Goal: Feedback & Contribution: Submit feedback/report problem

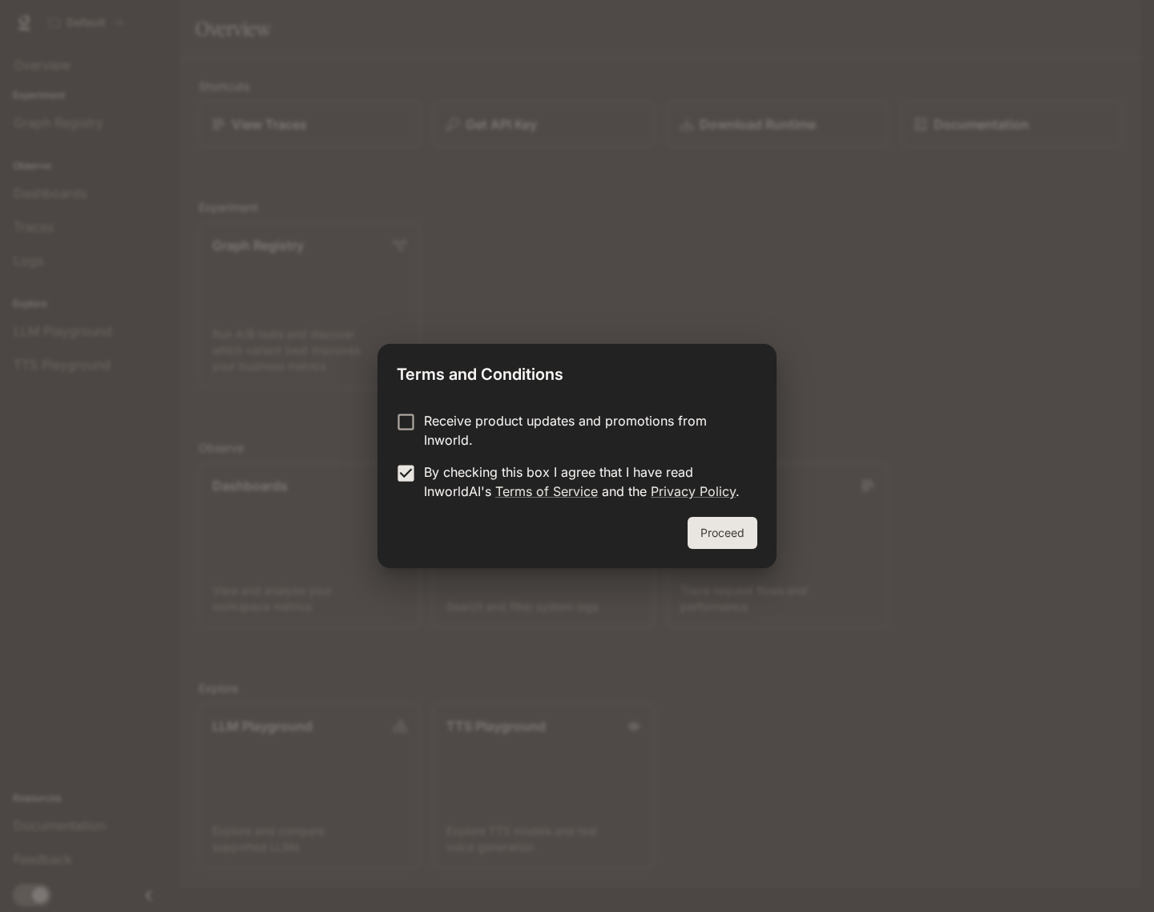
click at [735, 532] on button "Proceed" at bounding box center [722, 533] width 70 height 32
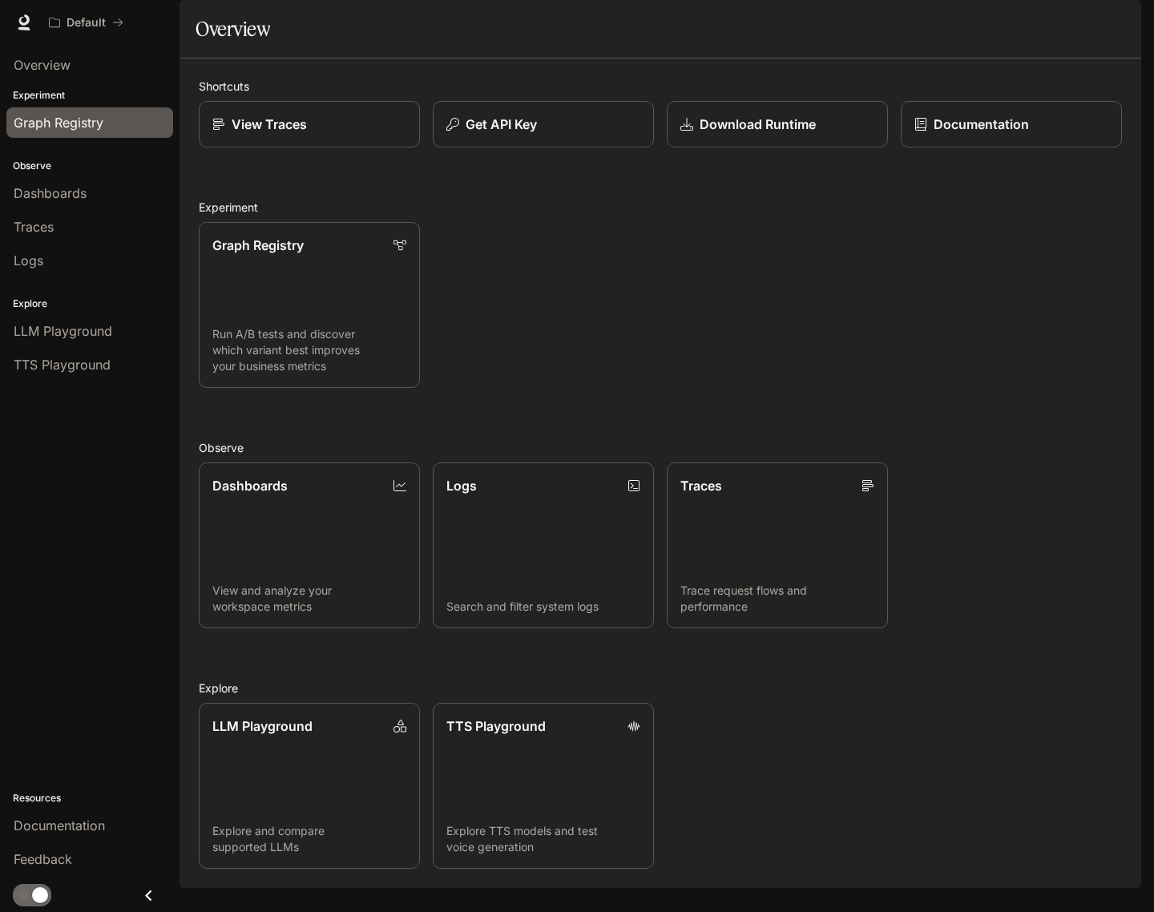
click at [59, 126] on span "Graph Registry" at bounding box center [59, 122] width 90 height 19
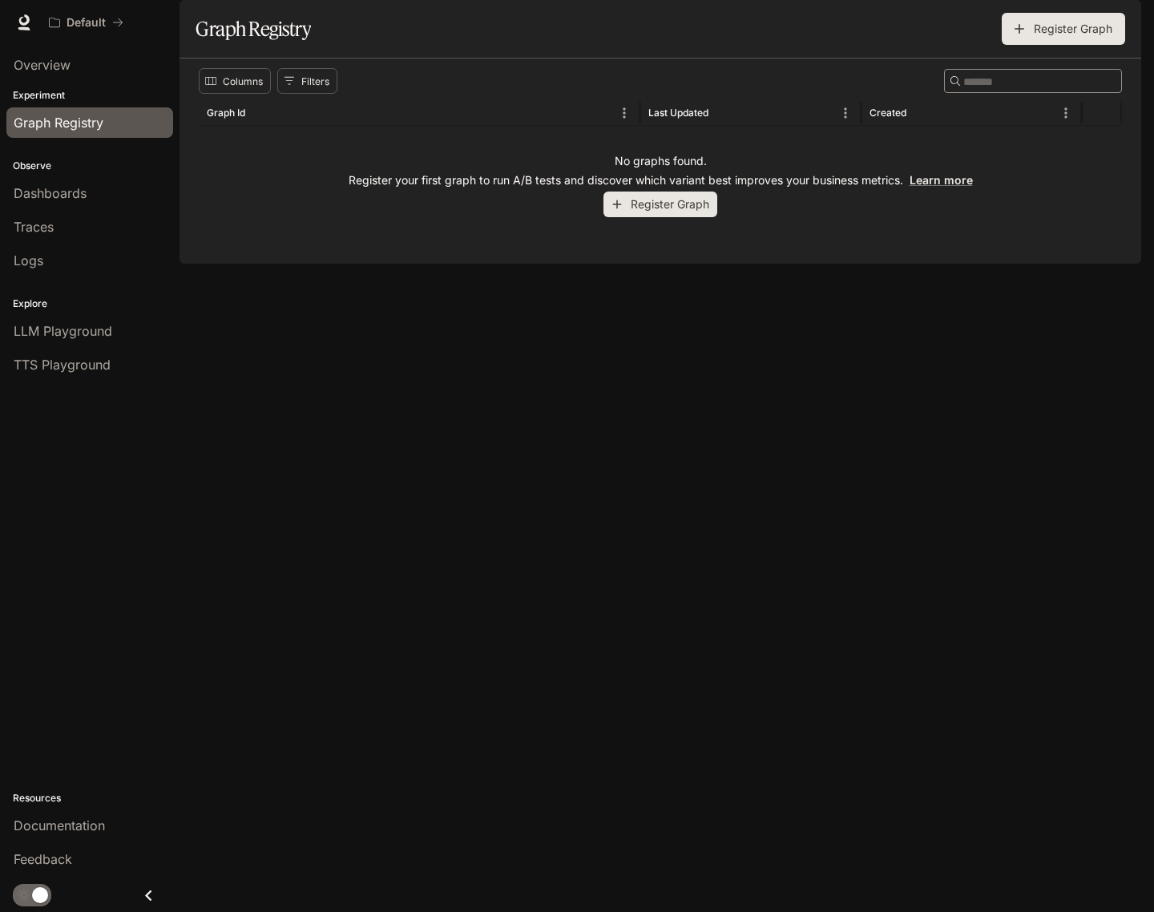
click at [37, 98] on p "Experiment" at bounding box center [89, 95] width 179 height 14
click at [46, 60] on span "Overview" at bounding box center [42, 64] width 57 height 19
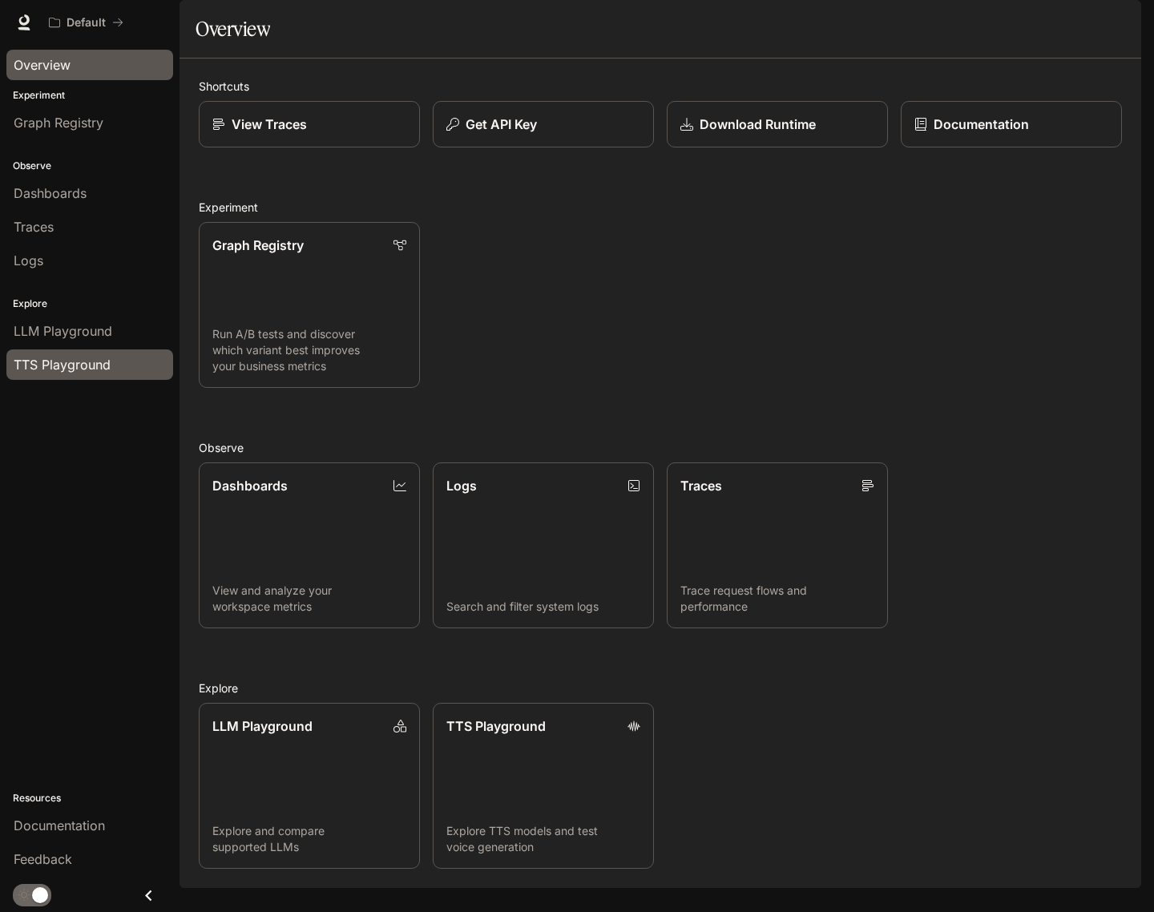
click at [51, 368] on span "TTS Playground" at bounding box center [62, 364] width 97 height 19
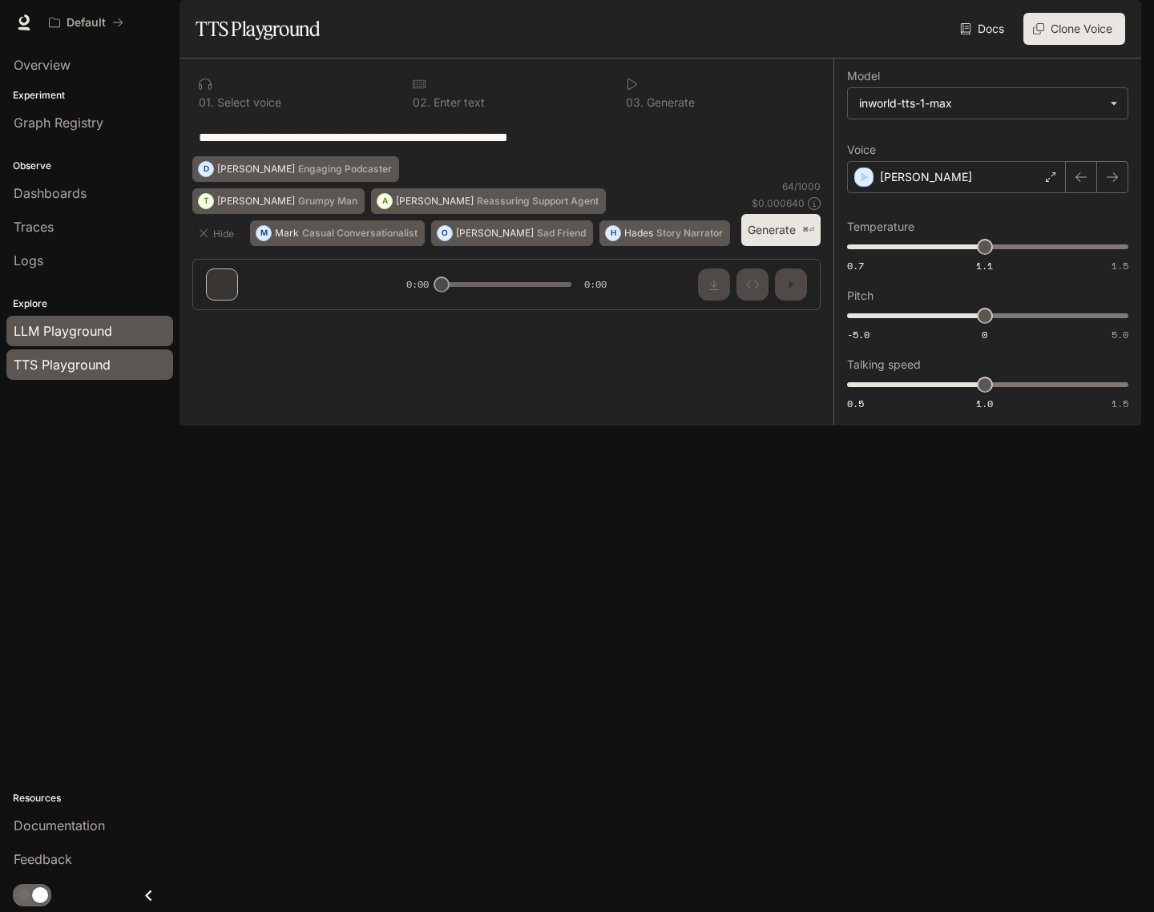
click at [79, 332] on span "LLM Playground" at bounding box center [63, 330] width 99 height 19
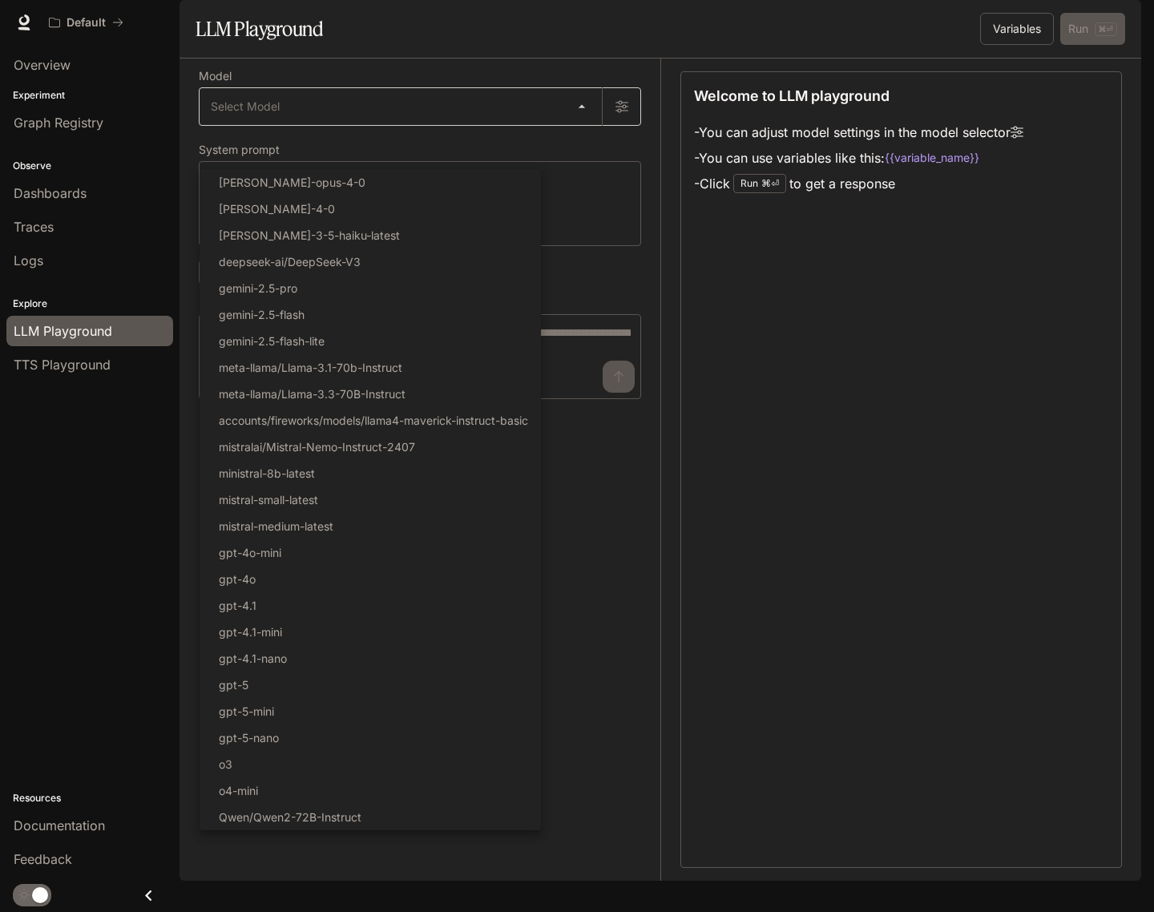
click at [290, 158] on body "Skip to main content Default Documentation Documentation Portal Overview Experi…" at bounding box center [577, 456] width 1154 height 912
click at [296, 152] on div at bounding box center [577, 456] width 1154 height 912
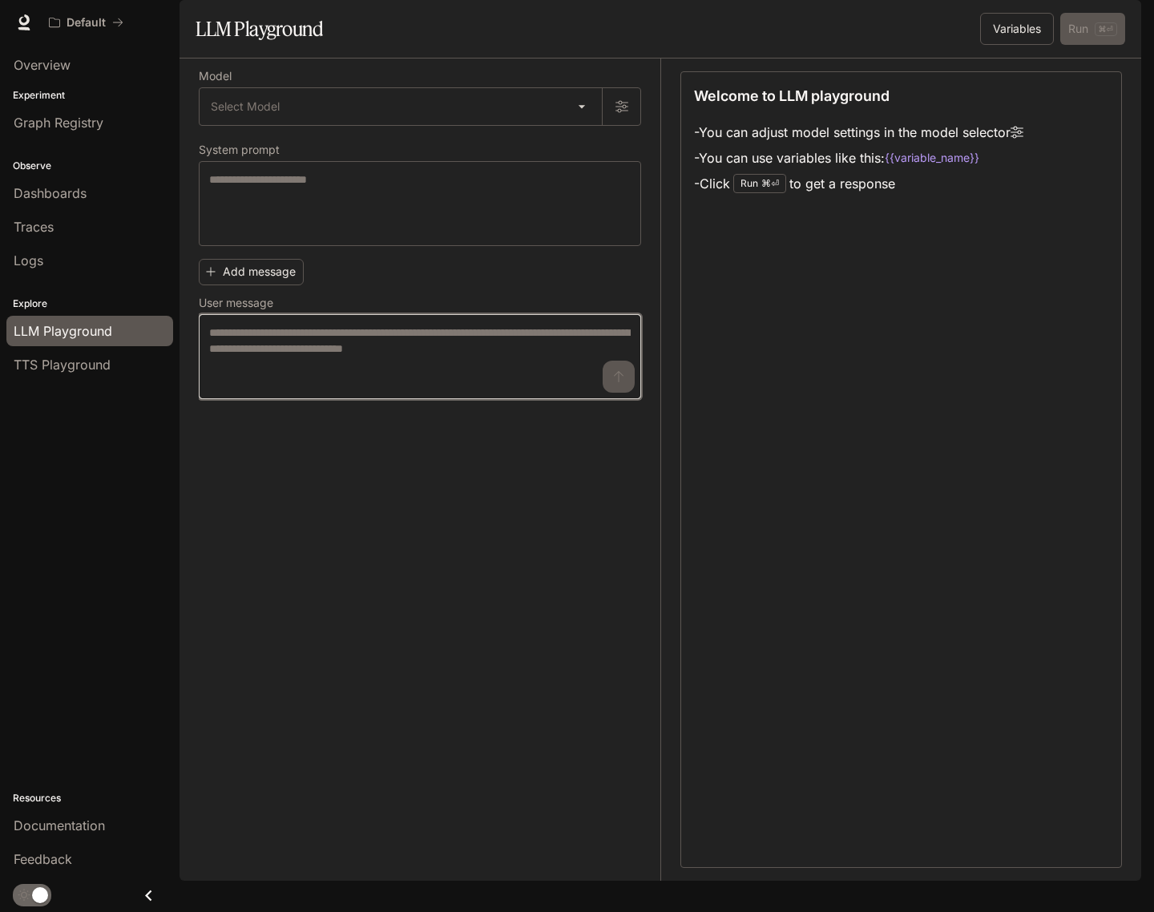
click at [258, 389] on textarea at bounding box center [419, 356] width 421 height 64
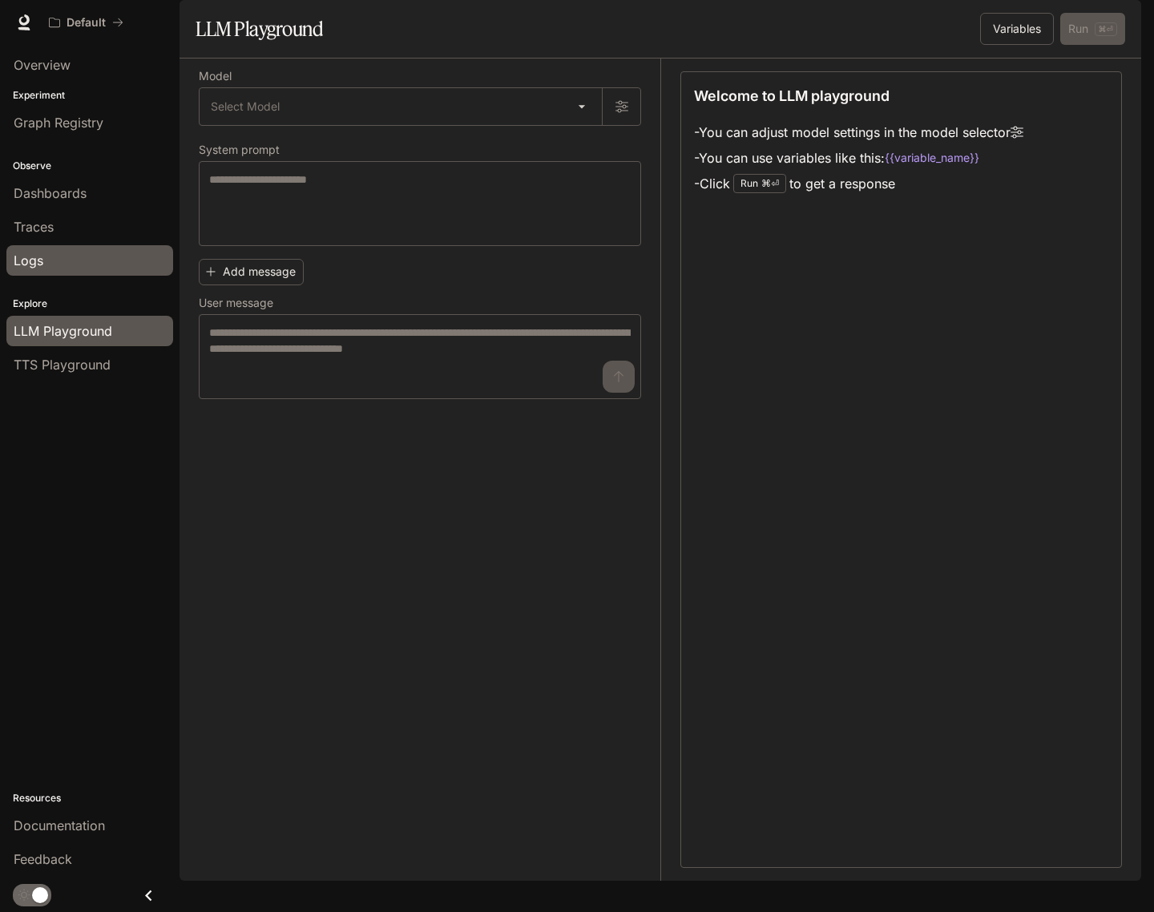
click at [38, 260] on span "Logs" at bounding box center [29, 260] width 30 height 19
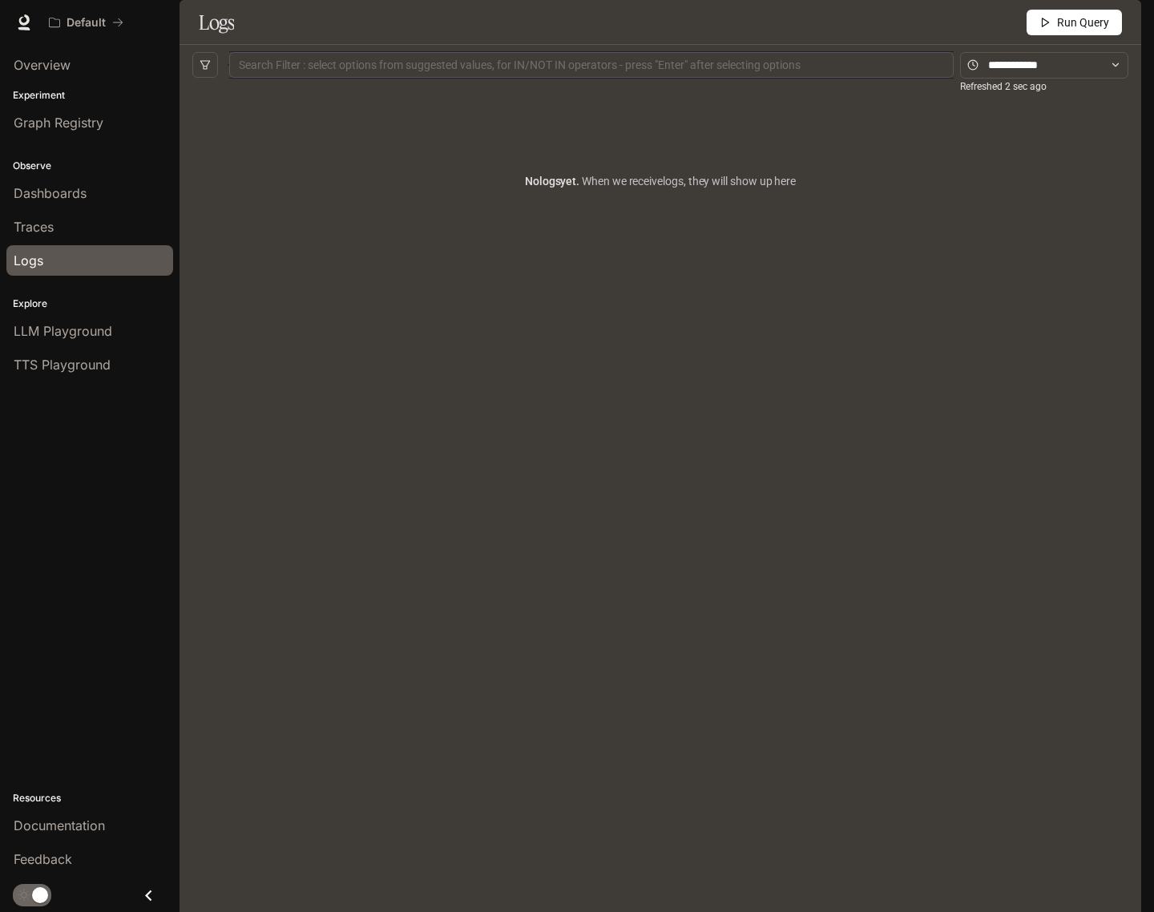
click at [50, 234] on span "Traces" at bounding box center [34, 226] width 40 height 19
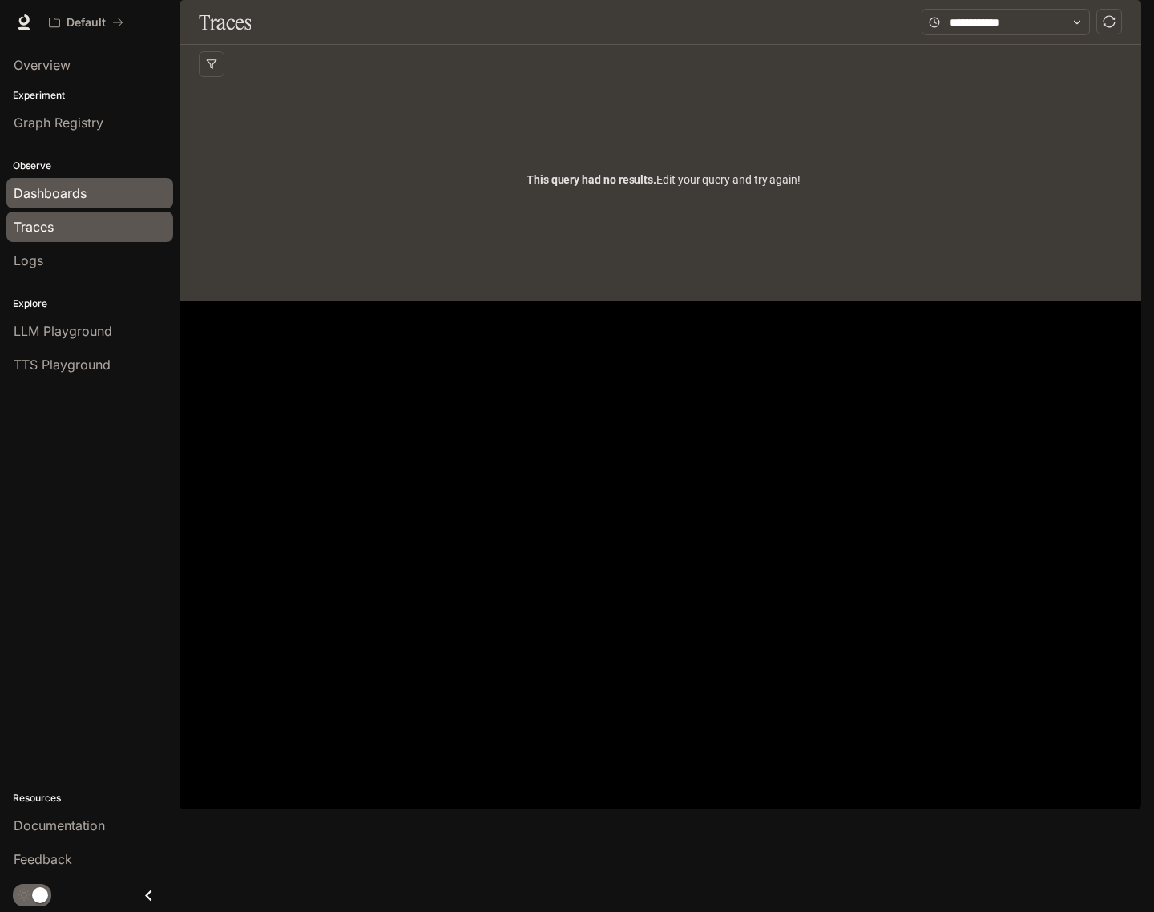
click at [57, 187] on span "Dashboards" at bounding box center [50, 192] width 73 height 19
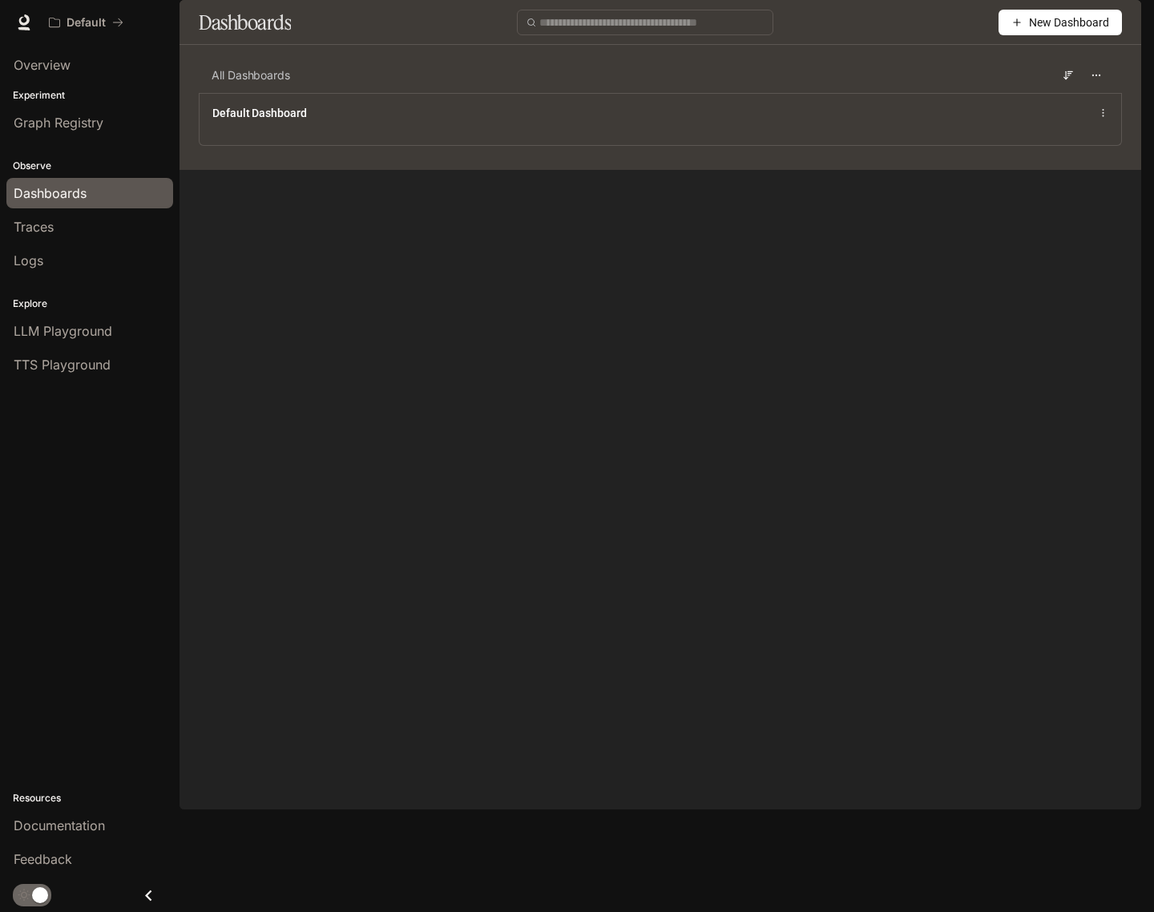
click at [1122, 22] on icon "button" at bounding box center [1118, 22] width 13 height 13
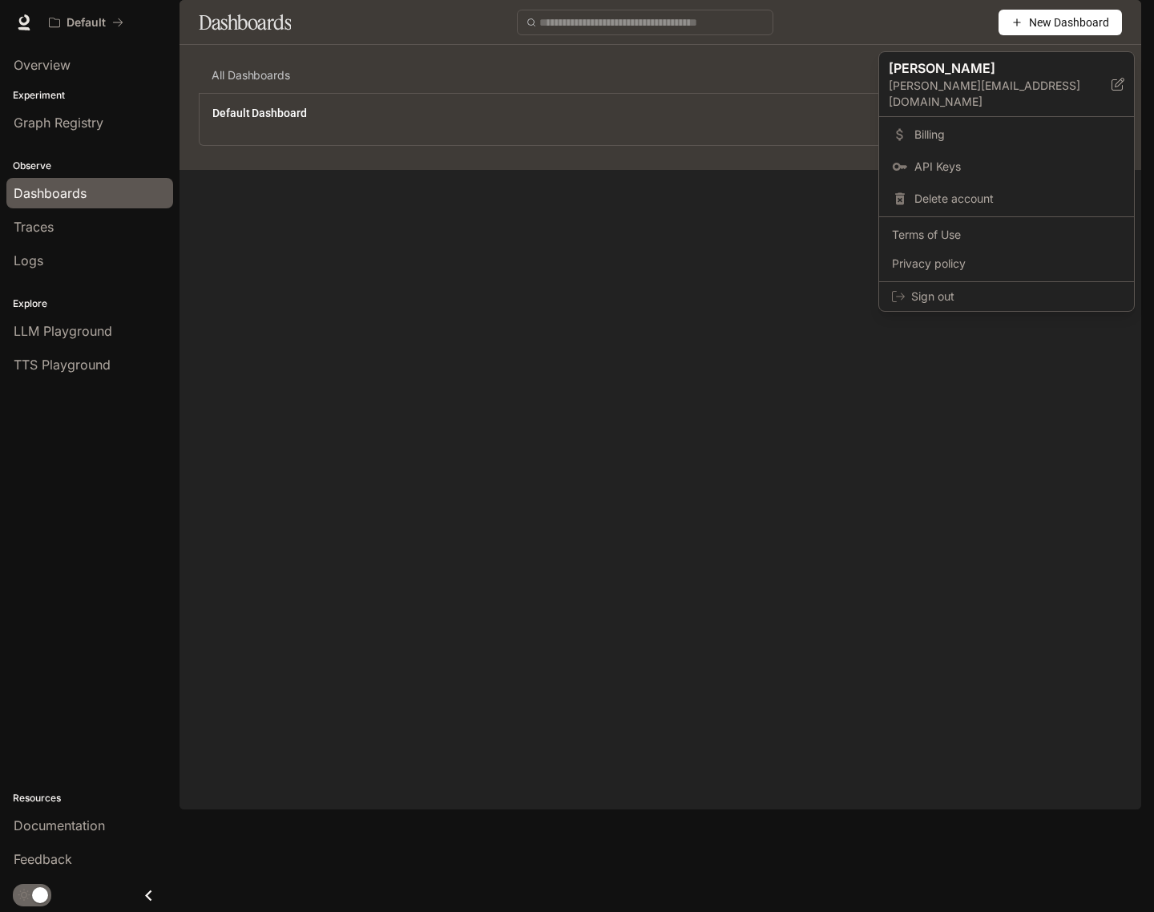
click at [509, 232] on div at bounding box center [577, 456] width 1154 height 912
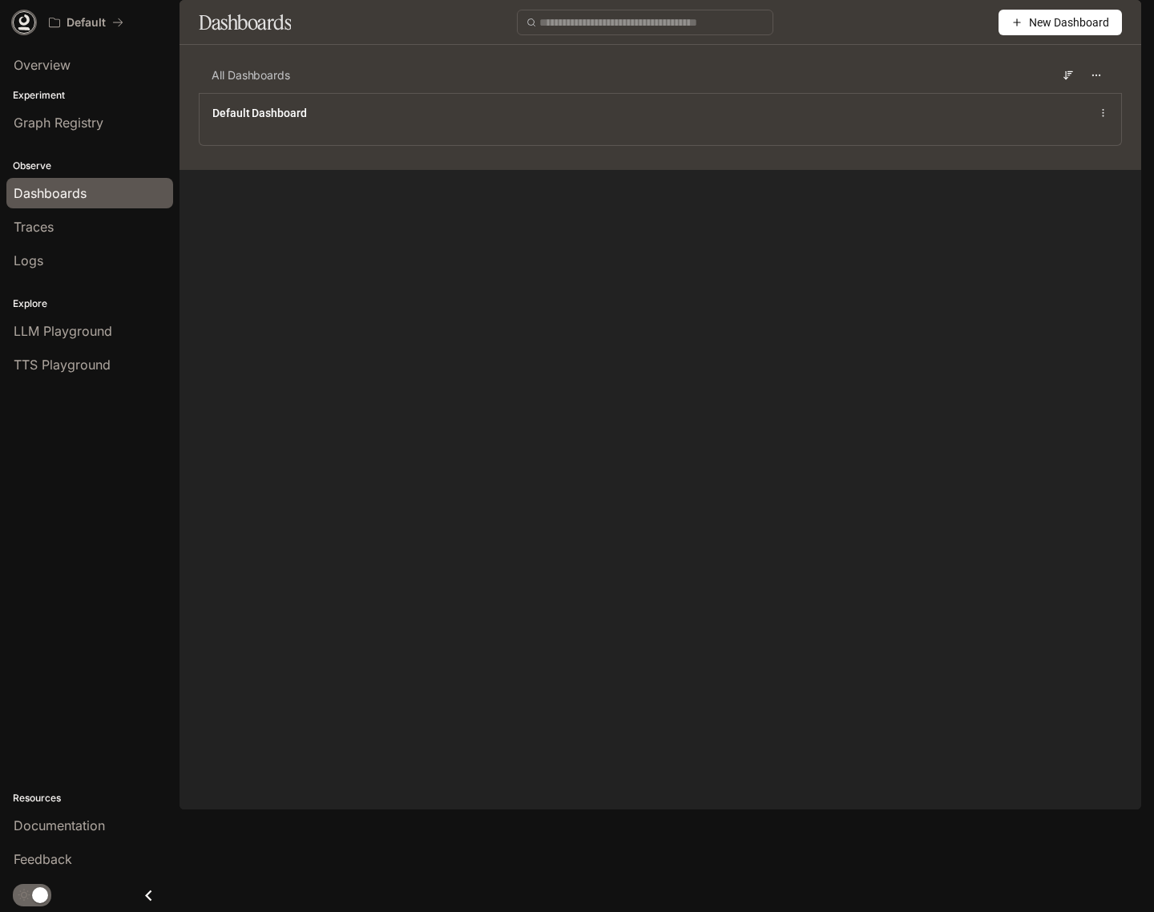
click at [23, 24] on icon at bounding box center [24, 19] width 10 height 11
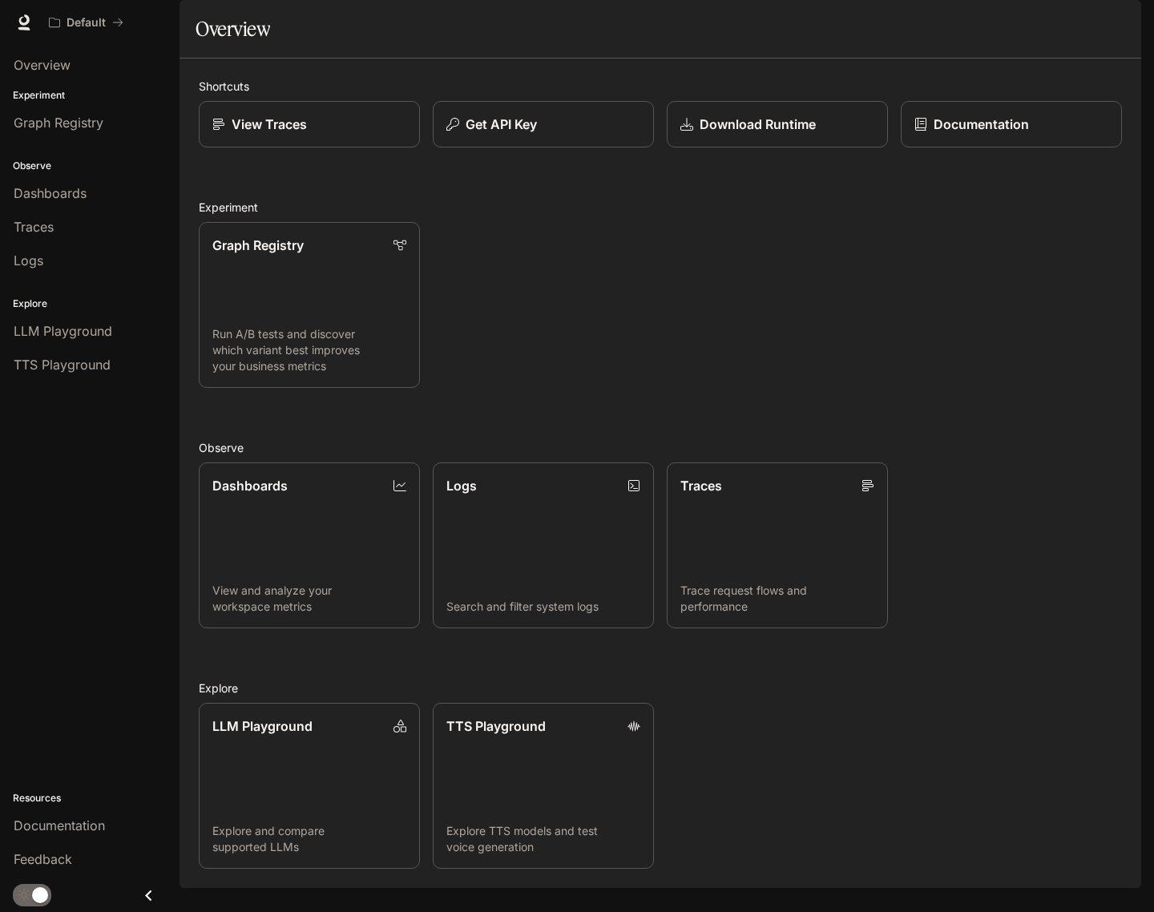
scroll to position [28, 0]
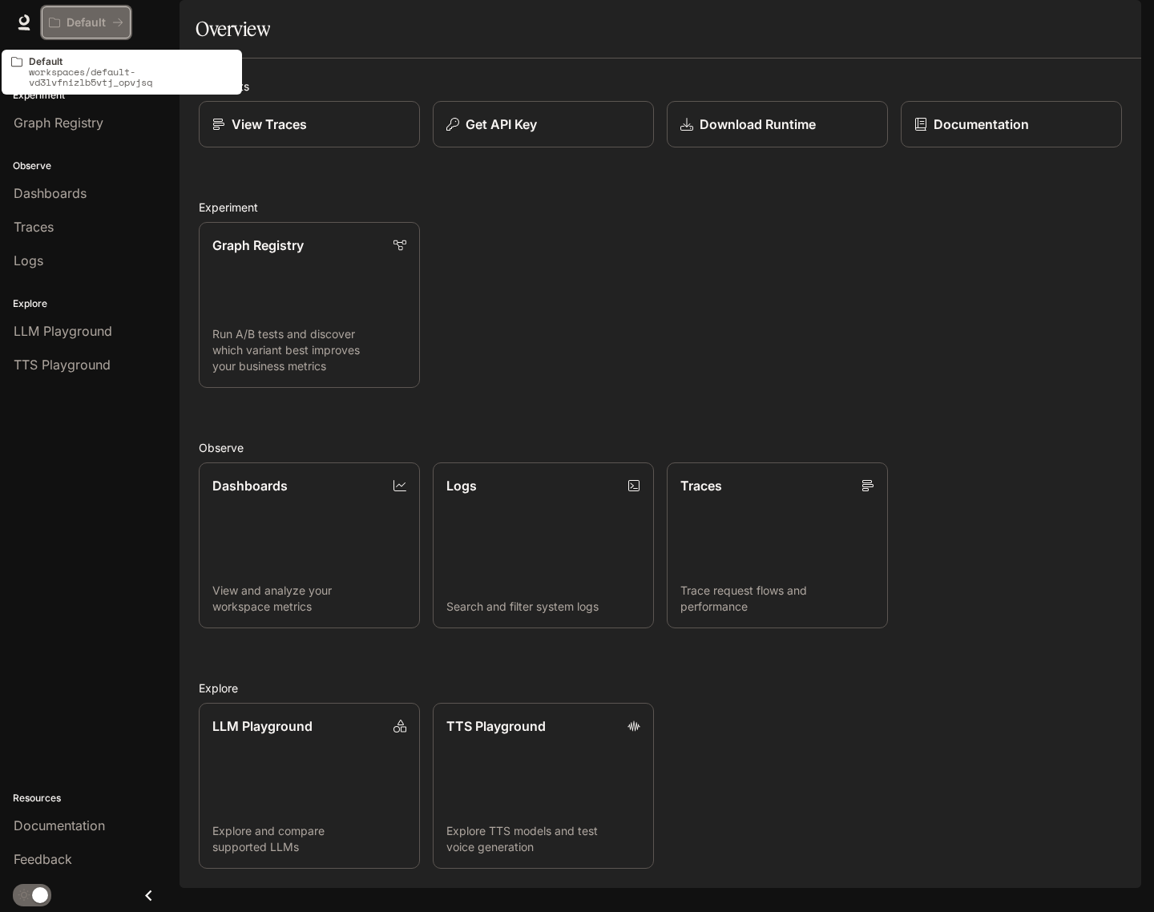
click at [81, 17] on p "Default" at bounding box center [85, 23] width 39 height 14
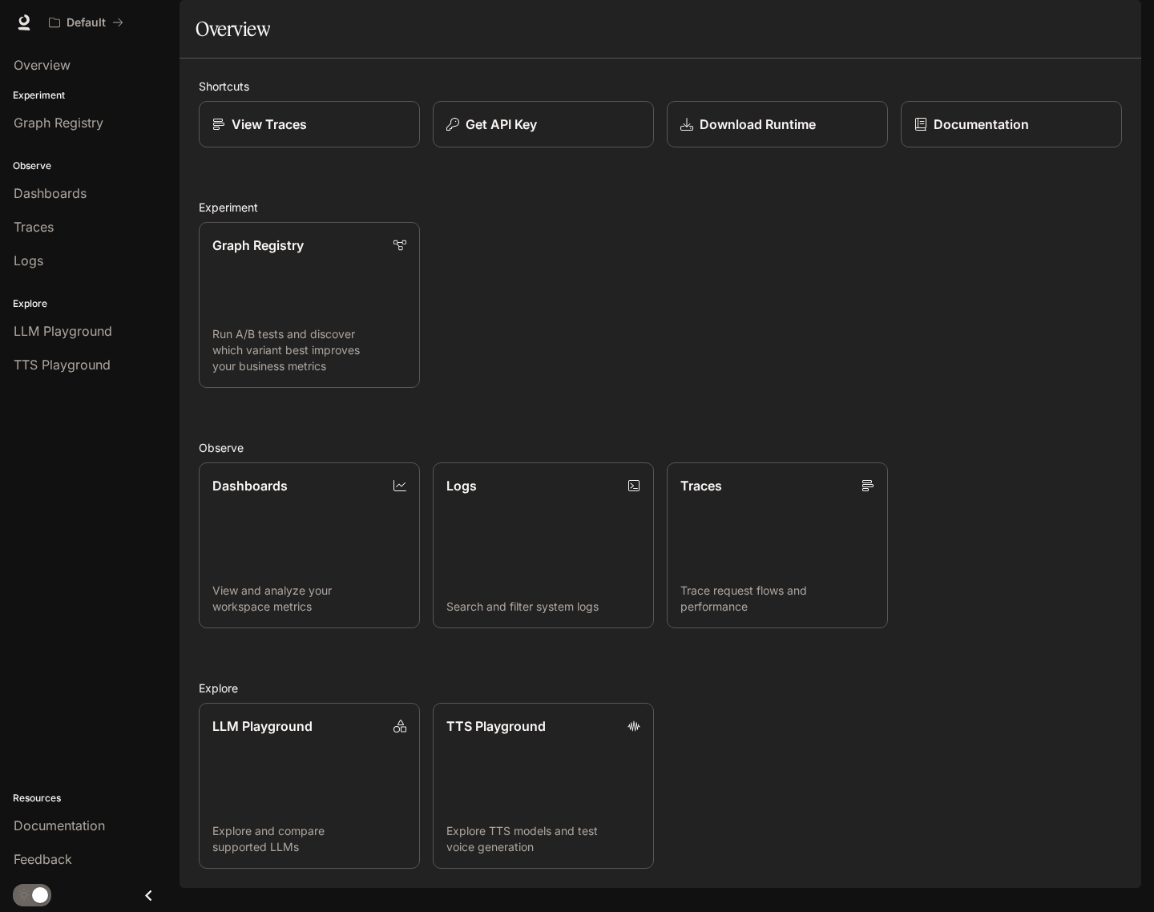
click at [1069, 28] on span "Documentation" at bounding box center [1044, 23] width 79 height 20
click at [31, 263] on span "Logs" at bounding box center [29, 260] width 30 height 19
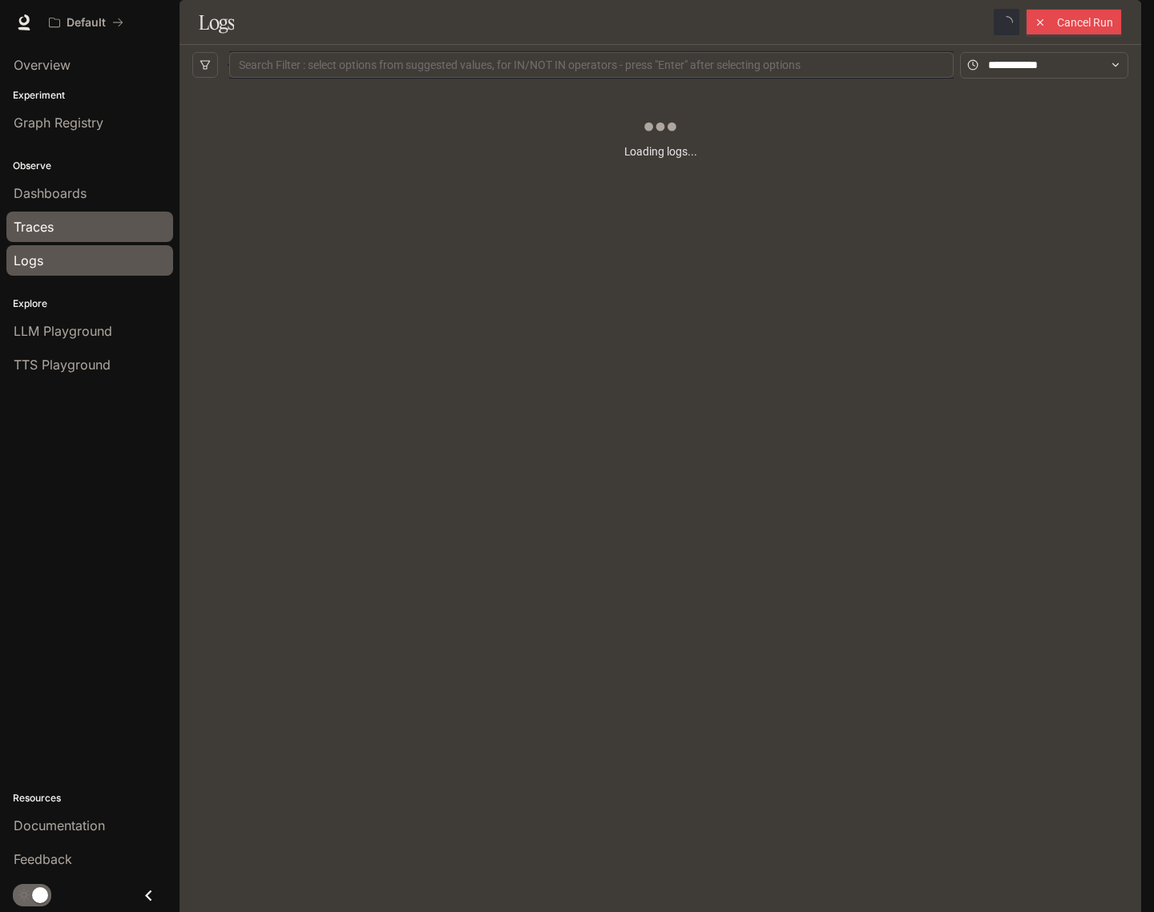
click at [42, 223] on span "Traces" at bounding box center [34, 226] width 40 height 19
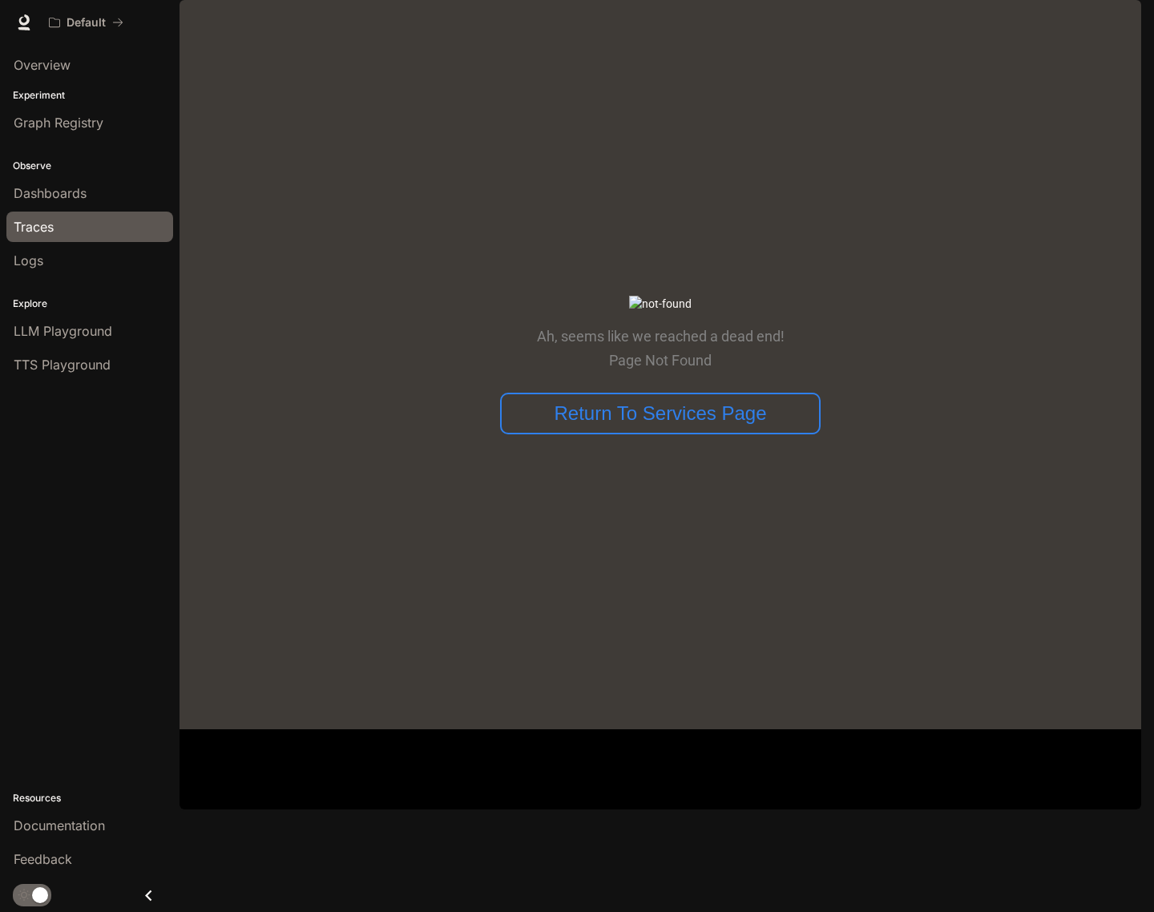
click at [62, 196] on span "Dashboards" at bounding box center [50, 192] width 73 height 19
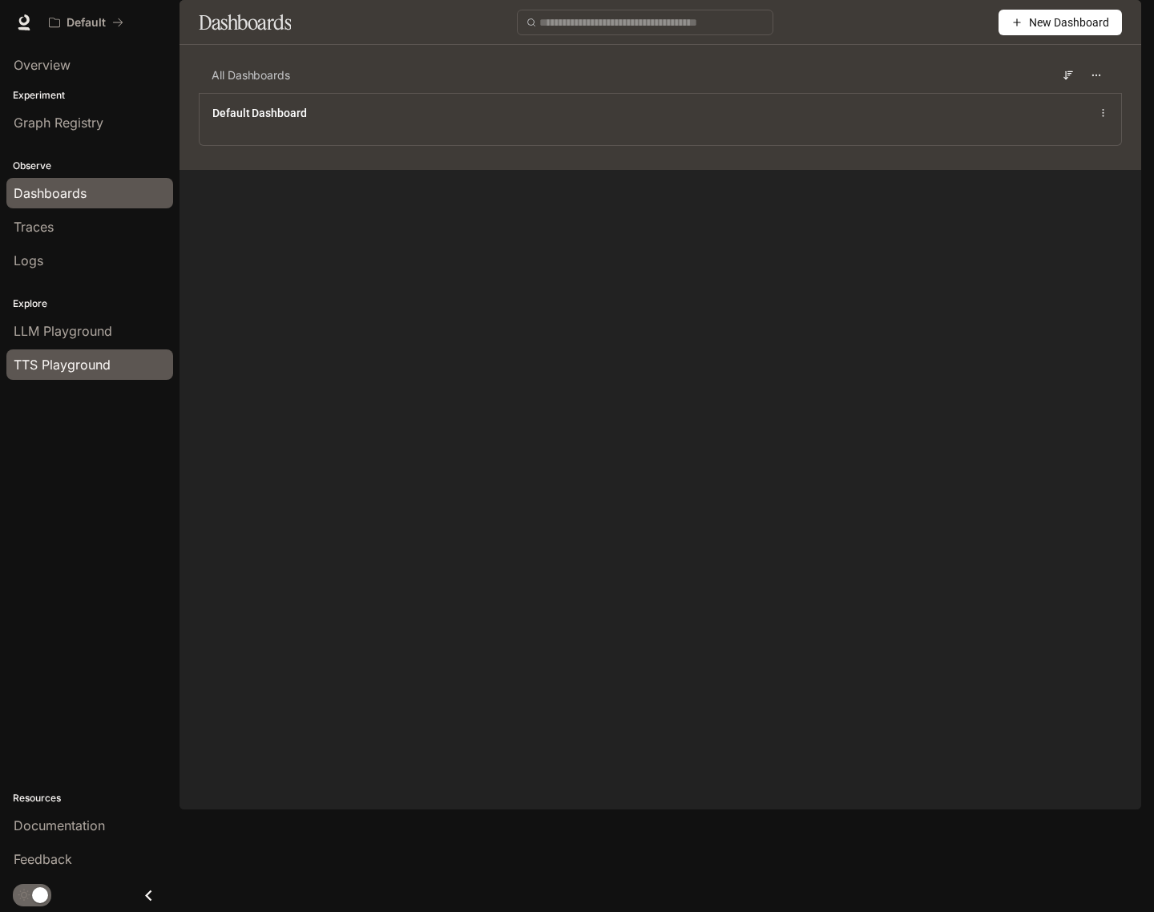
click at [74, 368] on span "TTS Playground" at bounding box center [62, 364] width 97 height 19
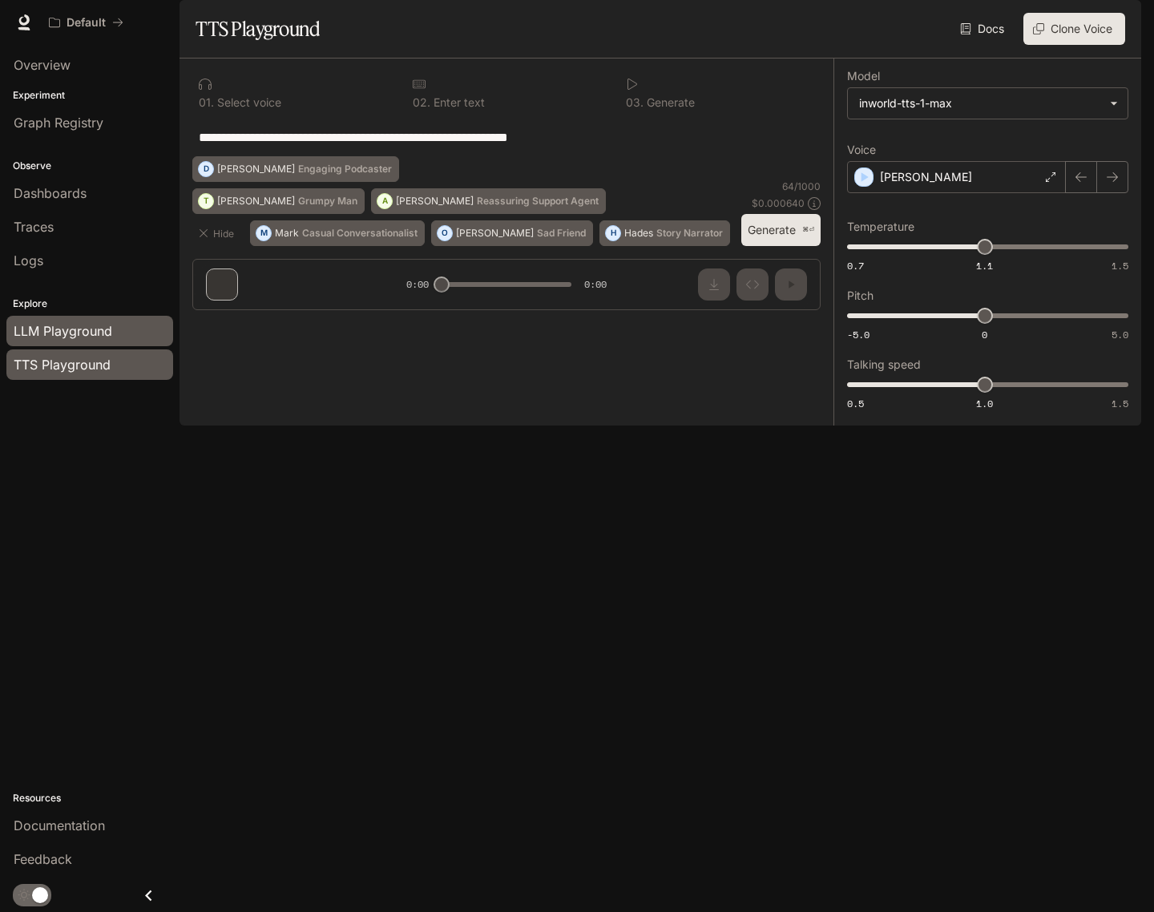
click at [71, 334] on span "LLM Playground" at bounding box center [63, 330] width 99 height 19
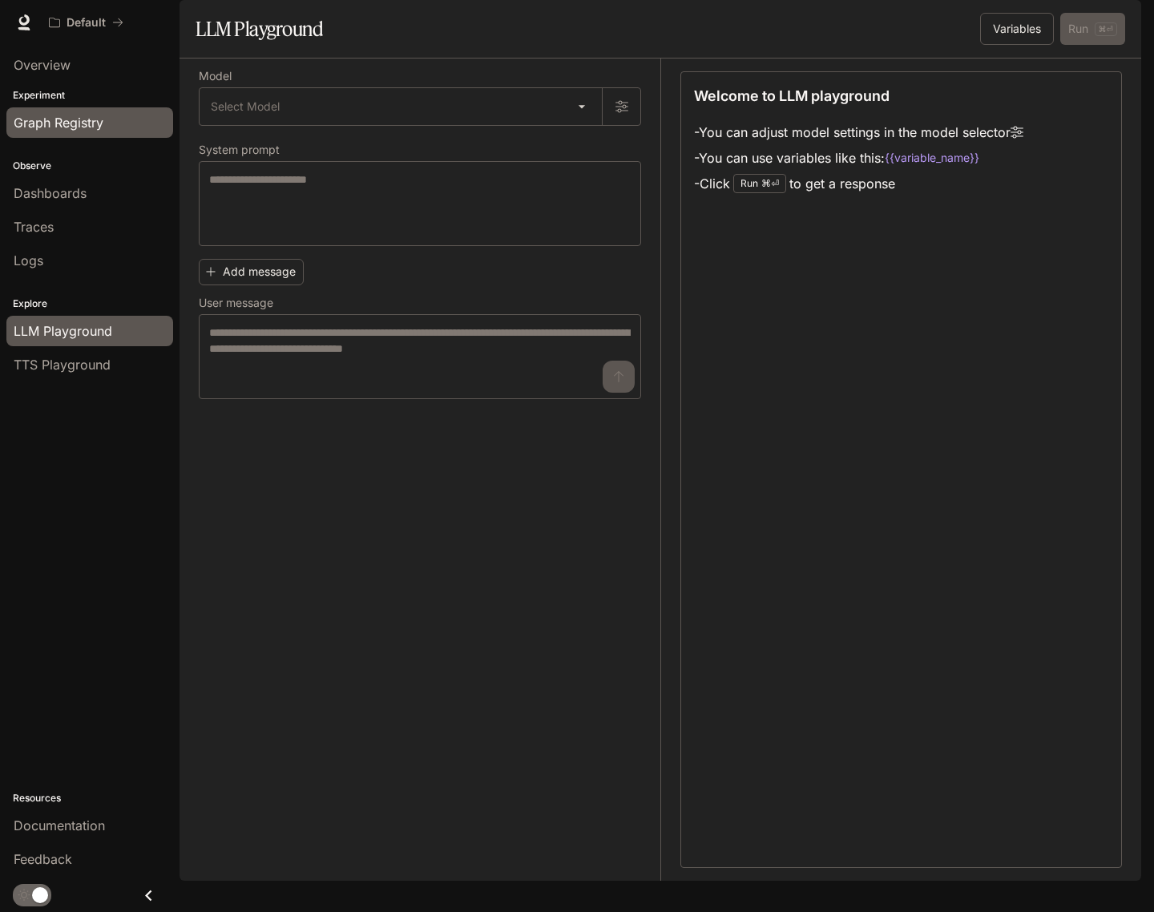
click at [87, 126] on span "Graph Registry" at bounding box center [59, 122] width 90 height 19
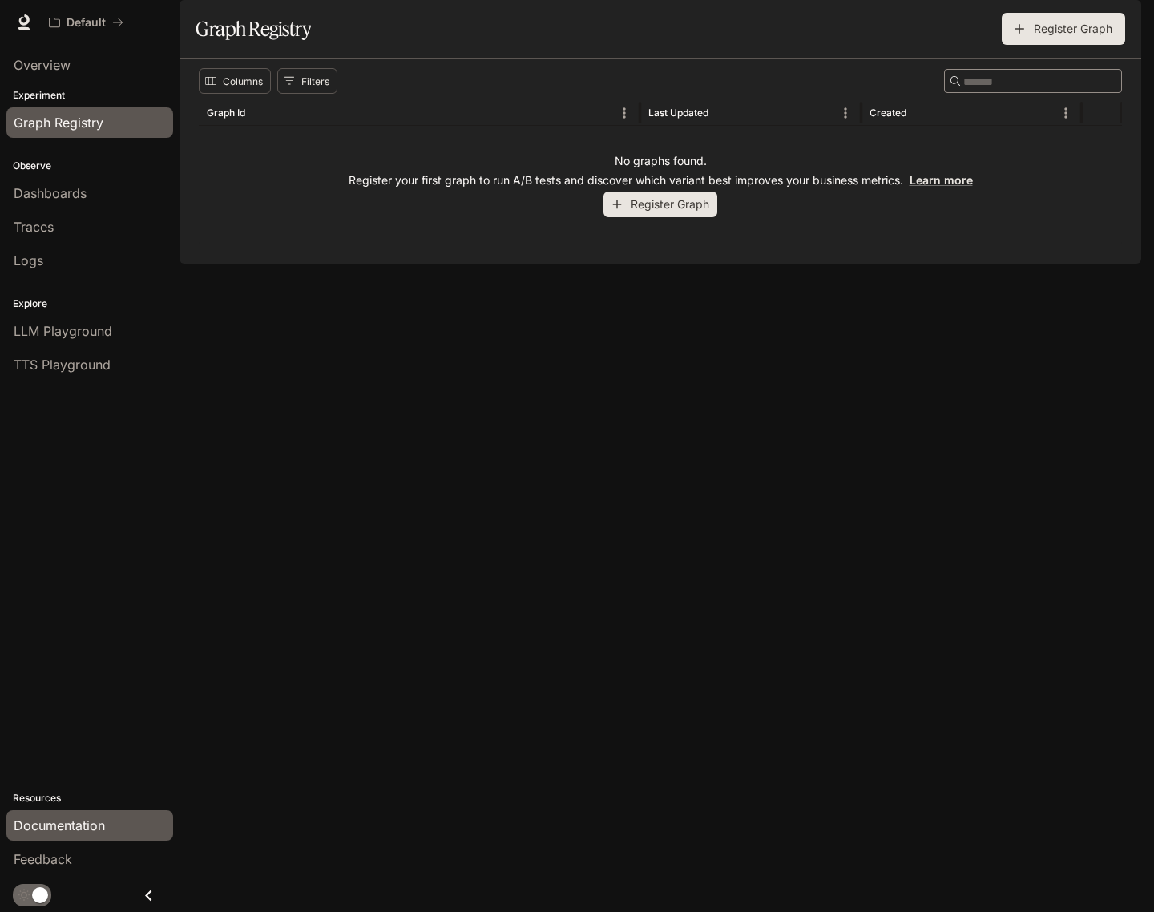
click at [87, 828] on span "Documentation" at bounding box center [59, 824] width 91 height 19
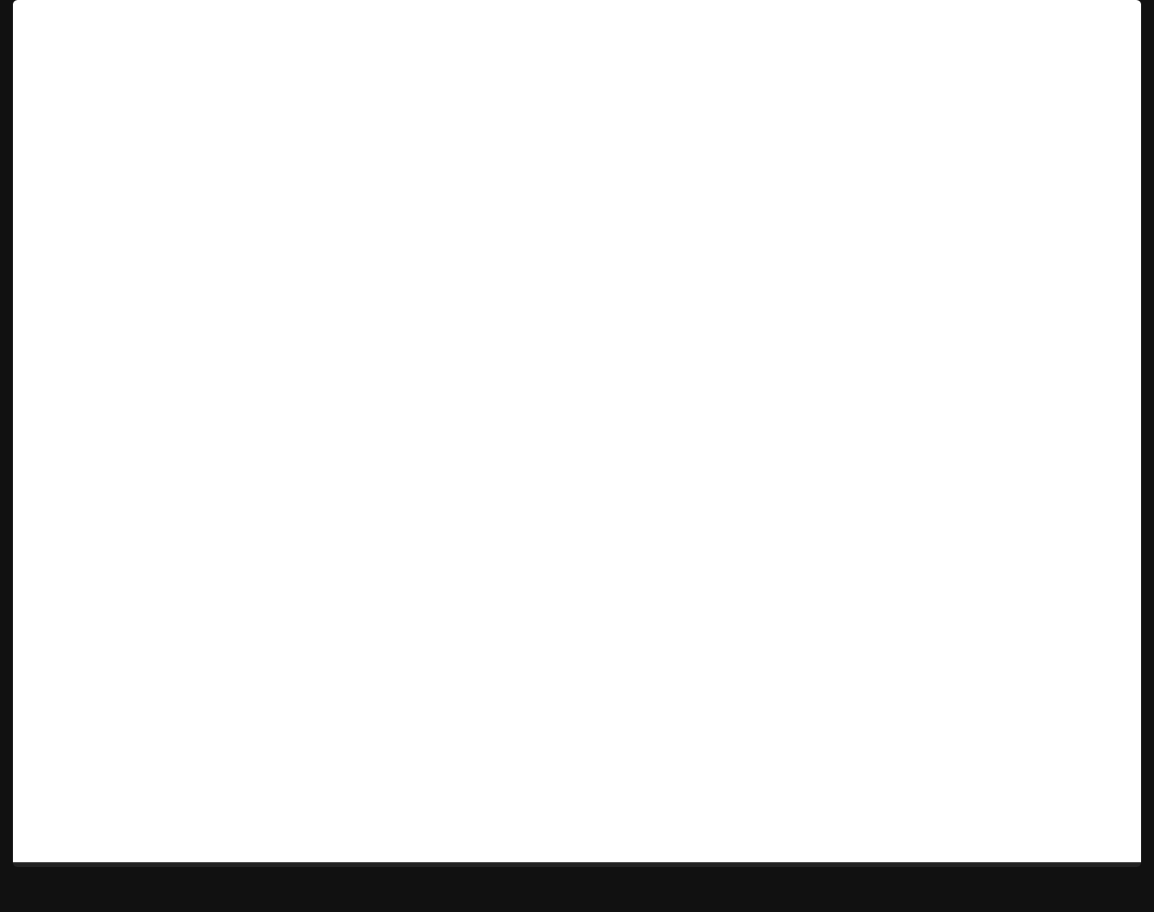
scroll to position [13, 0]
click at [1119, 28] on icon "button" at bounding box center [1118, 22] width 13 height 13
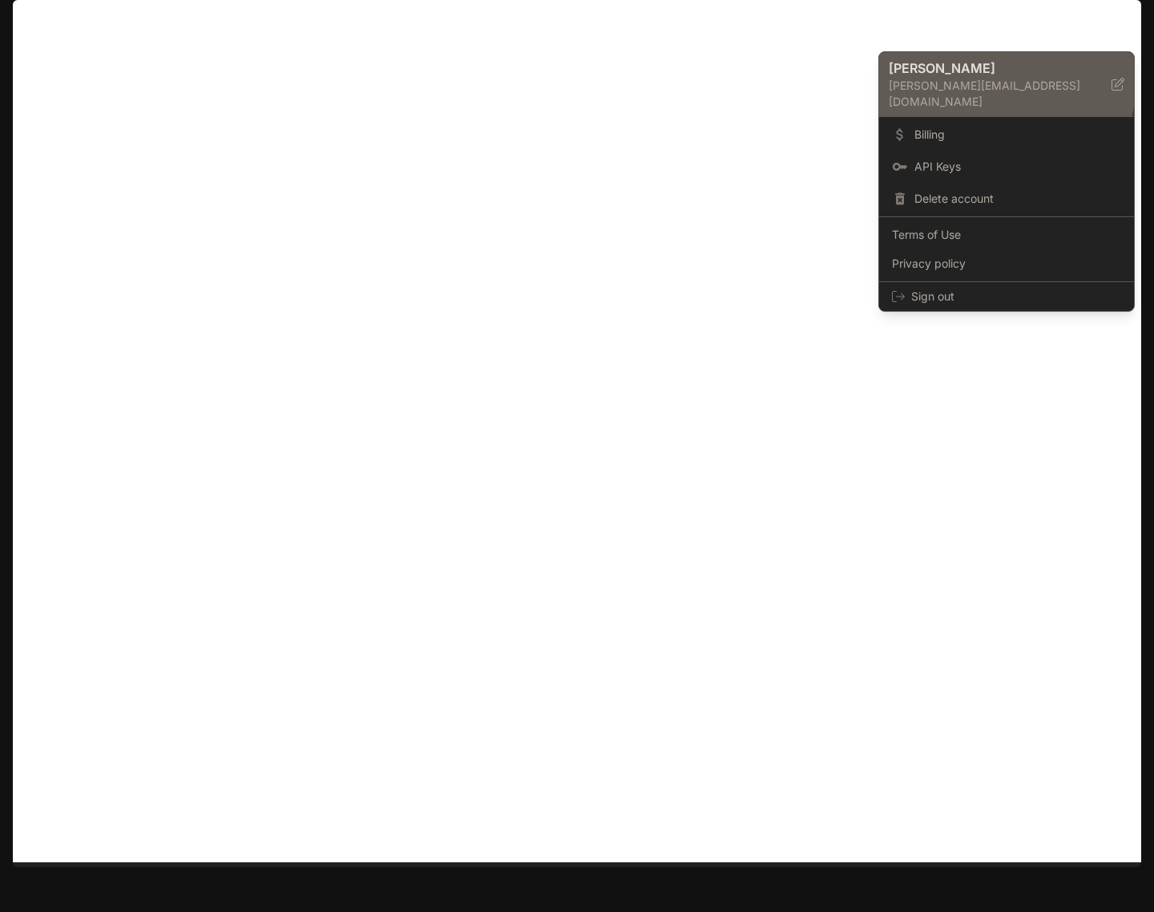
click at [999, 78] on p "scott.a.allen2@gmail.com" at bounding box center [999, 94] width 223 height 32
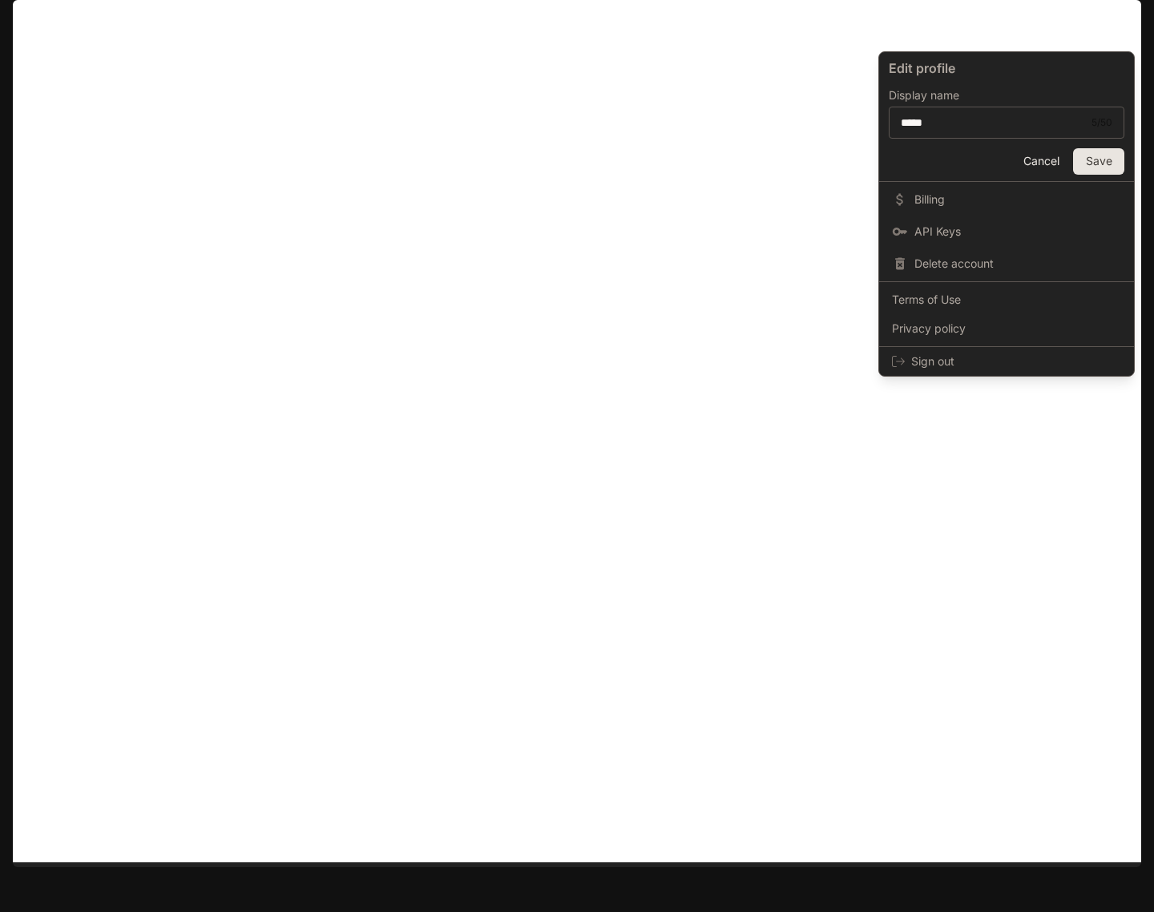
click at [1044, 162] on button "Cancel" at bounding box center [1040, 161] width 51 height 26
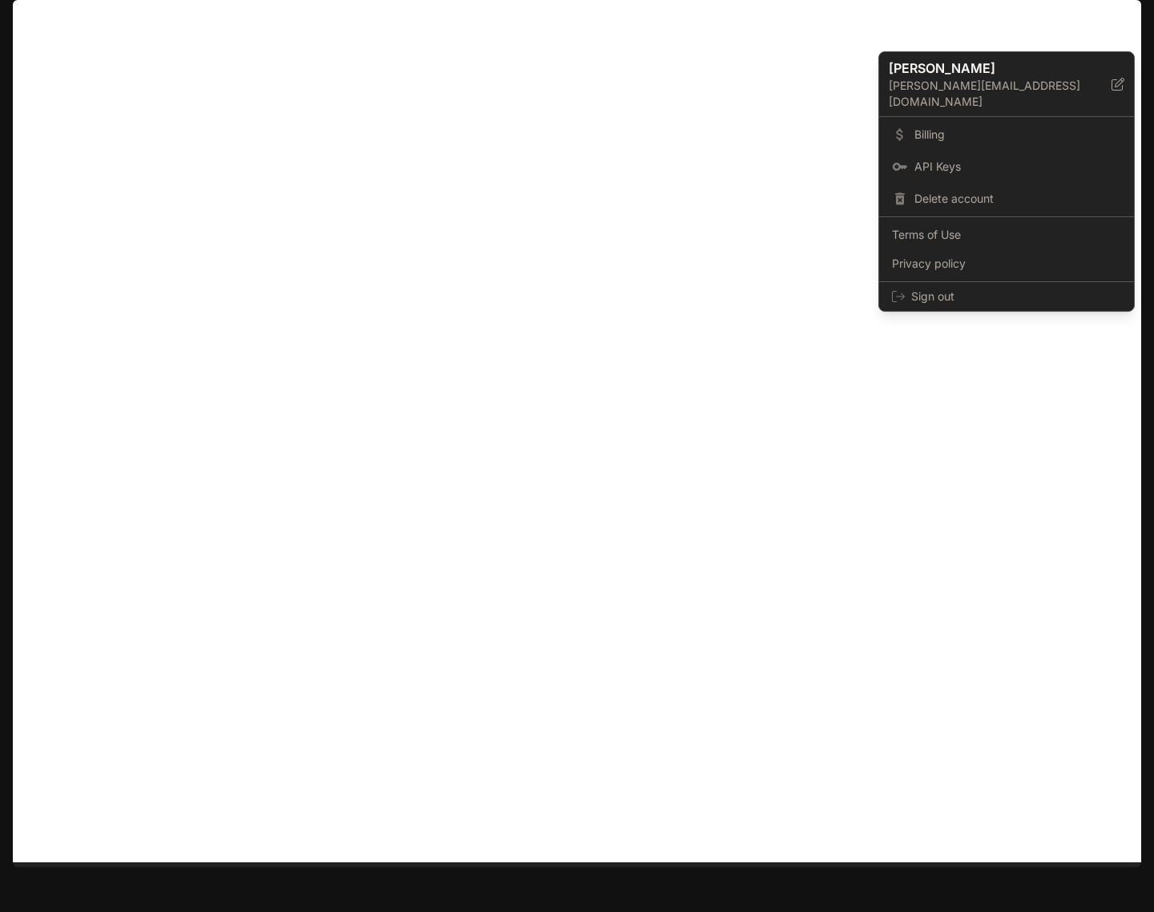
click at [556, 340] on div at bounding box center [577, 456] width 1154 height 912
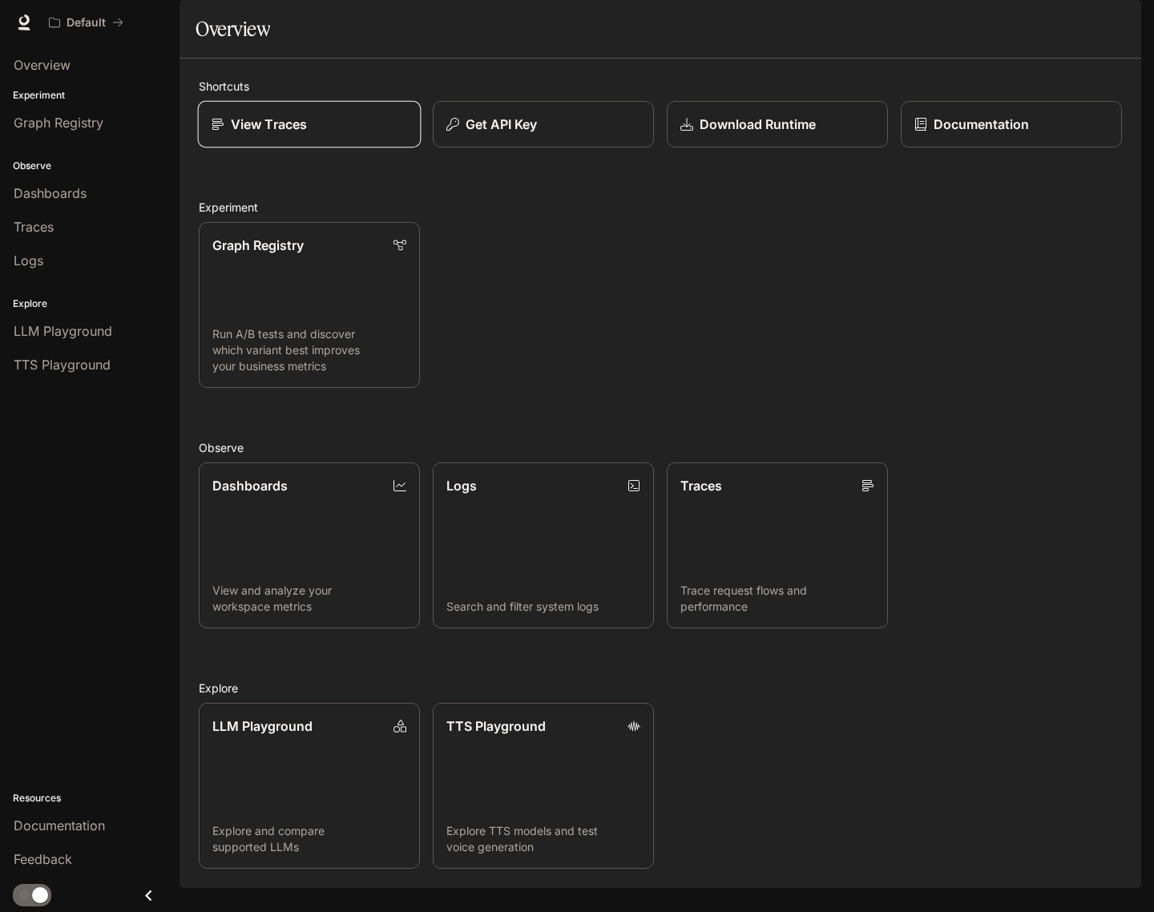
scroll to position [28, 0]
click at [148, 898] on icon "Close drawer" at bounding box center [148, 894] width 6 height 11
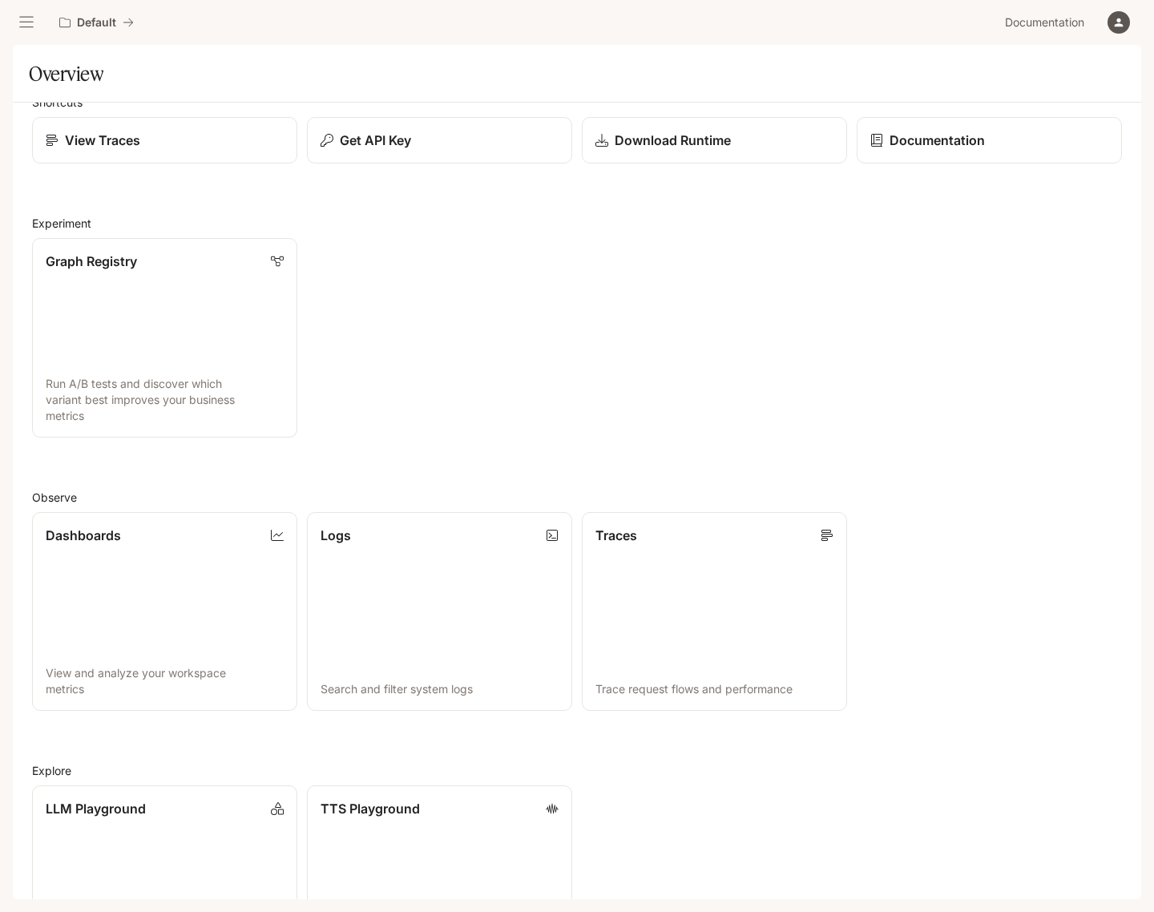
click at [467, 56] on section "Overview" at bounding box center [577, 74] width 1128 height 58
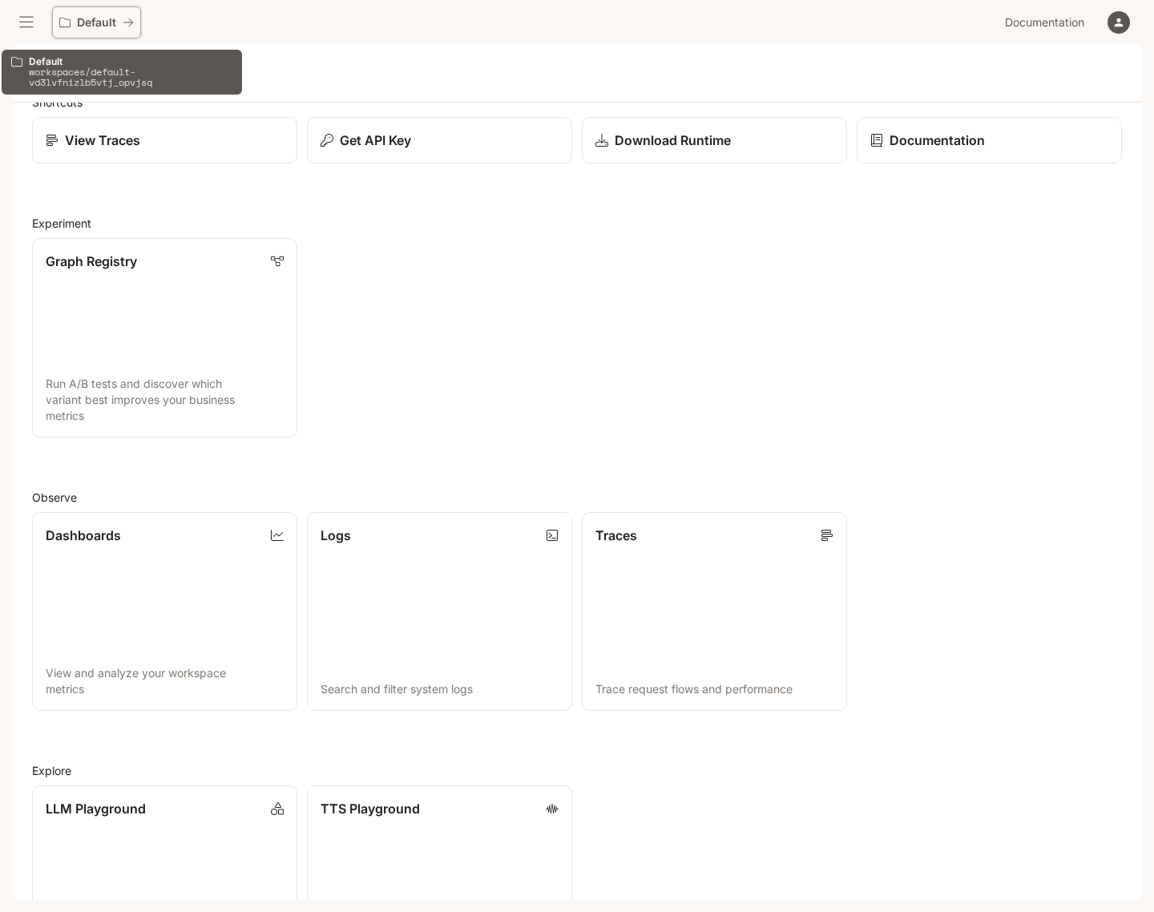
click at [106, 26] on p "Default" at bounding box center [96, 23] width 39 height 14
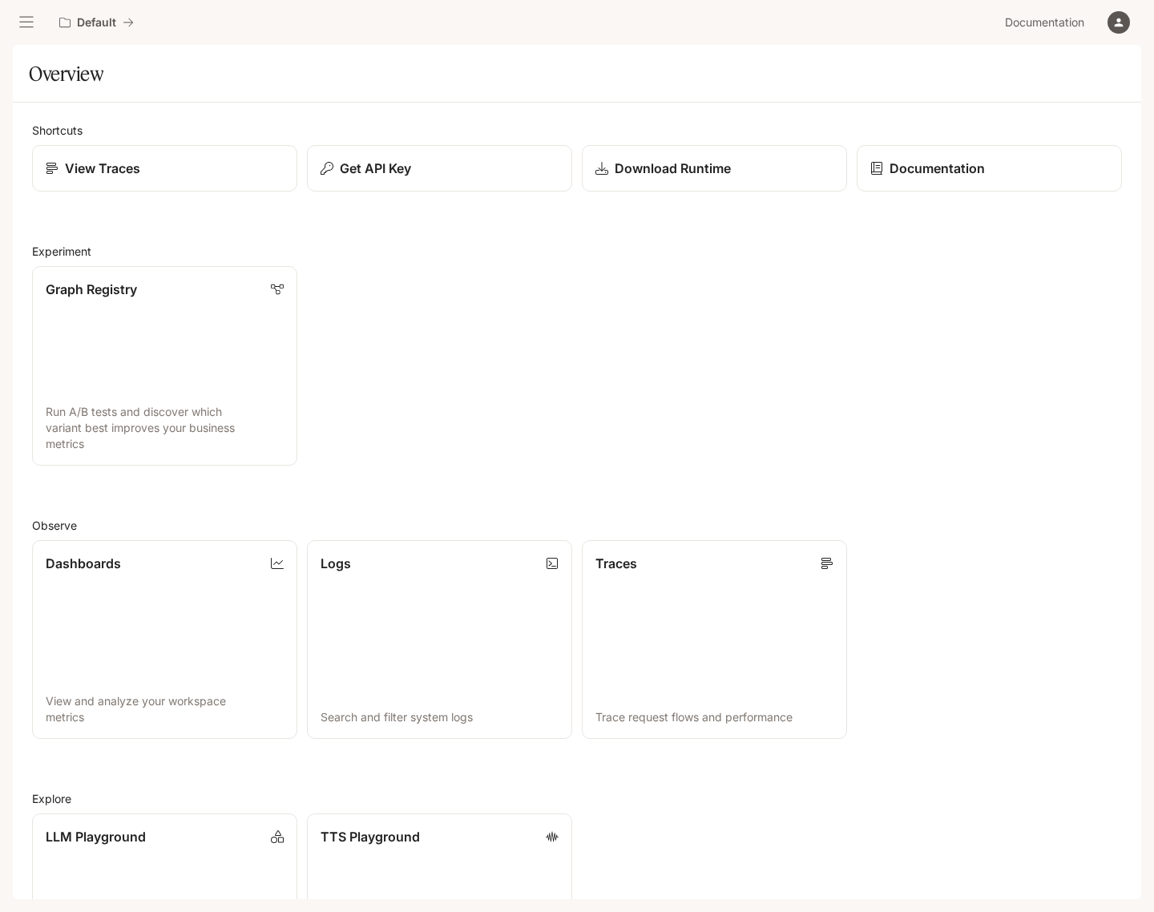
click at [24, 31] on button "open drawer" at bounding box center [26, 22] width 29 height 29
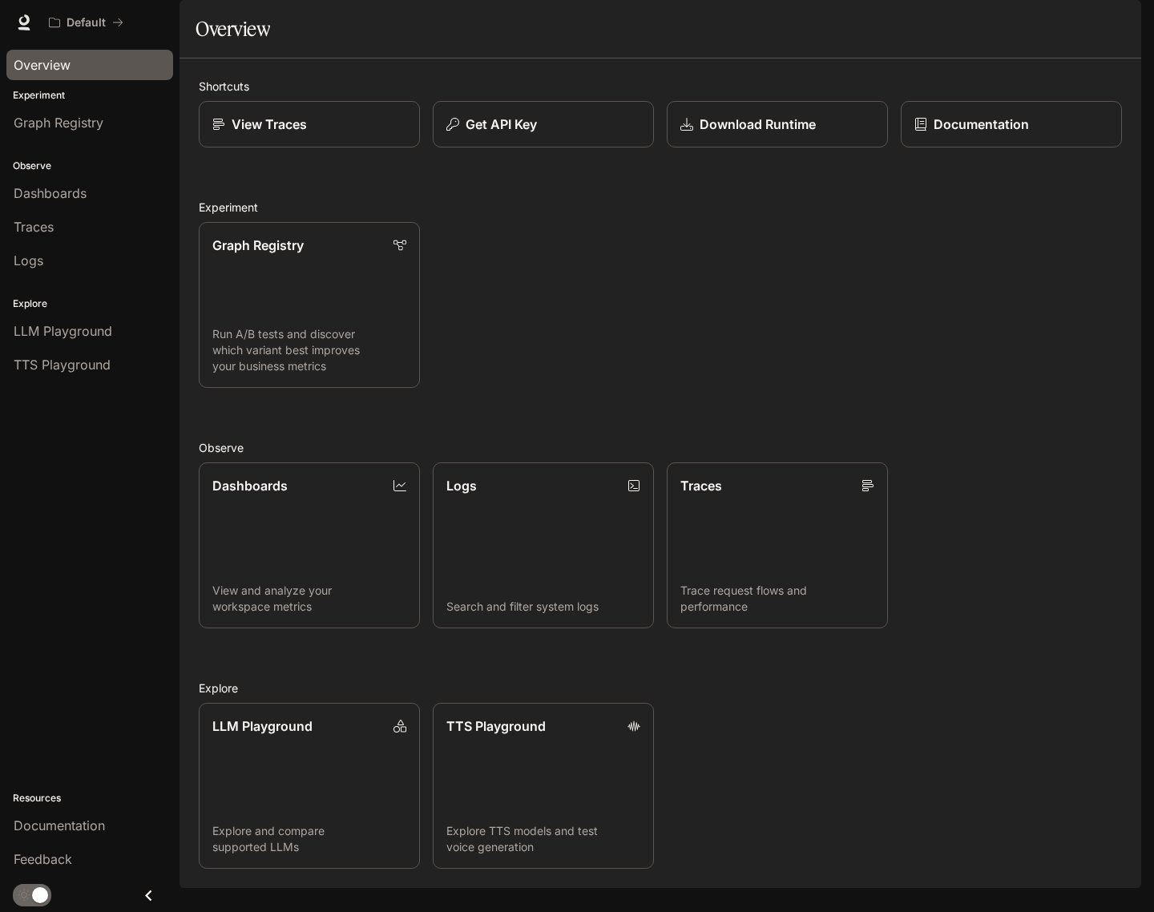
click at [44, 64] on span "Overview" at bounding box center [42, 64] width 57 height 19
click at [65, 120] on span "Graph Registry" at bounding box center [59, 122] width 90 height 19
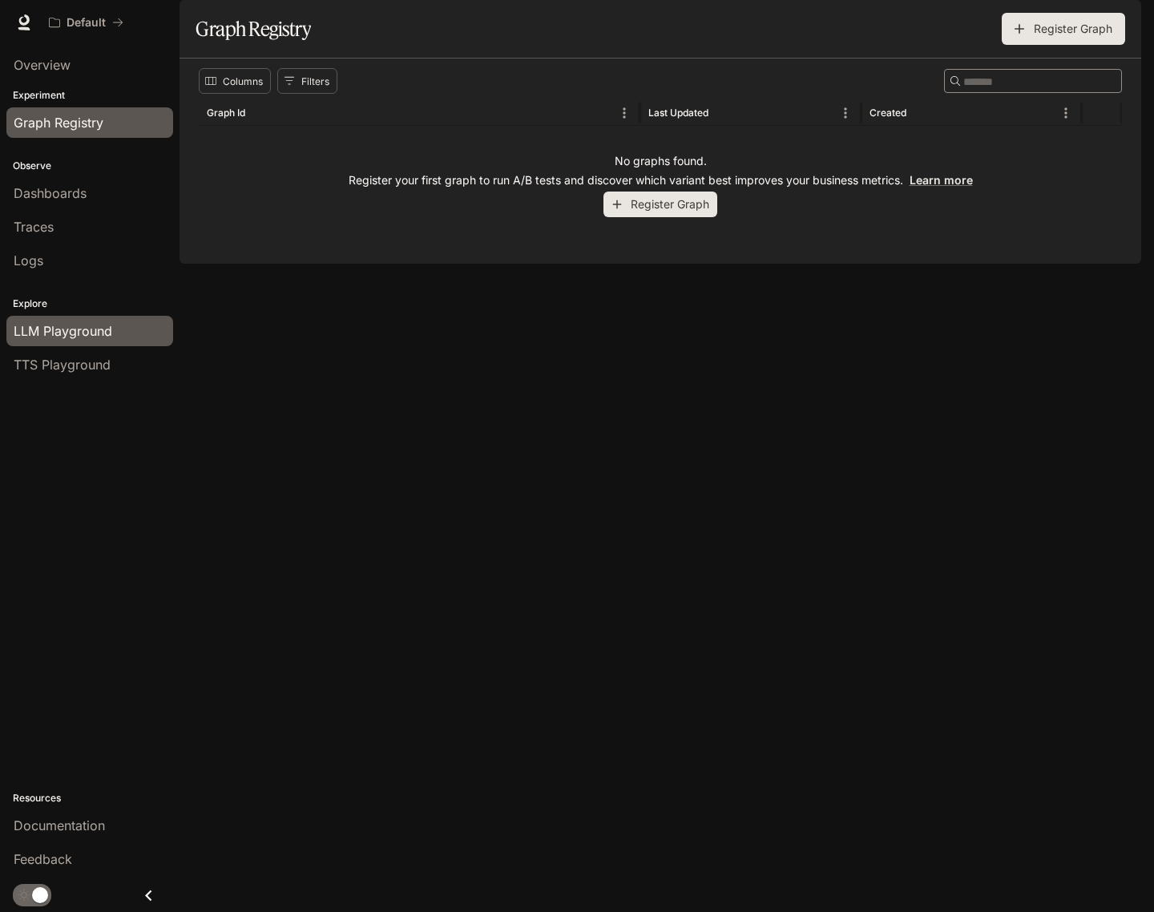
click at [71, 330] on span "LLM Playground" at bounding box center [63, 330] width 99 height 19
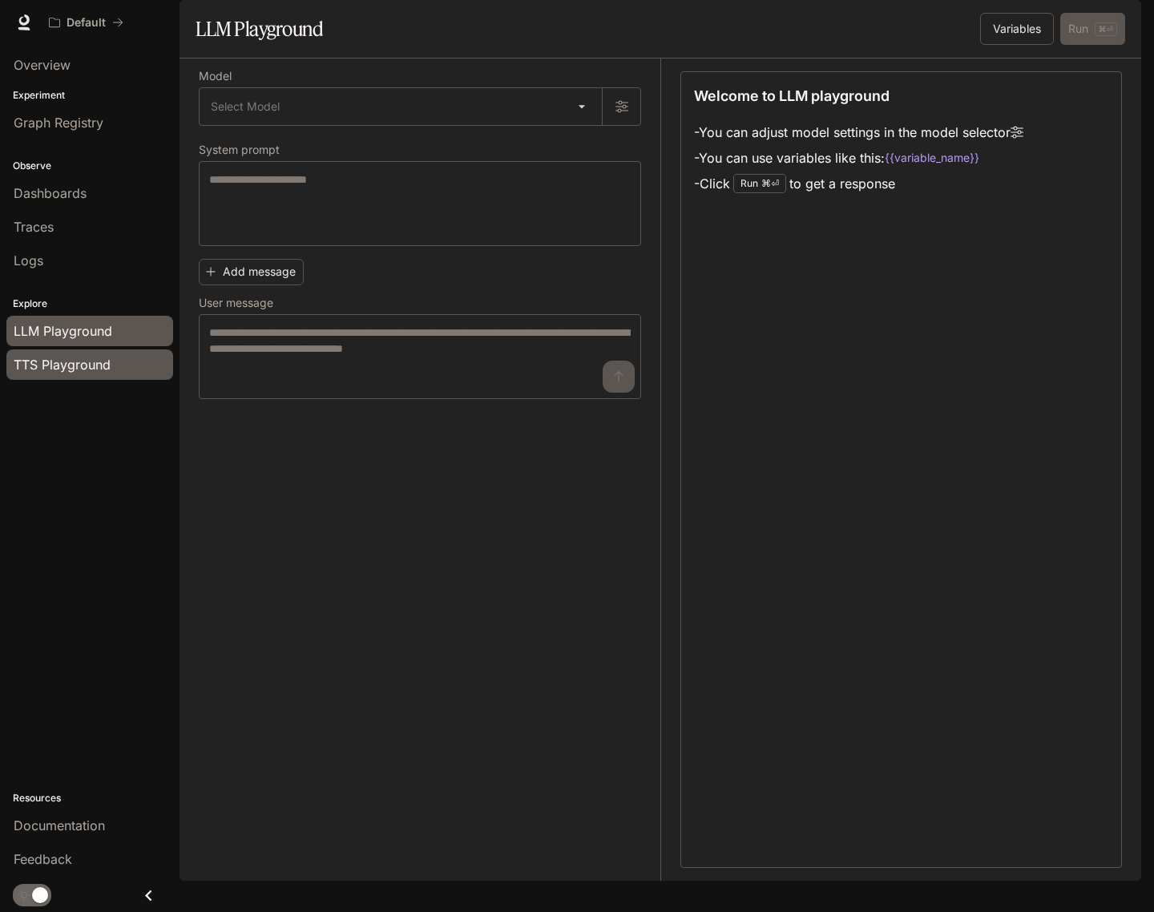
click at [88, 371] on span "TTS Playground" at bounding box center [62, 364] width 97 height 19
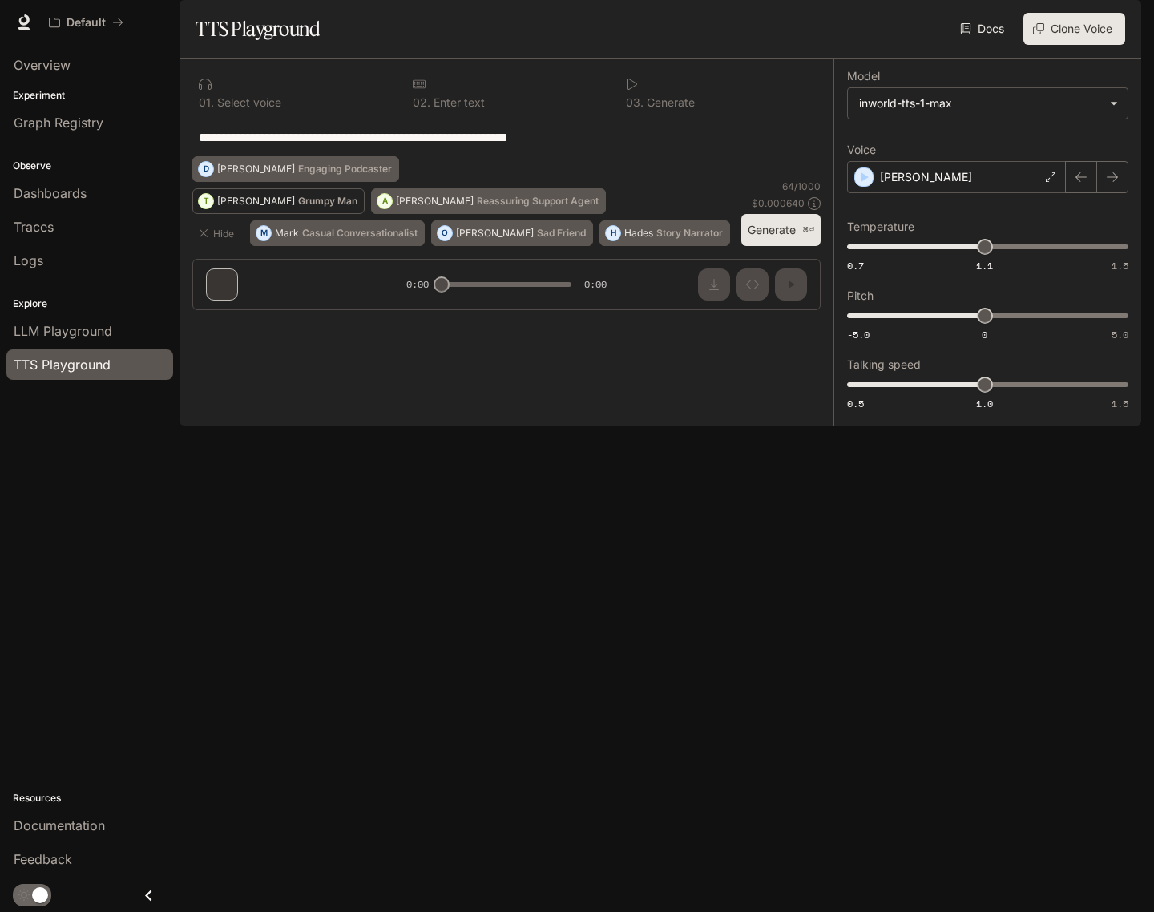
click at [298, 206] on p "Grumpy Man" at bounding box center [327, 201] width 59 height 10
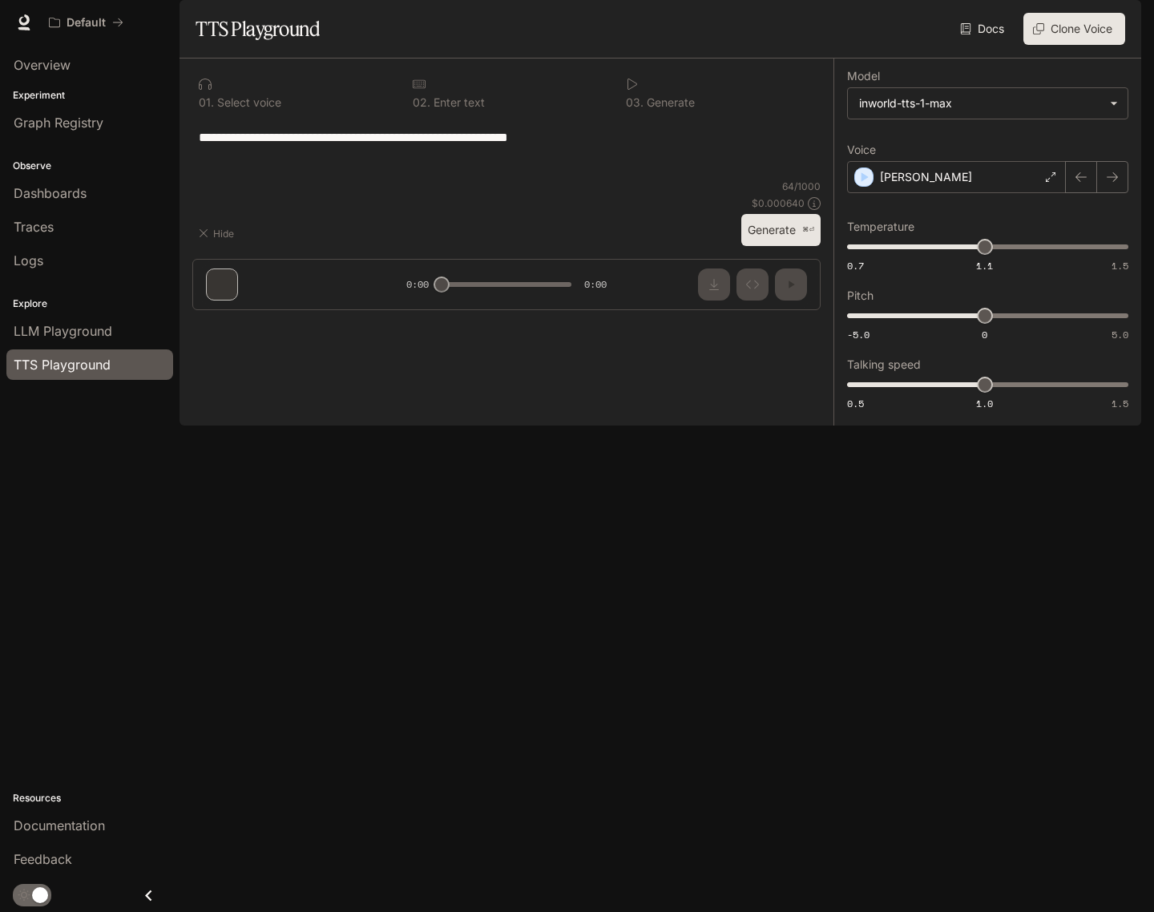
type textarea "**********"
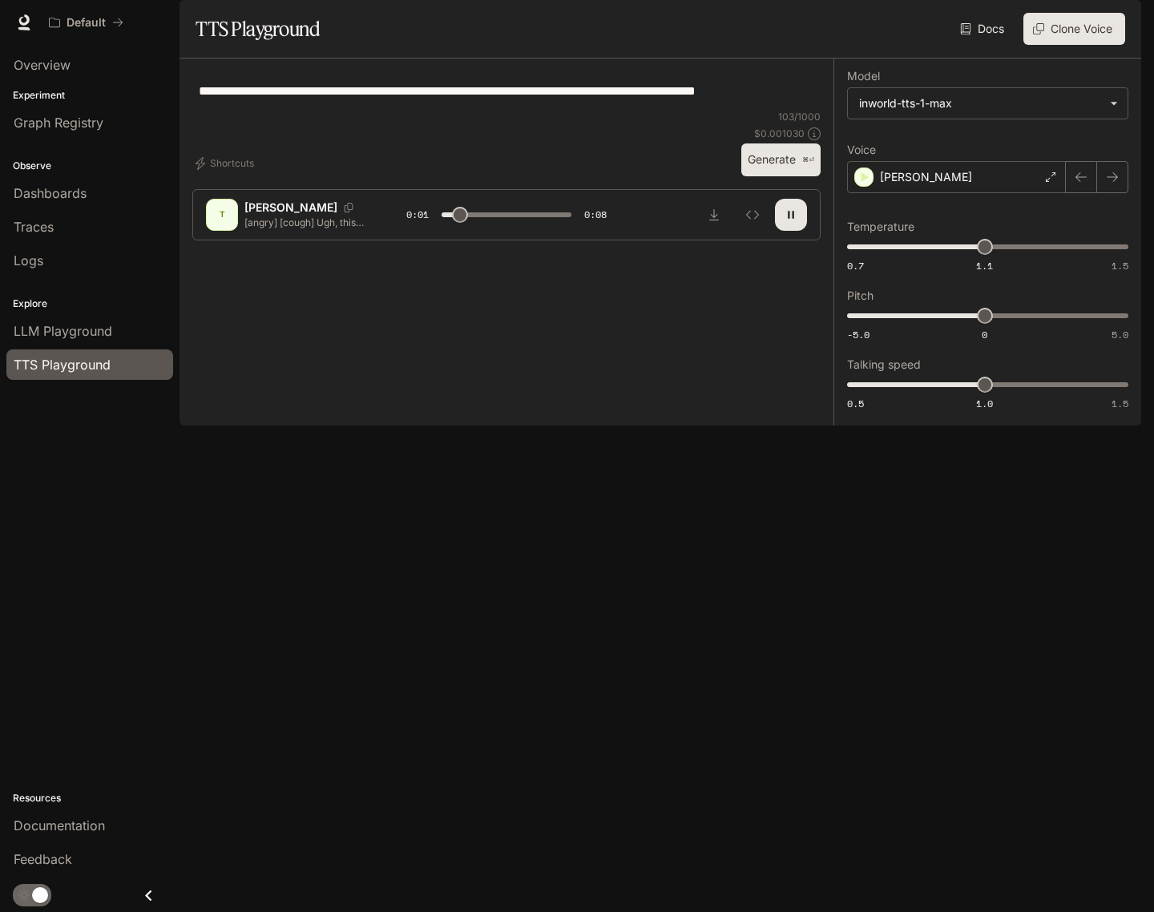
click at [791, 221] on icon "button" at bounding box center [790, 214] width 13 height 13
click at [801, 231] on button "button" at bounding box center [791, 215] width 32 height 32
click at [793, 231] on button "button" at bounding box center [791, 215] width 32 height 32
click at [999, 193] on div "Theodore" at bounding box center [956, 177] width 219 height 32
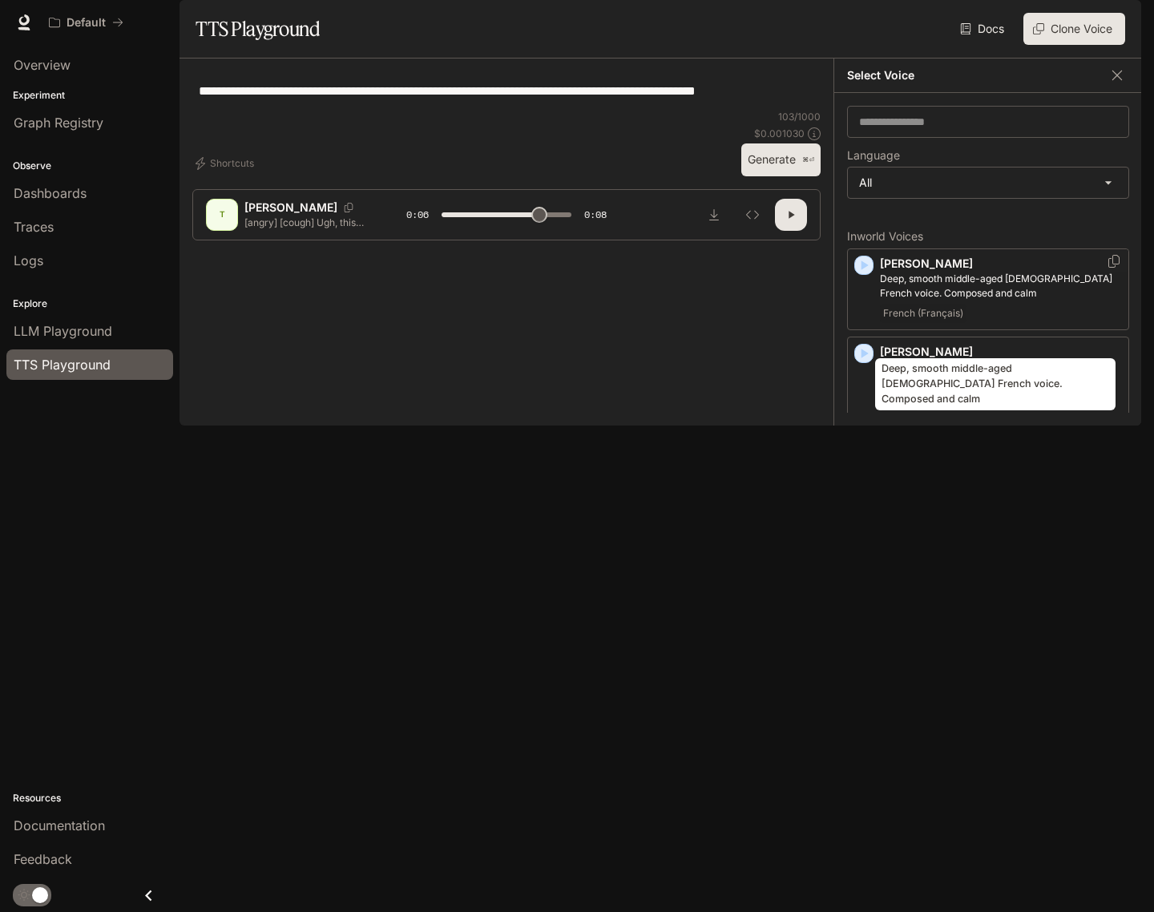
click at [944, 300] on p "Deep, smooth middle-aged male French voice. Composed and calm" at bounding box center [1001, 286] width 242 height 29
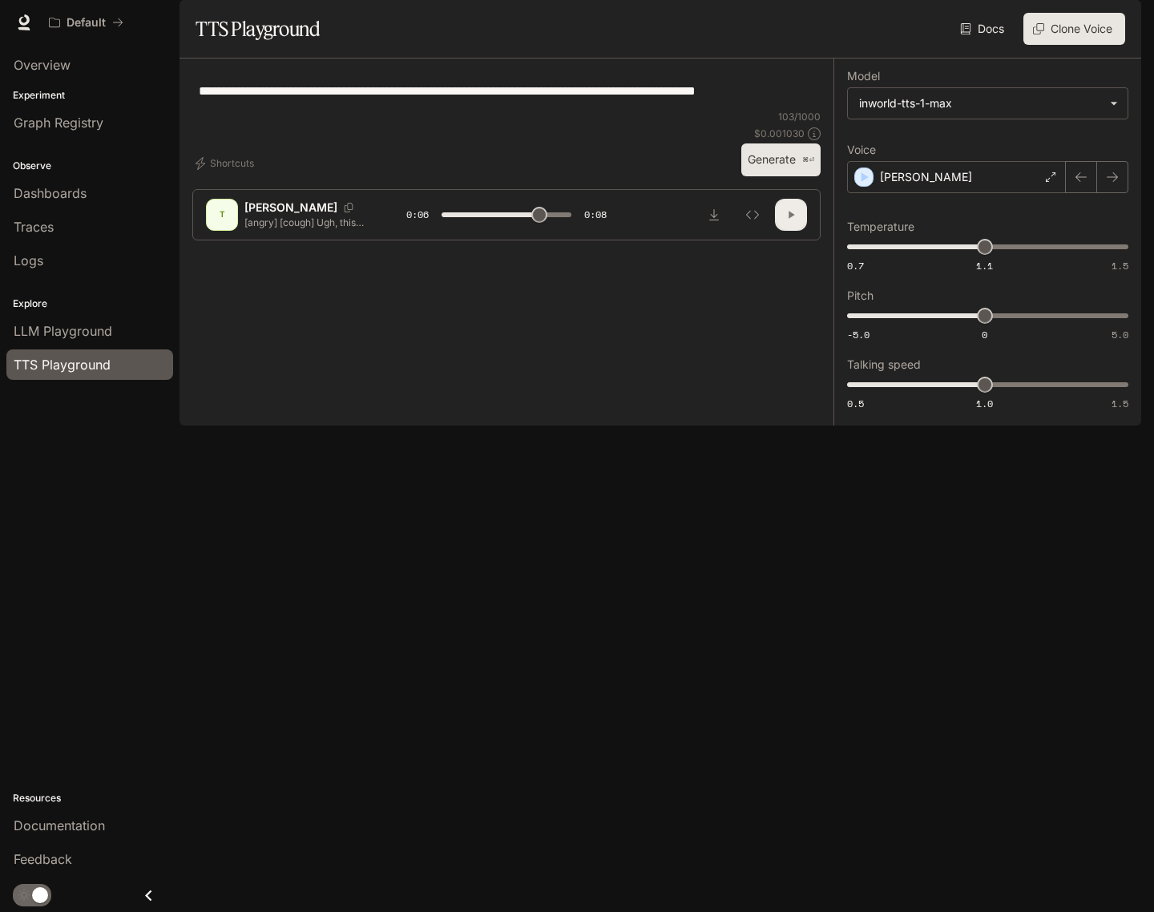
click at [787, 221] on icon "button" at bounding box center [790, 214] width 13 height 13
click at [792, 218] on icon "button" at bounding box center [790, 214] width 6 height 7
click at [276, 229] on p "[angry] [cough] Ugh, this stupid cough... It's just so hard [cough] not getting…" at bounding box center [305, 222] width 123 height 14
click at [306, 231] on div "T Theodore [angry] [cough] Ugh, this stupid cough... It's just so hard [cough] …" at bounding box center [306, 215] width 200 height 32
click at [769, 176] on button "Generate ⌘⏎" at bounding box center [780, 159] width 79 height 33
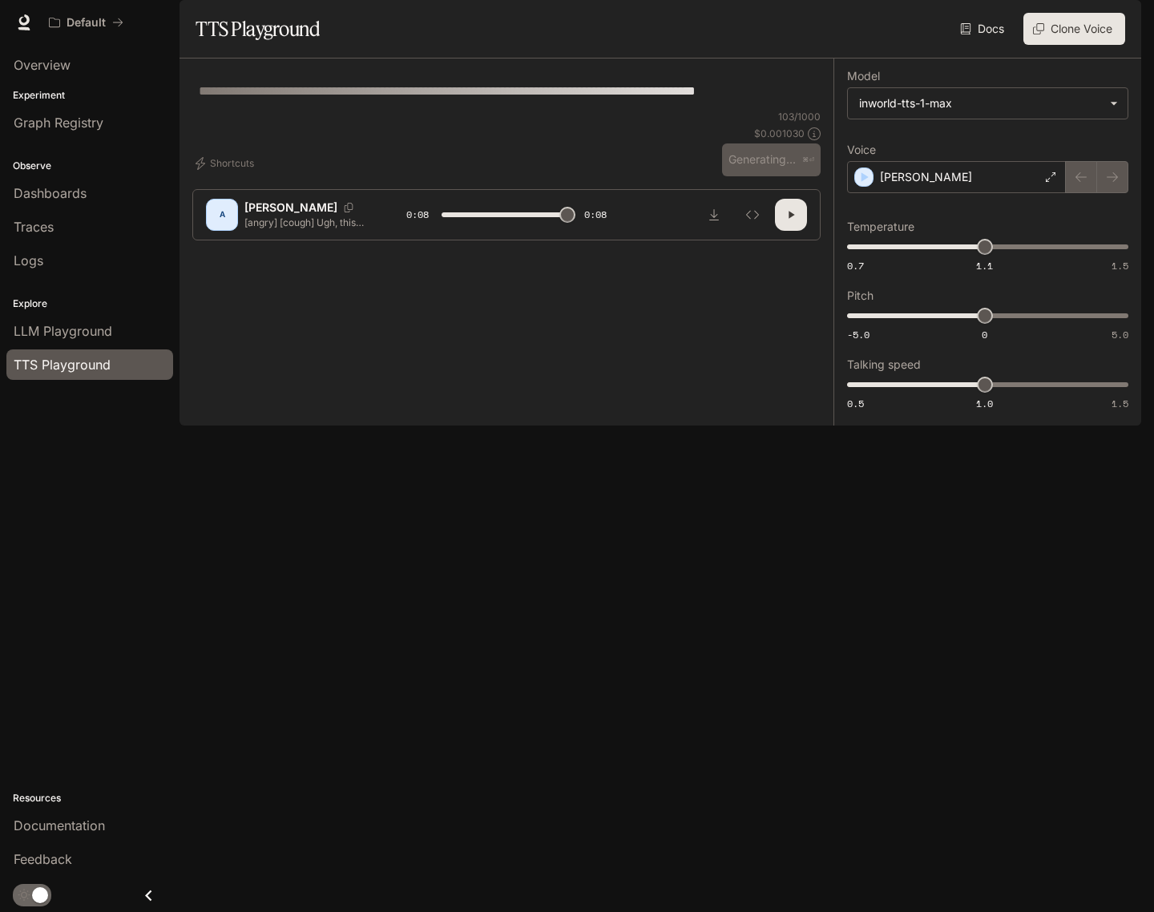
click at [793, 221] on icon "button" at bounding box center [790, 214] width 13 height 13
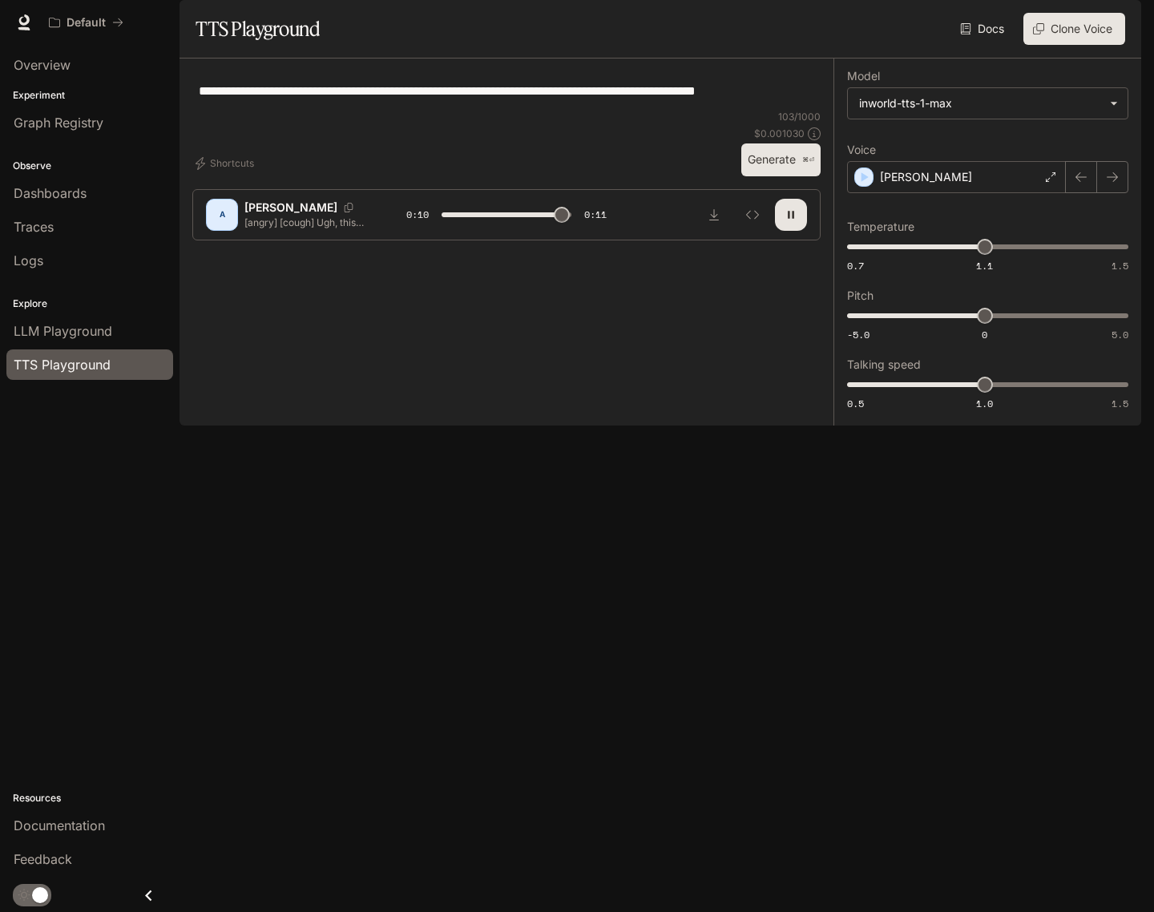
click at [799, 231] on button "button" at bounding box center [791, 215] width 32 height 32
click at [936, 193] on div "Alain" at bounding box center [956, 177] width 219 height 32
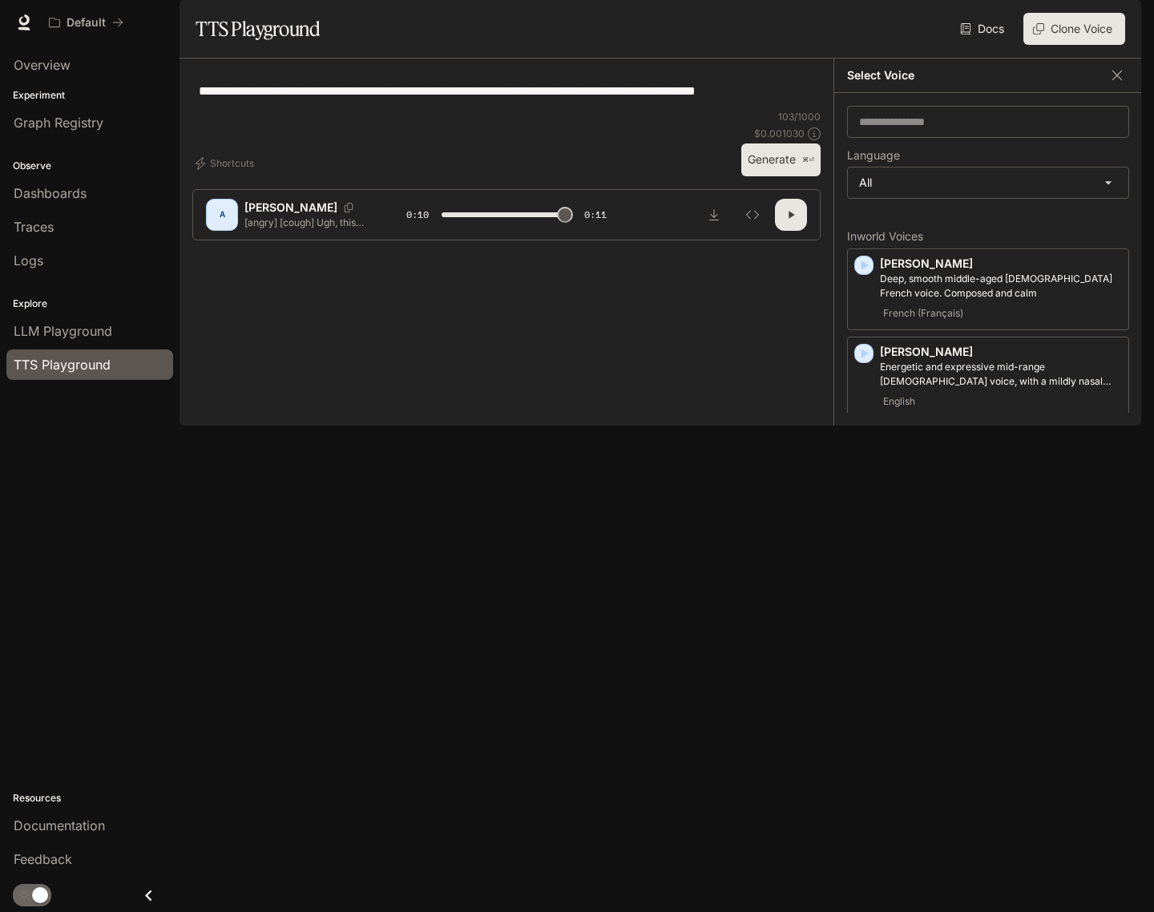
click at [704, 110] on div "**********" at bounding box center [506, 90] width 628 height 38
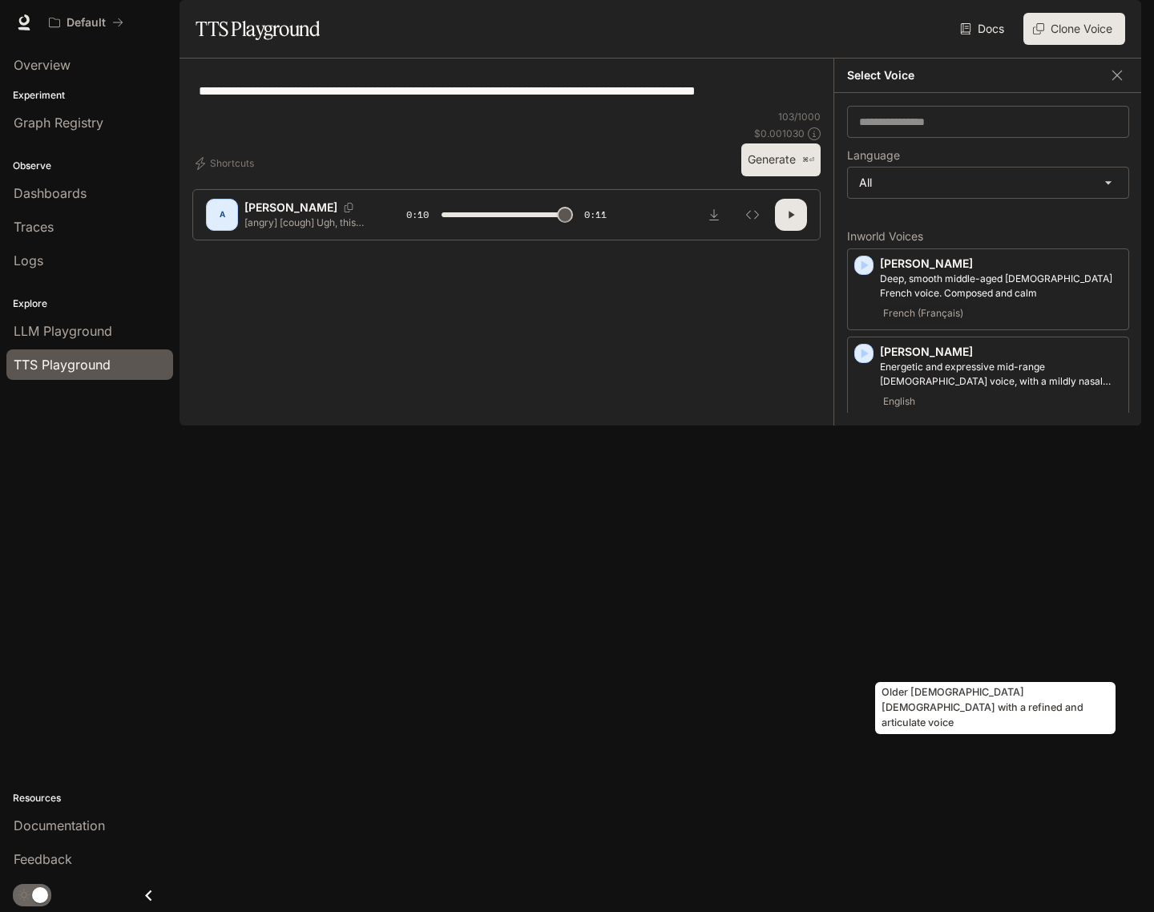
click at [1013, 638] on p "Older British male with a refined and articulate voice" at bounding box center [1001, 624] width 242 height 29
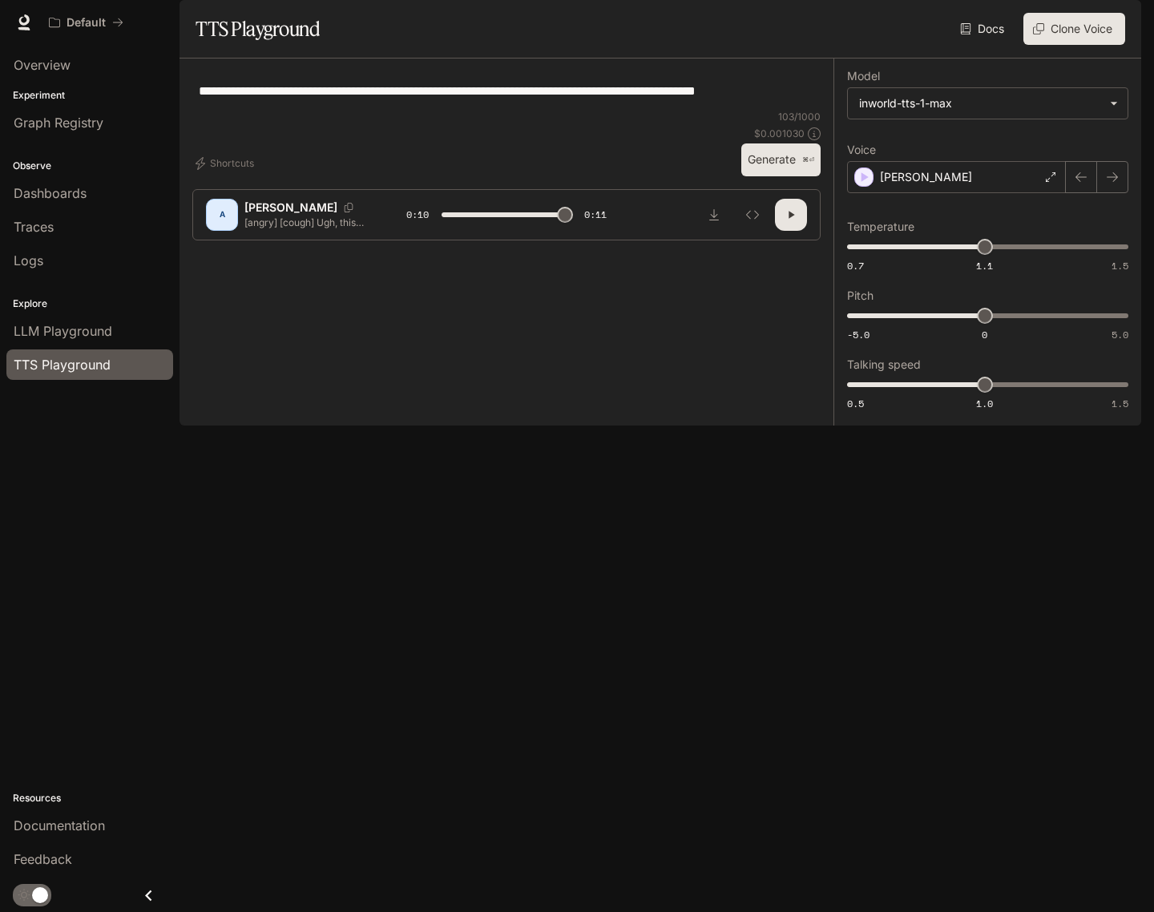
click at [753, 176] on button "Generate ⌘⏎" at bounding box center [780, 159] width 79 height 33
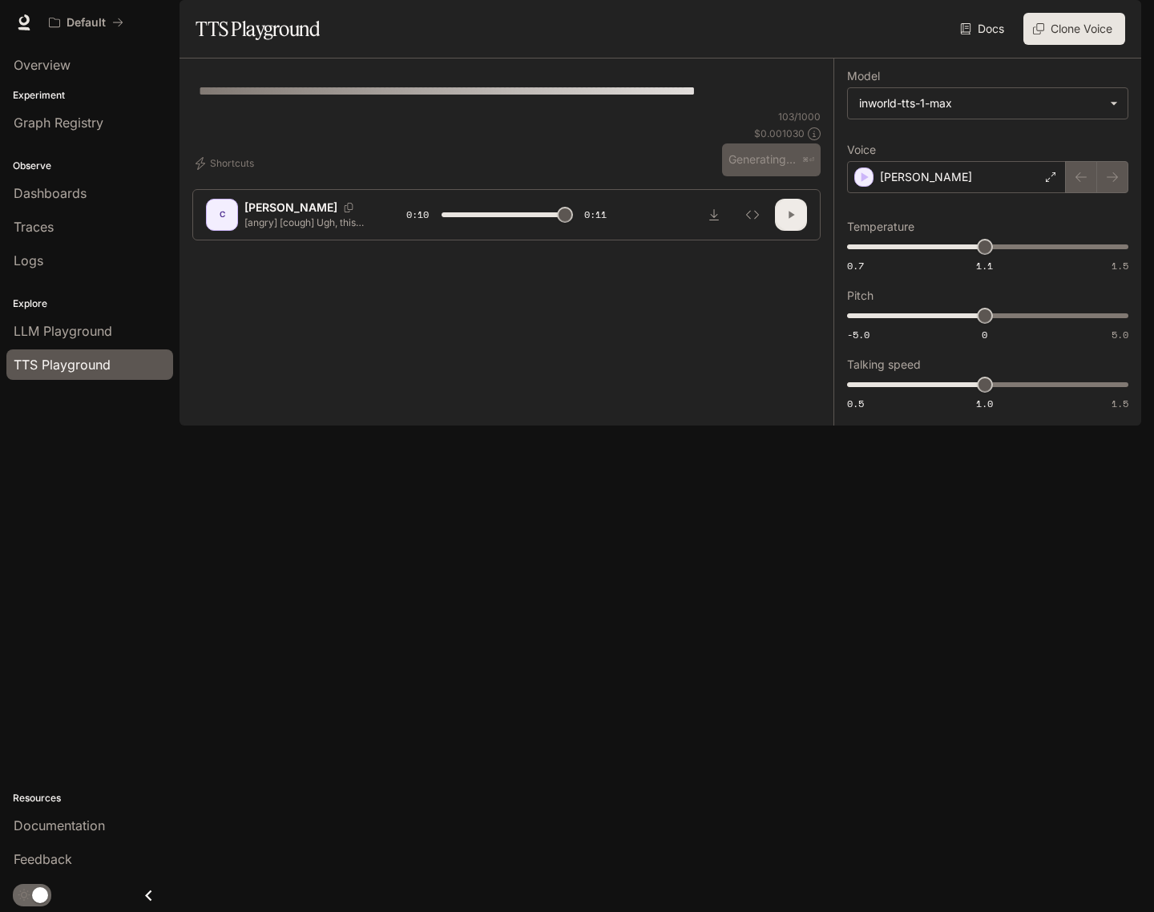
click at [789, 231] on button "button" at bounding box center [791, 215] width 32 height 32
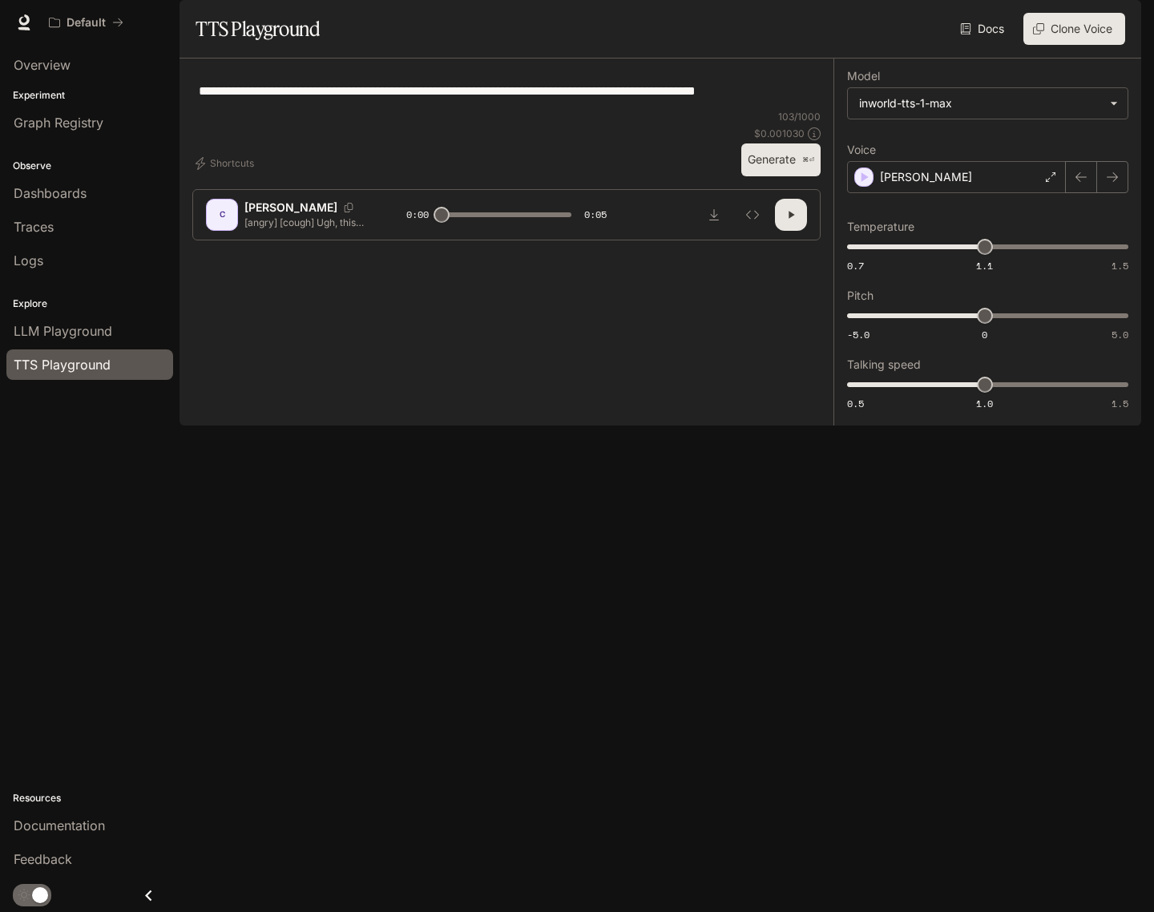
click at [794, 221] on icon "button" at bounding box center [790, 214] width 13 height 13
click at [791, 221] on icon "button" at bounding box center [790, 214] width 13 height 13
click at [931, 152] on body "**********" at bounding box center [577, 456] width 1154 height 912
click at [932, 152] on div at bounding box center [577, 456] width 1154 height 912
type input "***"
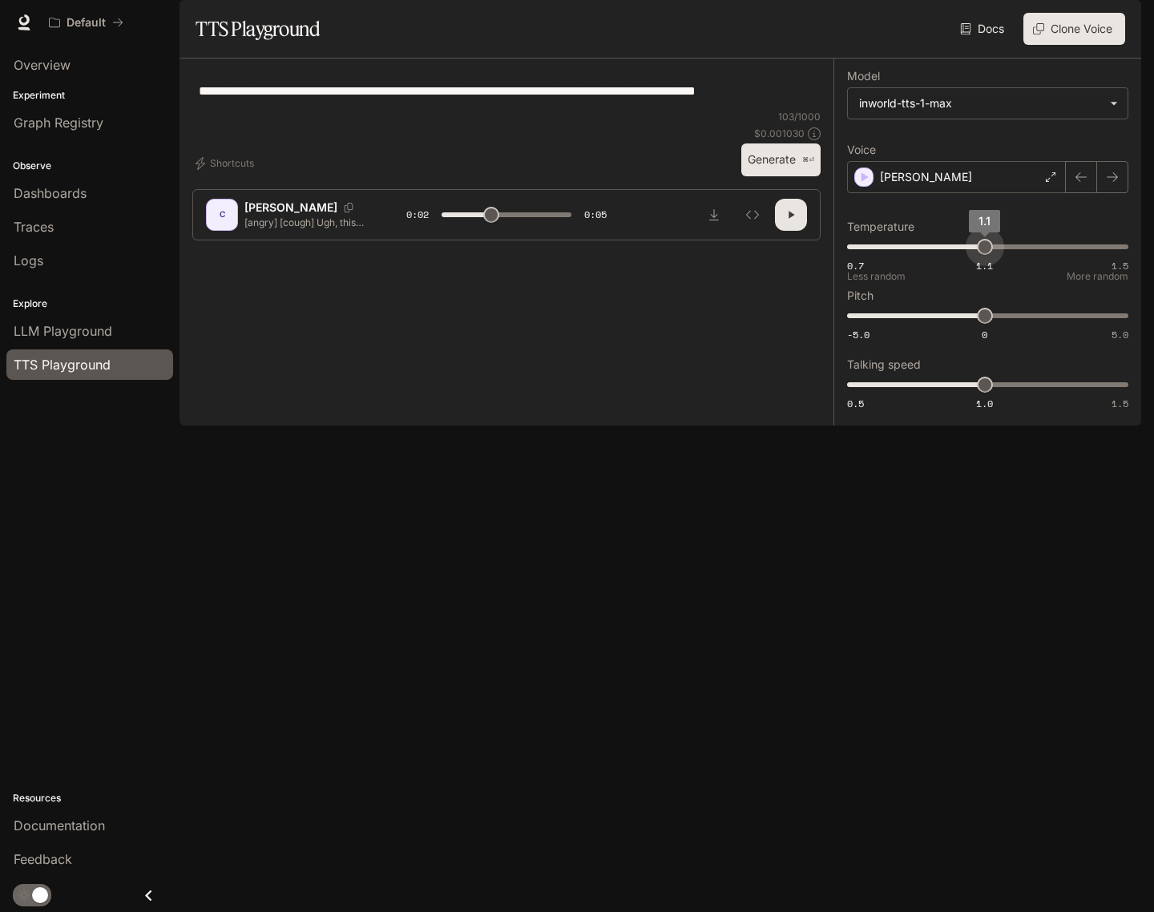
type input "****"
type input "***"
type input "****"
type input "***"
type input "****"
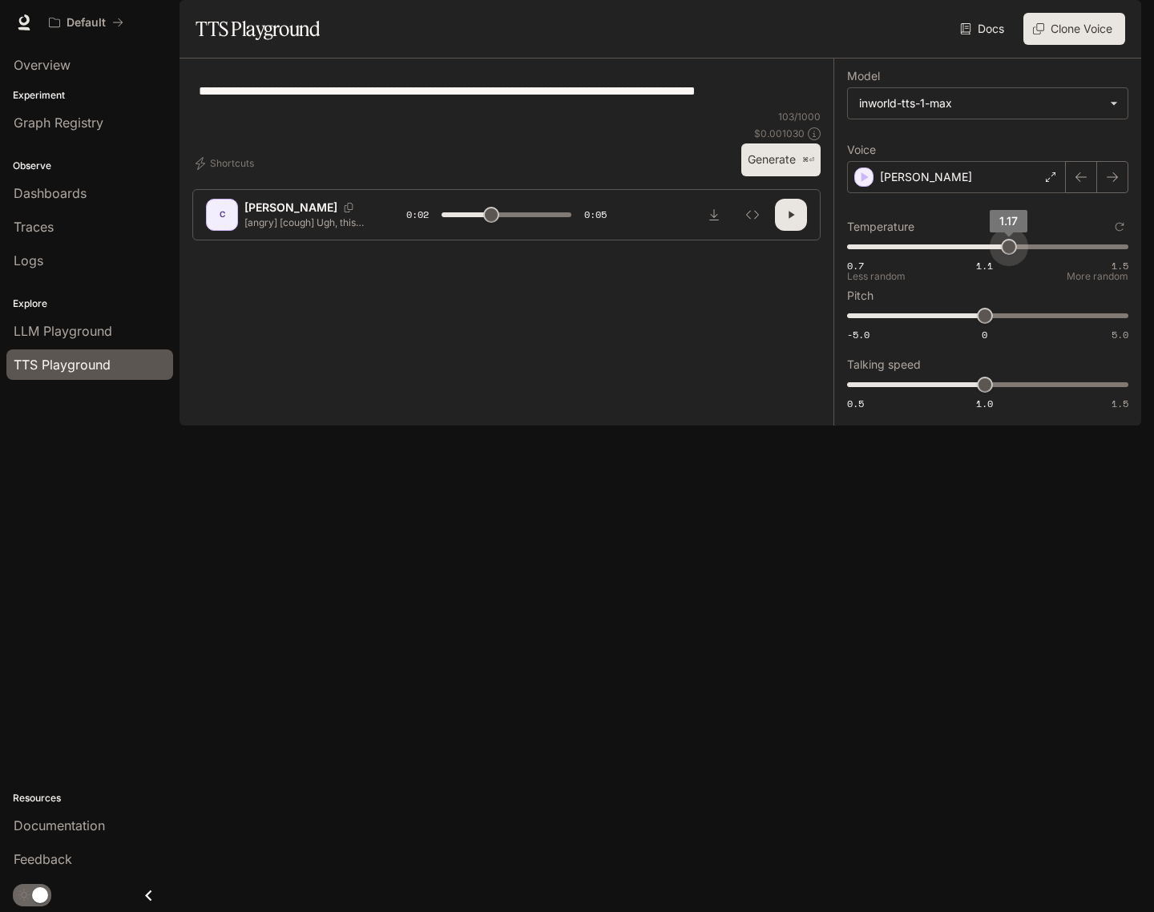
drag, startPoint x: 984, startPoint y: 290, endPoint x: 1009, endPoint y: 292, distance: 24.9
click at [1009, 255] on span "1.17" at bounding box center [1009, 247] width 16 height 16
click at [774, 176] on button "Generate ⌘⏎" at bounding box center [780, 159] width 79 height 33
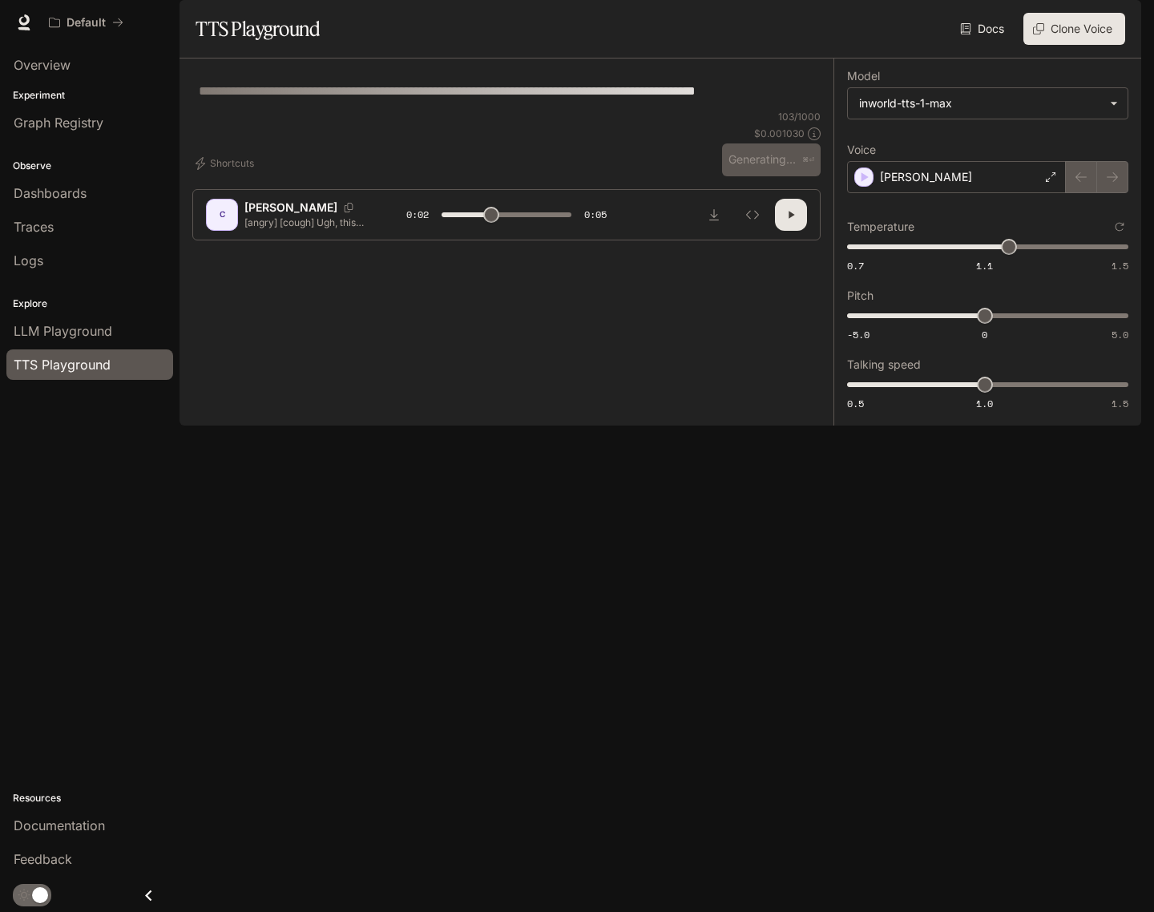
click at [793, 221] on icon "button" at bounding box center [790, 214] width 13 height 13
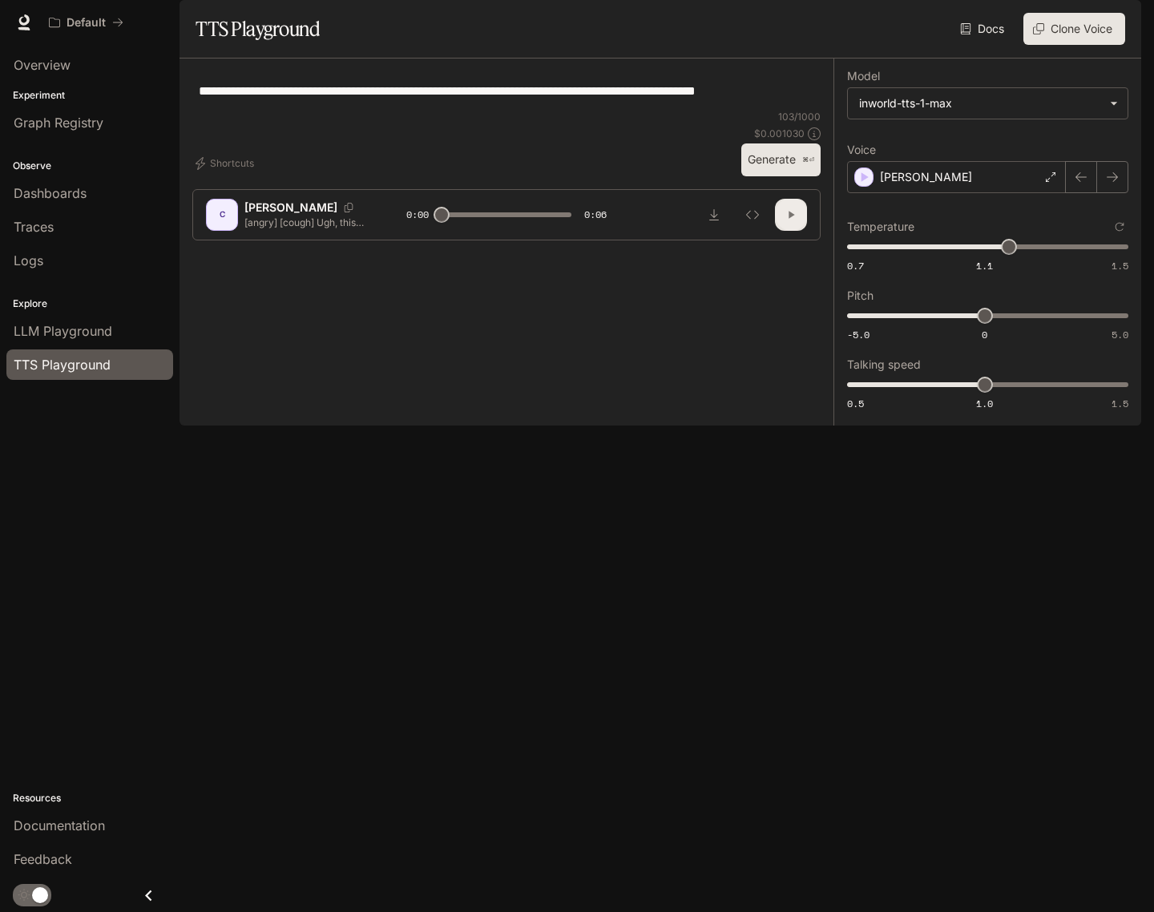
click at [793, 221] on icon "button" at bounding box center [790, 214] width 13 height 13
type input "***"
drag, startPoint x: 985, startPoint y: 430, endPoint x: 1020, endPoint y: 433, distance: 34.6
click at [1020, 393] on span "1.1" at bounding box center [1012, 384] width 16 height 16
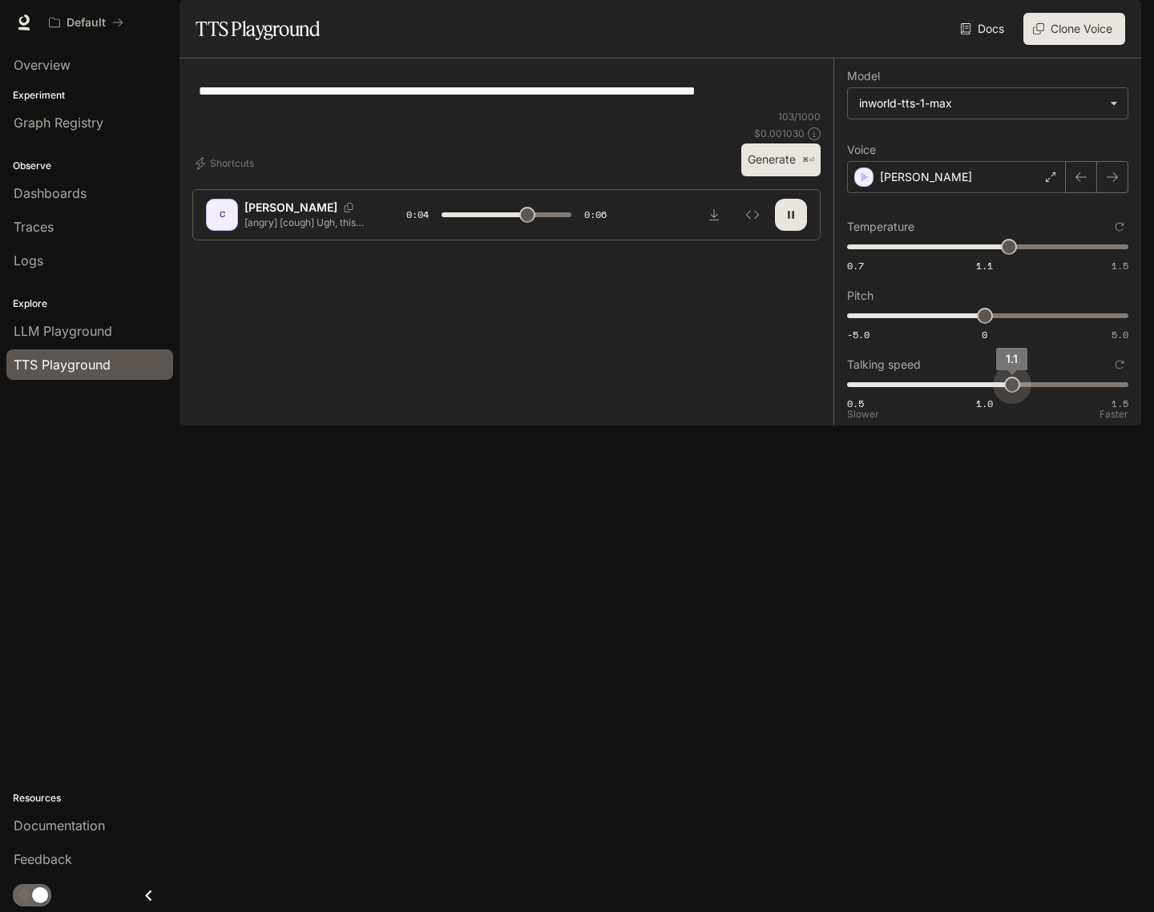
type input "***"
drag, startPoint x: 1013, startPoint y: 431, endPoint x: 1033, endPoint y: 431, distance: 19.2
click at [1020, 393] on span "1.1" at bounding box center [1012, 384] width 16 height 16
type input "*"
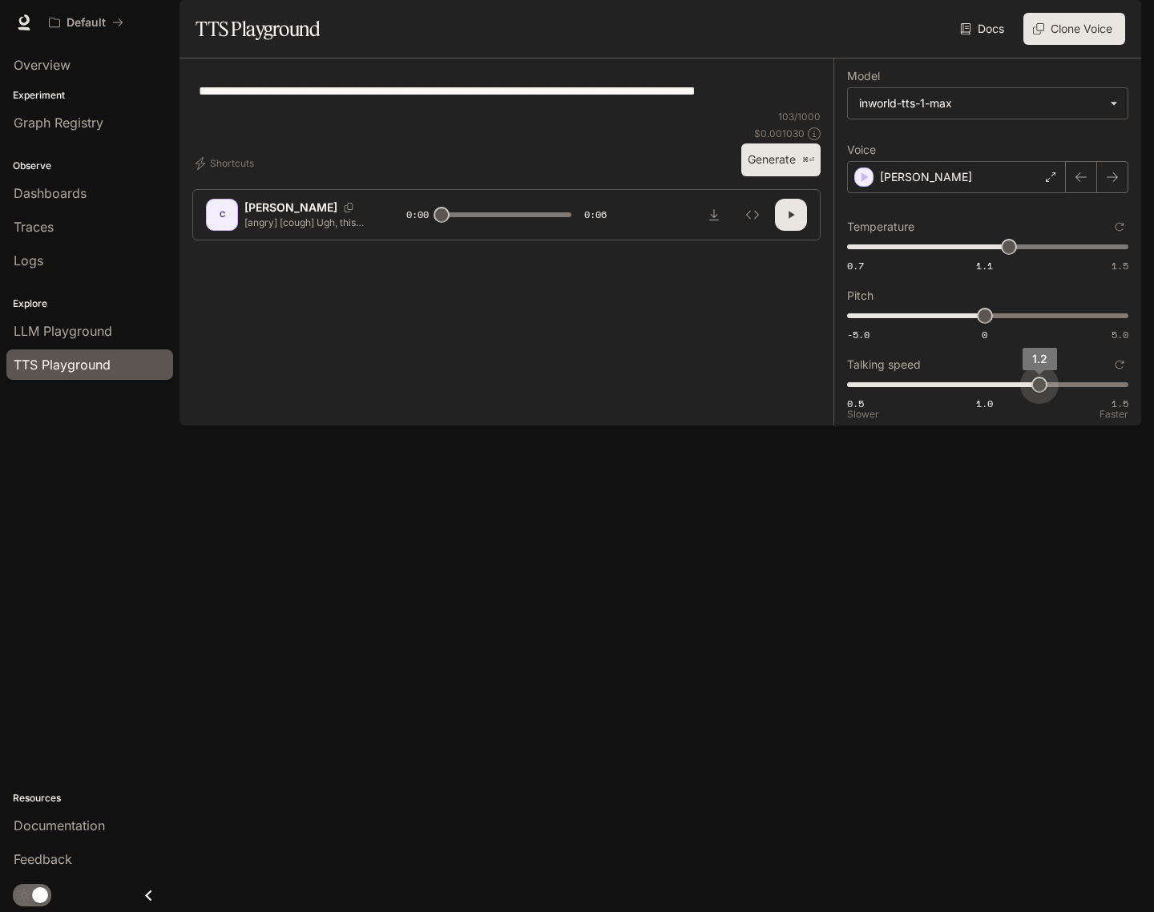
type input "***"
drag, startPoint x: 1040, startPoint y: 429, endPoint x: 1057, endPoint y: 429, distance: 17.6
click at [1058, 393] on span "1.3" at bounding box center [1066, 384] width 16 height 16
click at [764, 176] on button "Generate ⌘⏎" at bounding box center [780, 159] width 79 height 33
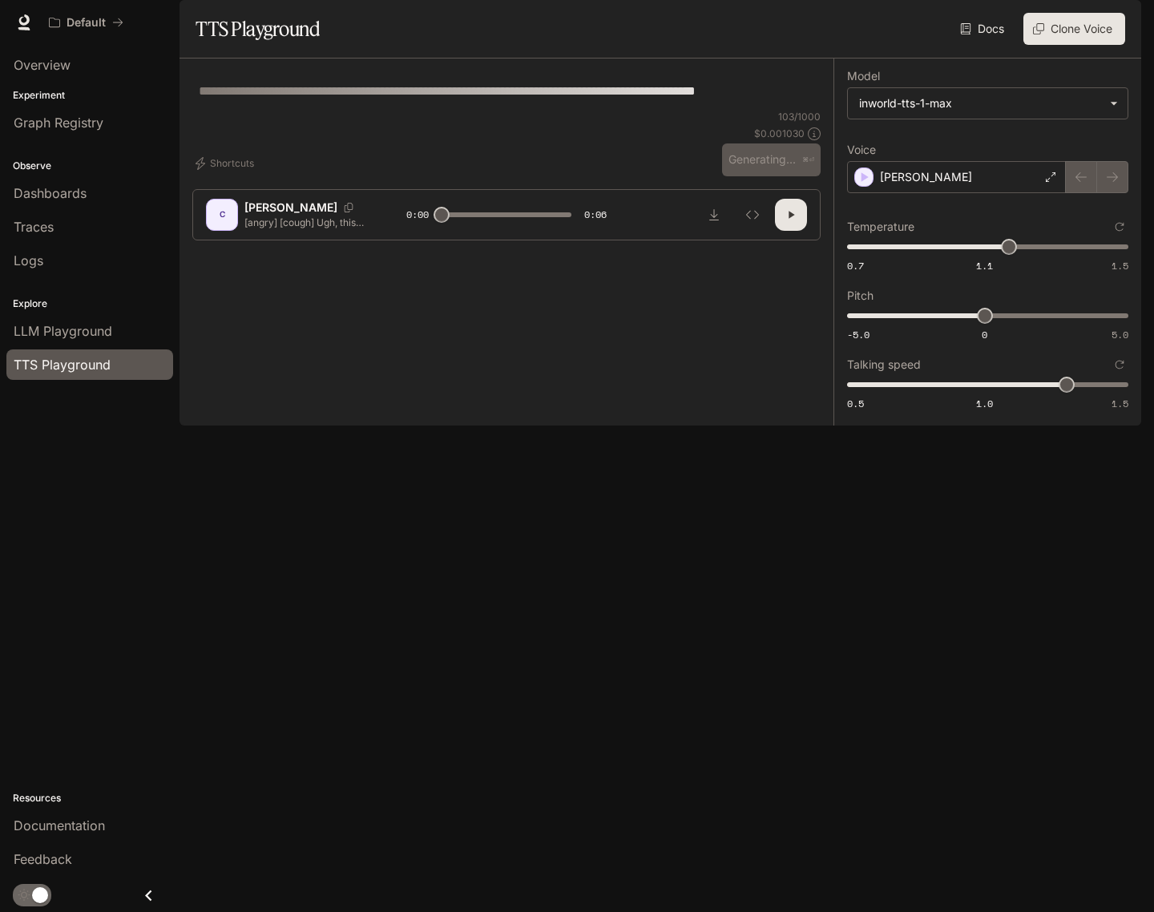
click at [798, 231] on button "button" at bounding box center [791, 215] width 32 height 32
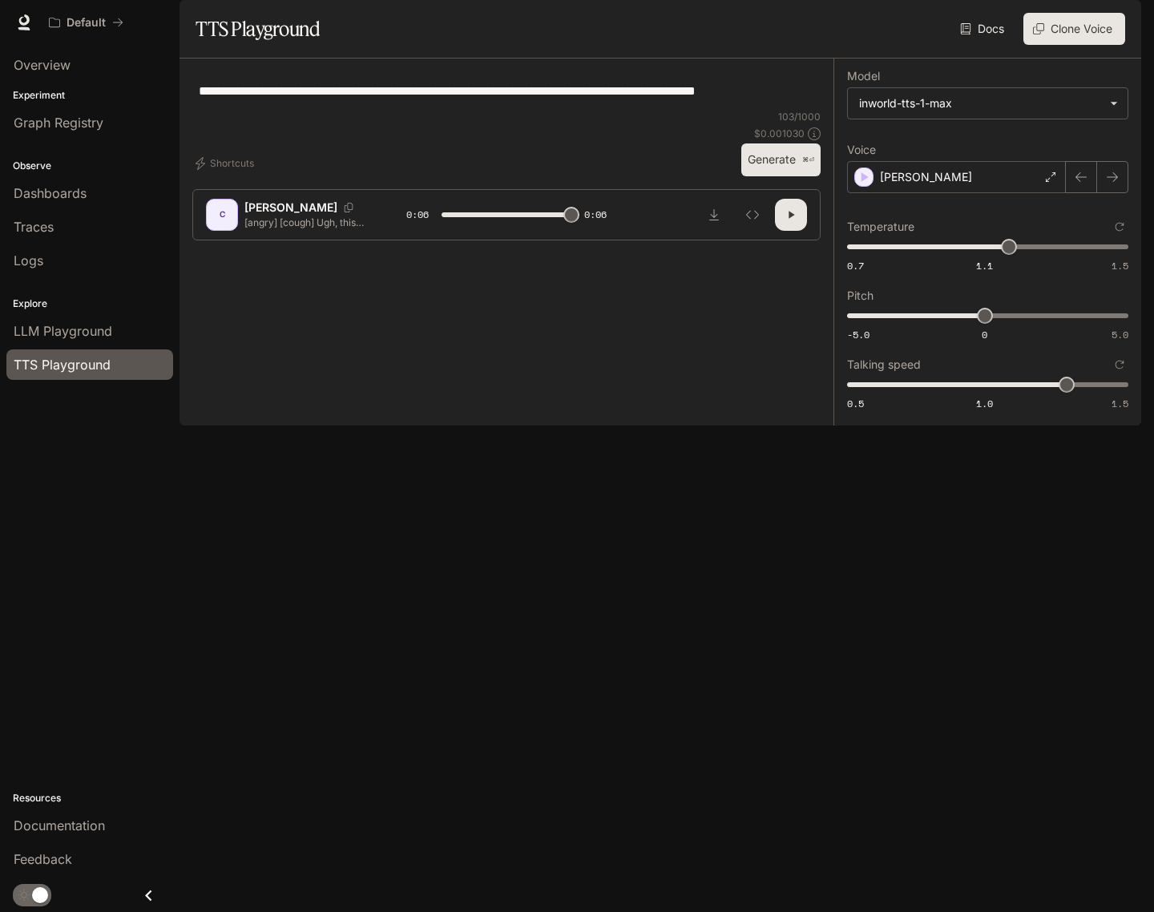
type input "*"
click at [1085, 45] on button "Clone Voice" at bounding box center [1074, 29] width 102 height 32
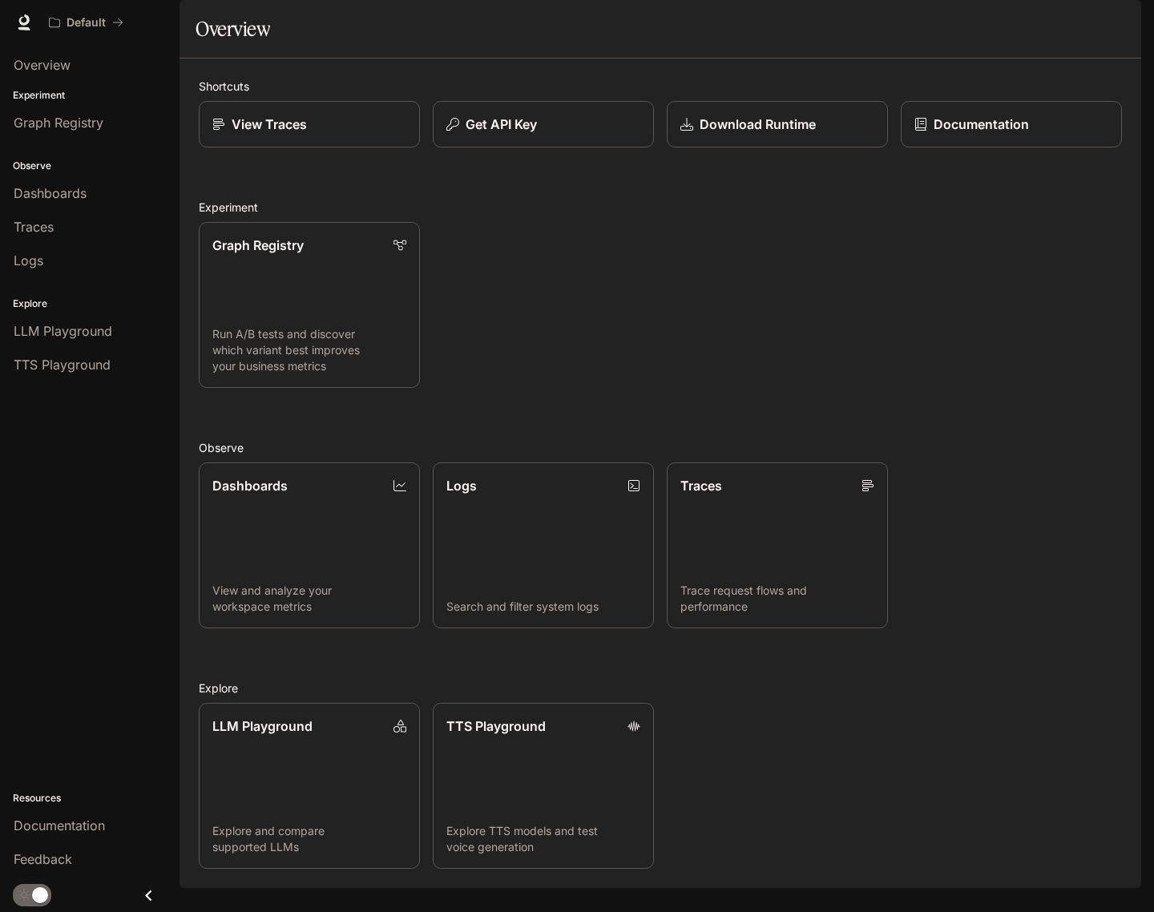
scroll to position [28, 0]
click at [355, 790] on link "LLM Playground Explore and compare supported LLMs" at bounding box center [309, 785] width 223 height 167
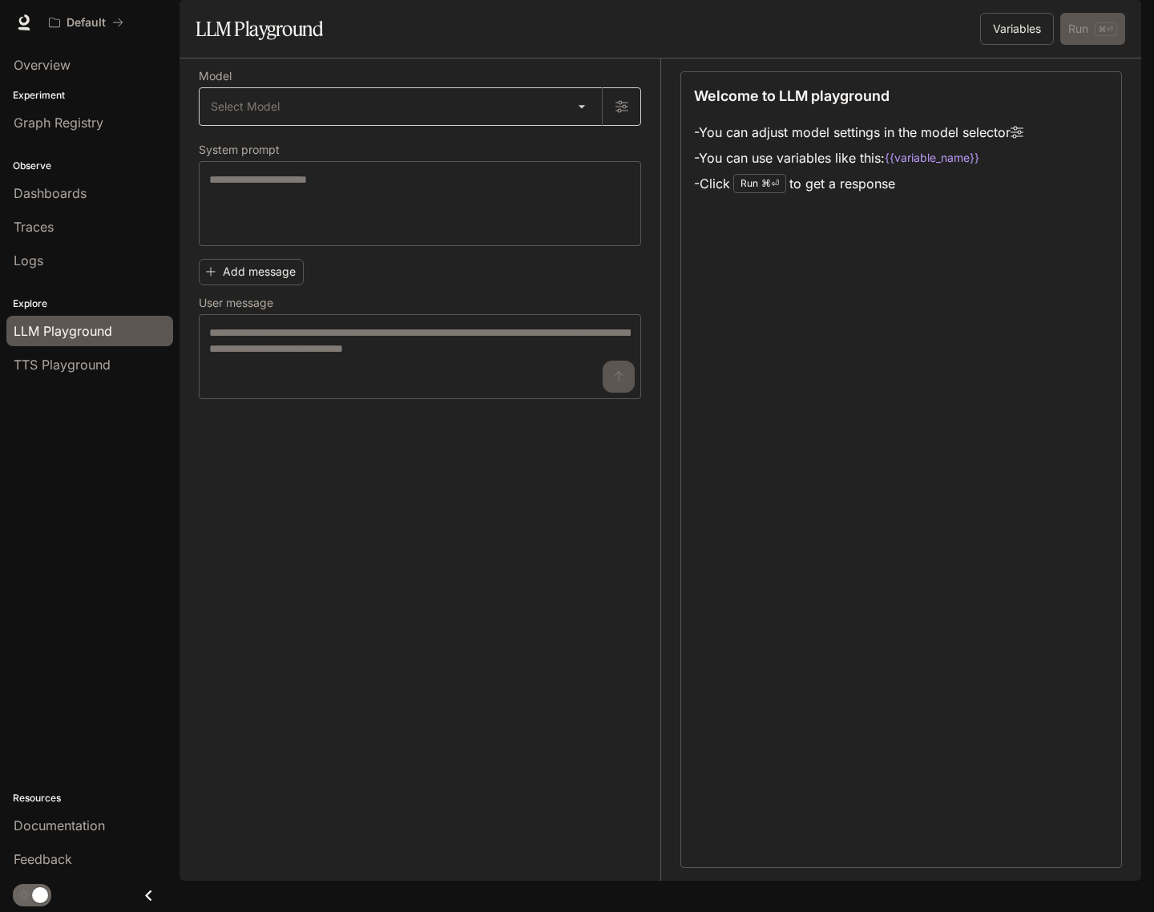
click at [356, 165] on body "Skip to main content Default Documentation Documentation Portal Overview Experi…" at bounding box center [577, 456] width 1154 height 912
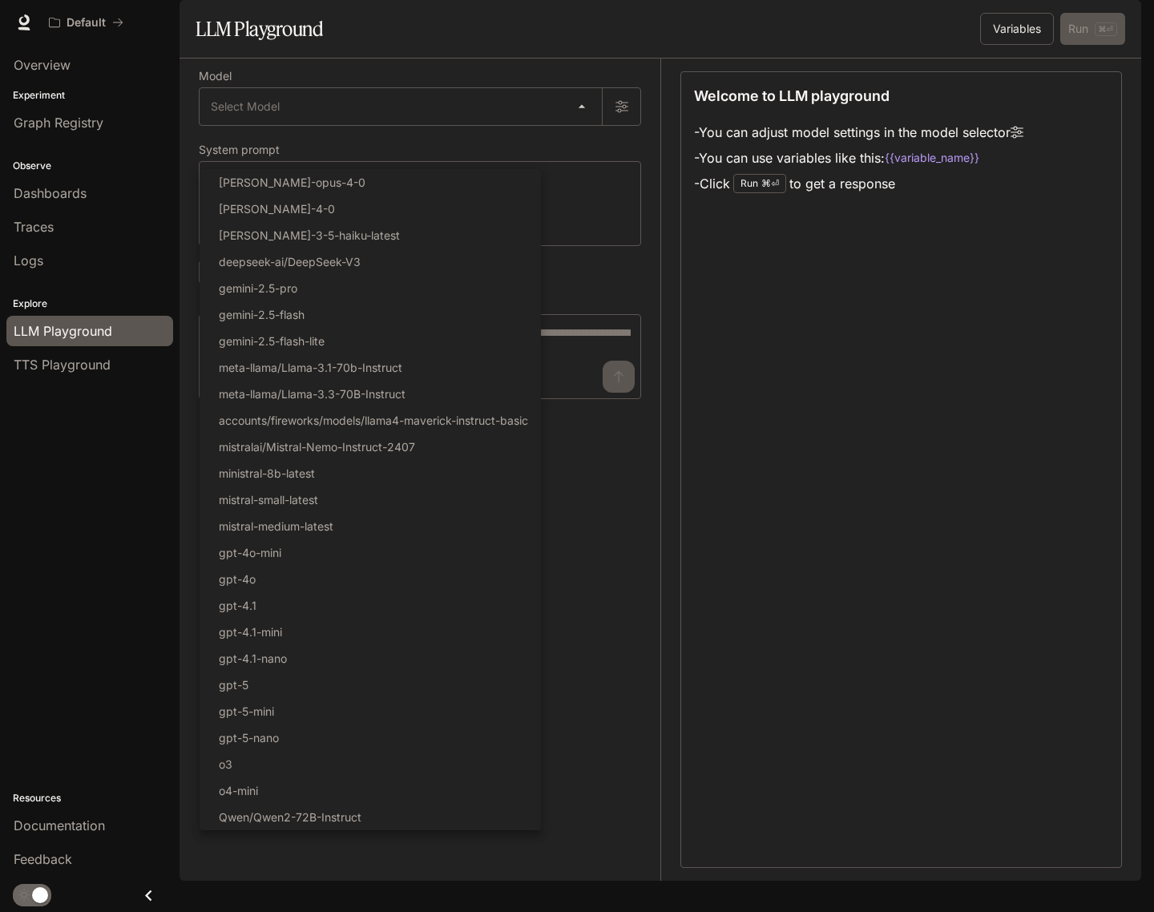
click at [371, 155] on div at bounding box center [577, 456] width 1154 height 912
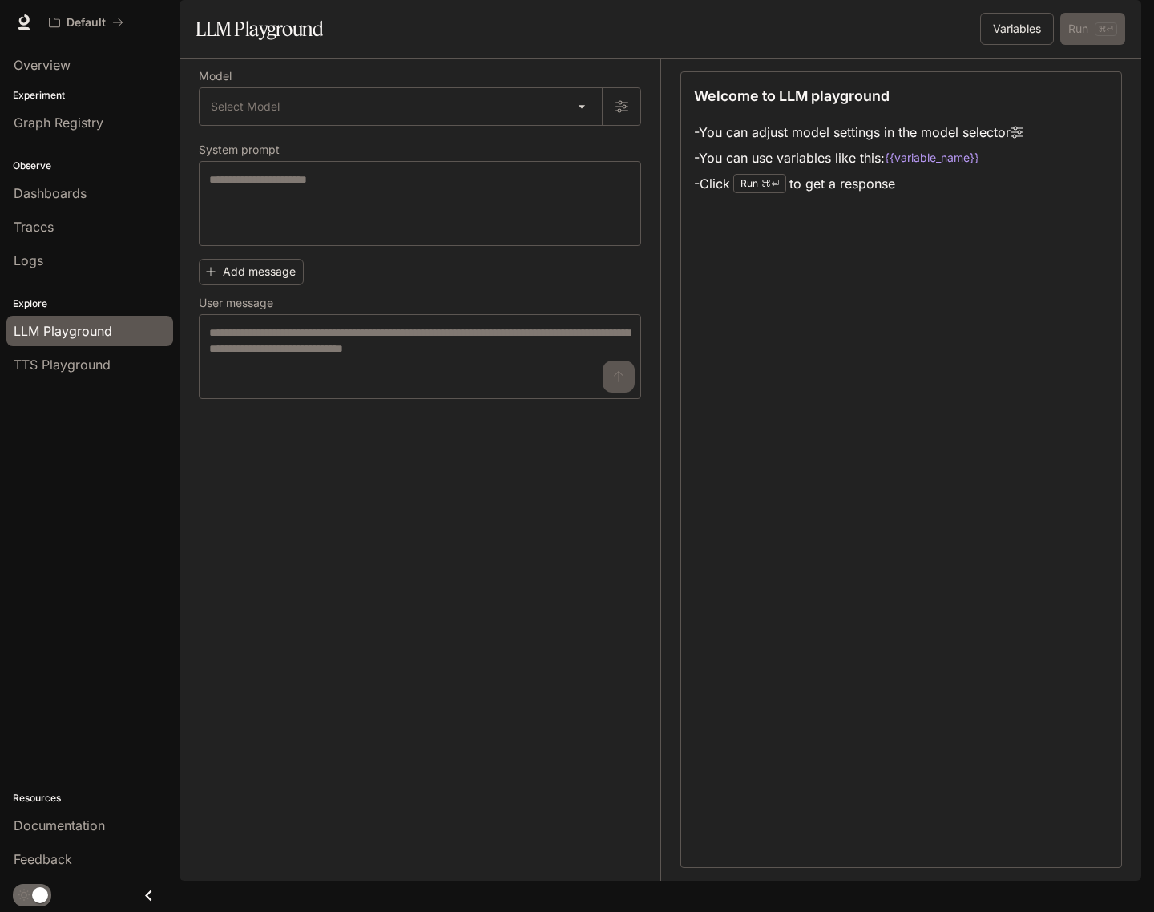
click at [1119, 25] on icon "button" at bounding box center [1118, 22] width 9 height 9
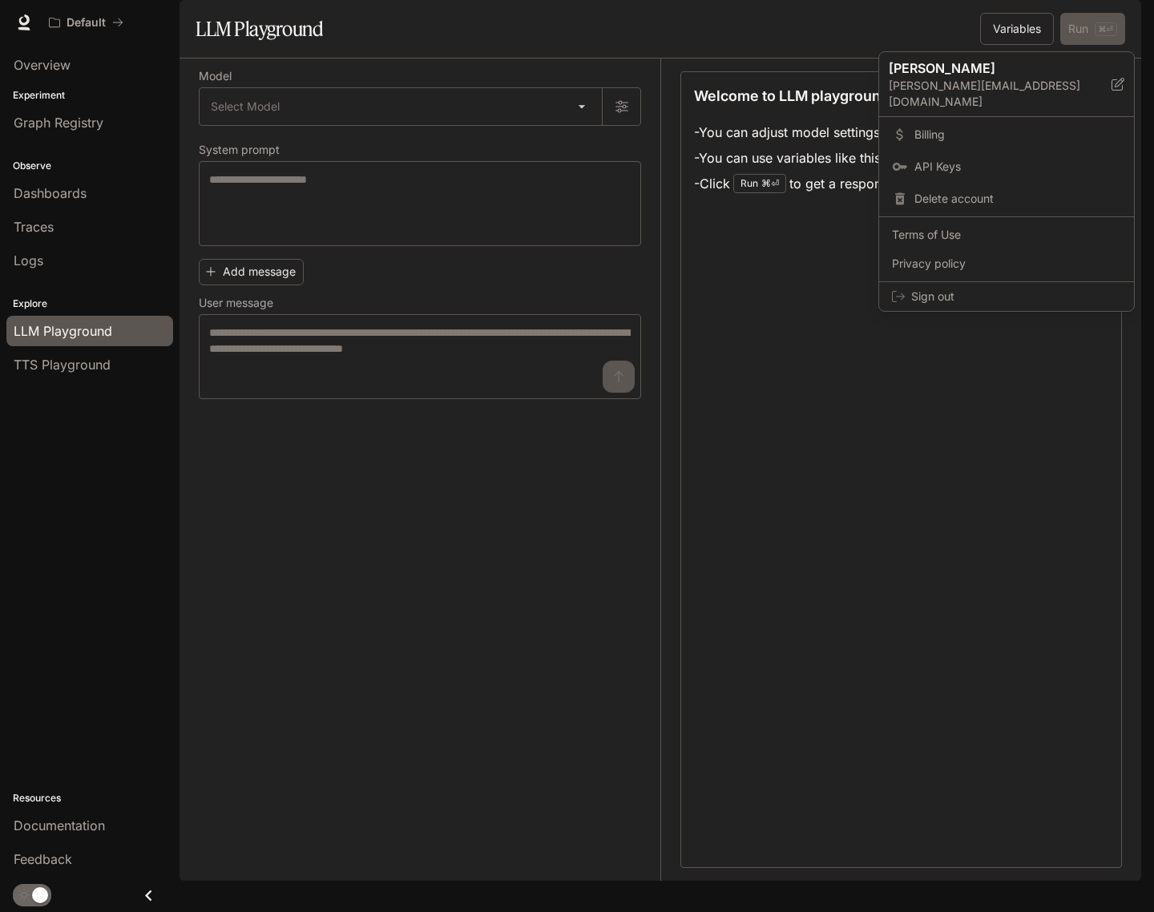
click at [876, 355] on div at bounding box center [577, 456] width 1154 height 912
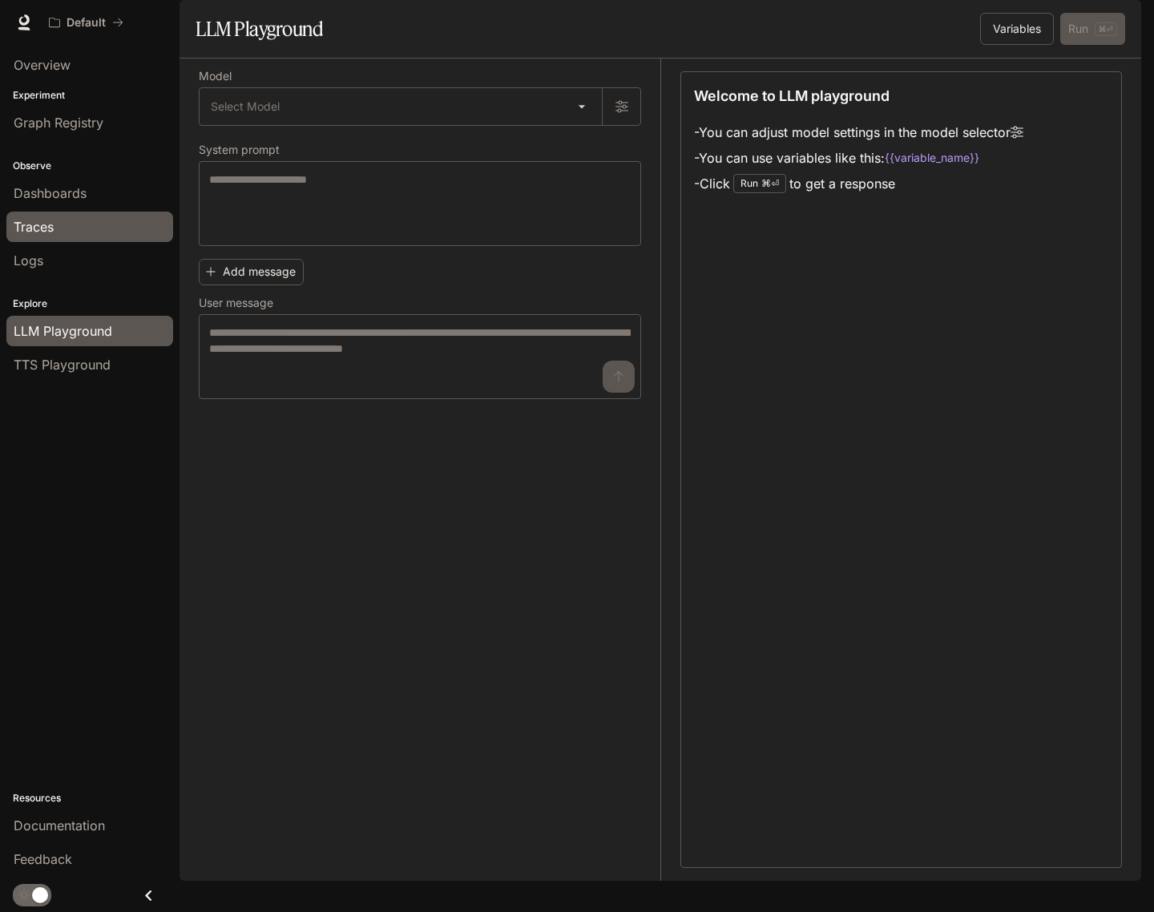
click at [43, 227] on span "Traces" at bounding box center [34, 226] width 40 height 19
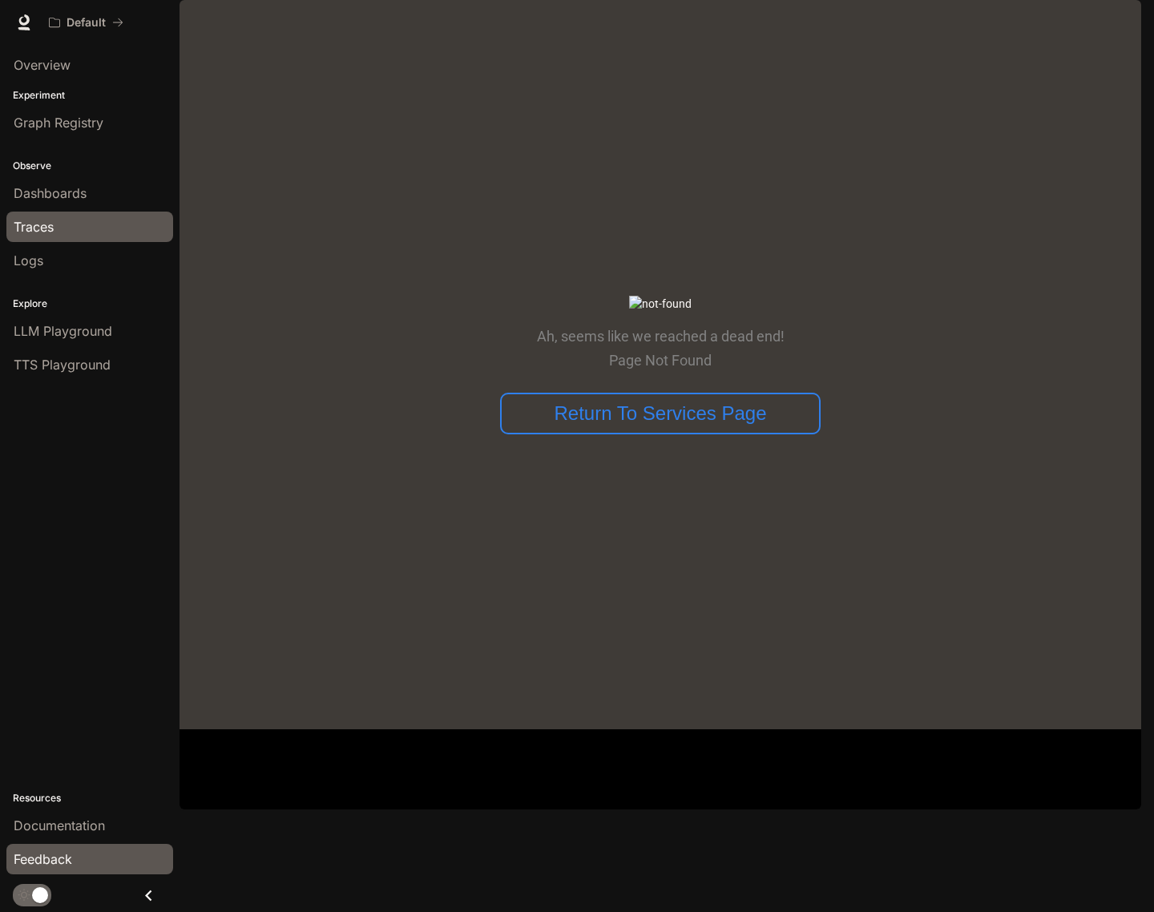
click at [55, 862] on span "Feedback" at bounding box center [43, 858] width 58 height 19
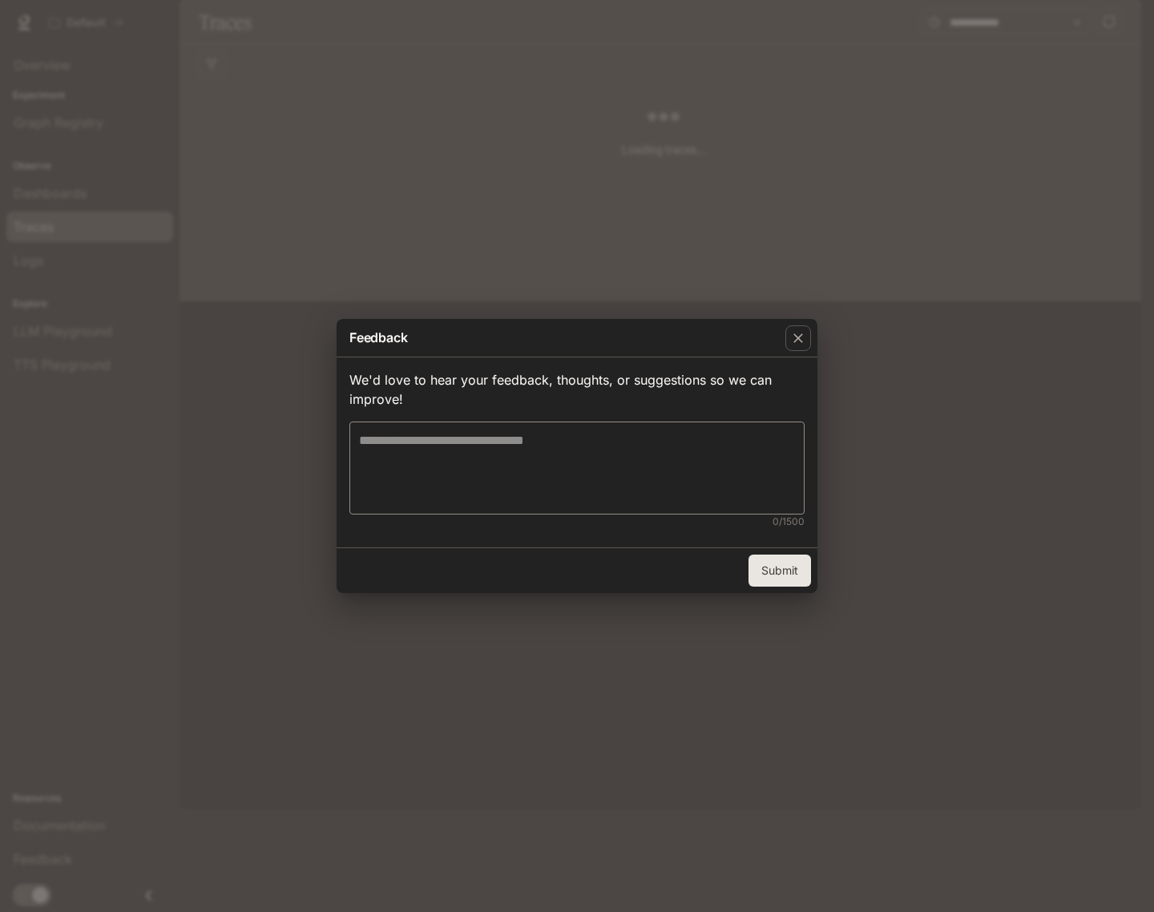
drag, startPoint x: 708, startPoint y: 463, endPoint x: 631, endPoint y: 419, distance: 88.6
click at [709, 463] on textarea at bounding box center [577, 468] width 436 height 74
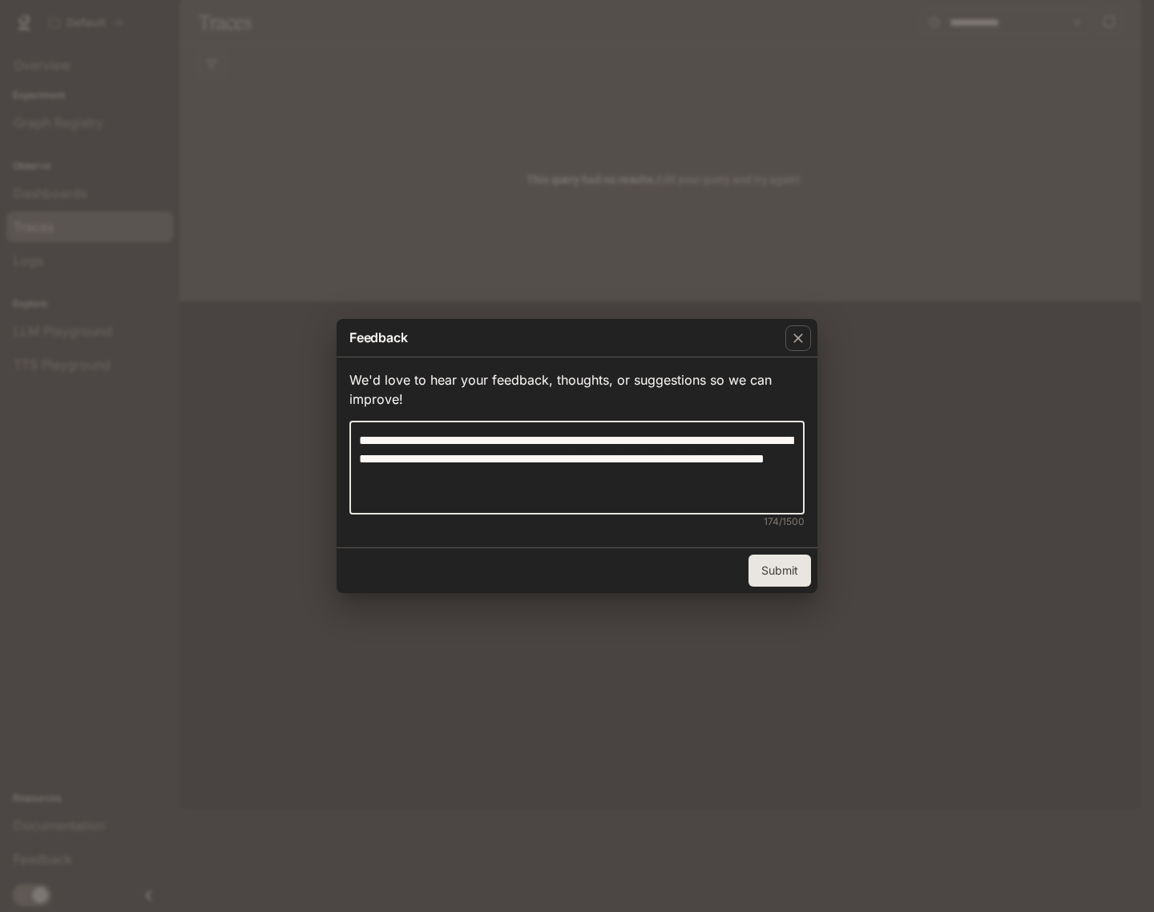
type textarea "**********"
click at [793, 563] on button "Submit" at bounding box center [779, 570] width 62 height 32
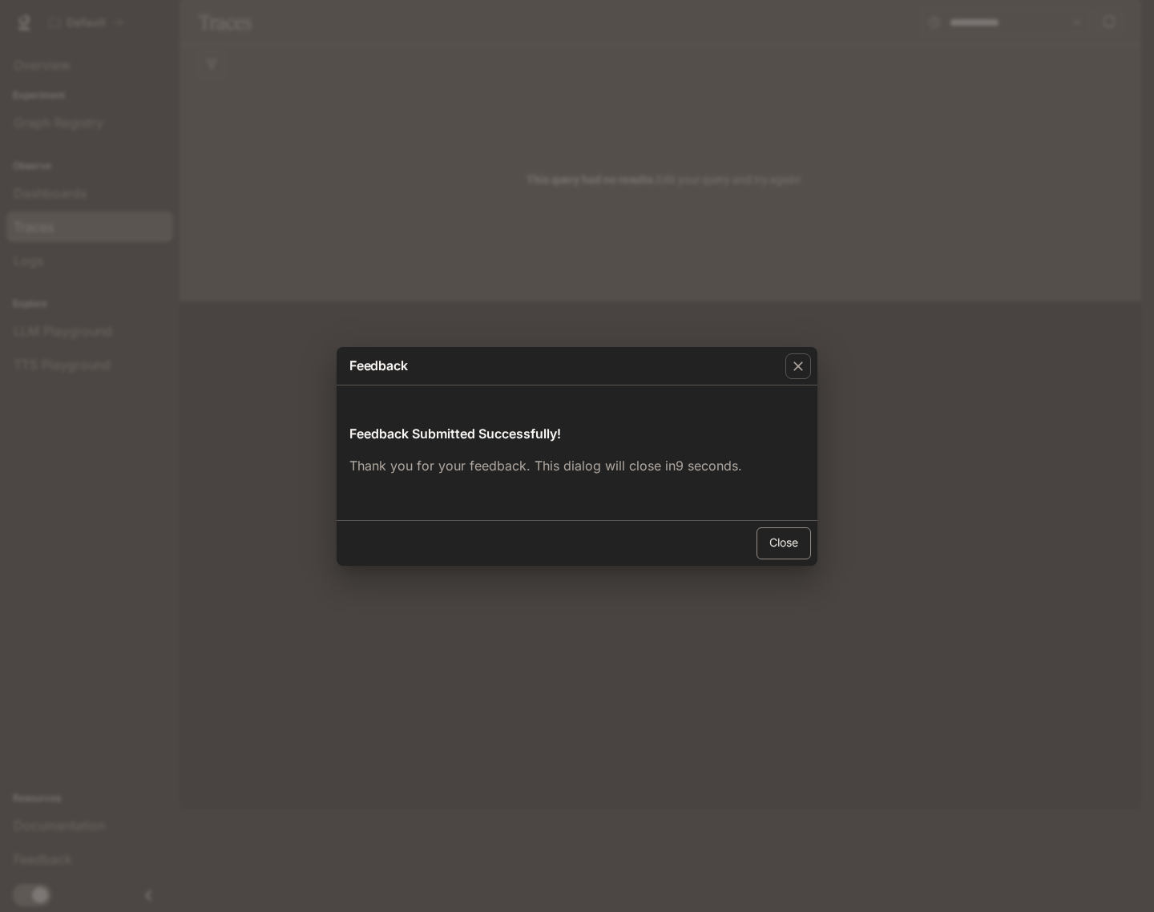
click at [791, 546] on button "Close" at bounding box center [783, 543] width 54 height 32
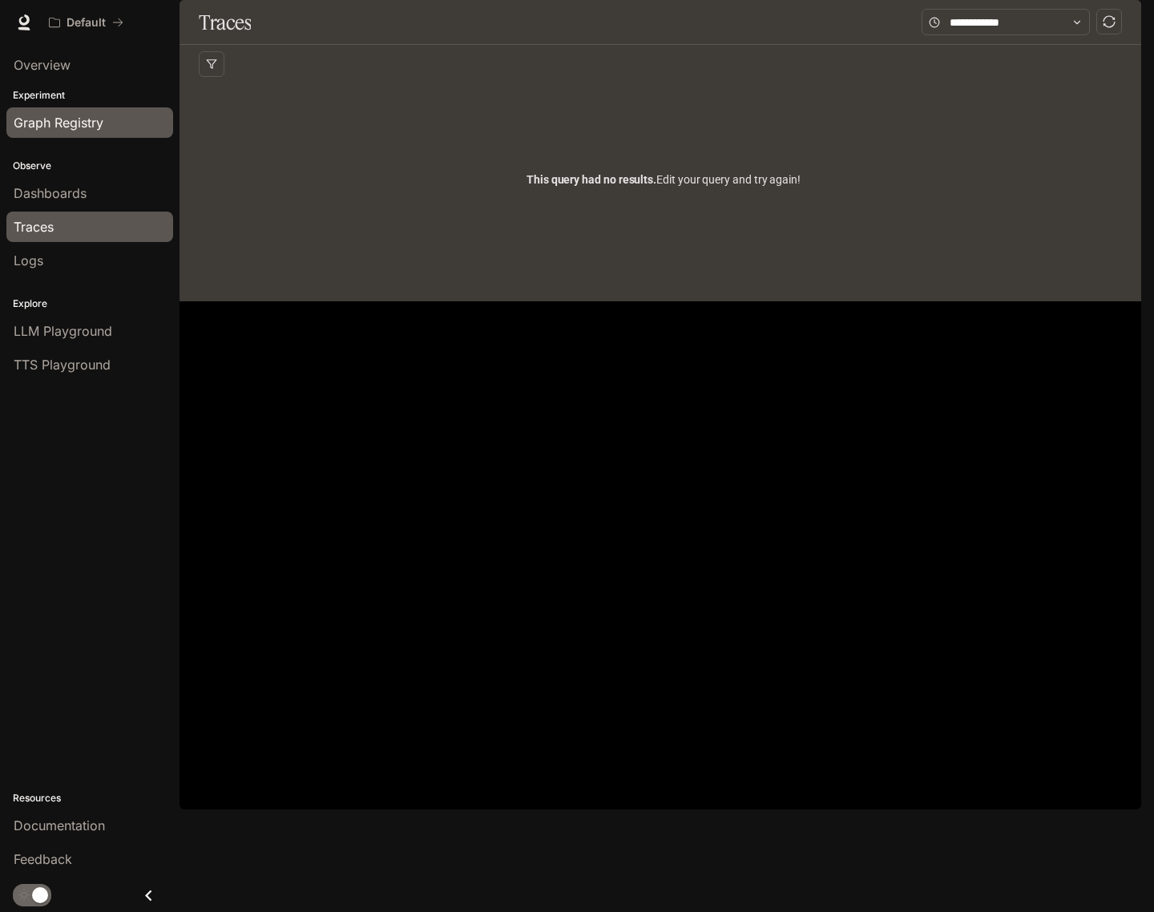
click at [64, 121] on span "Graph Registry" at bounding box center [59, 122] width 90 height 19
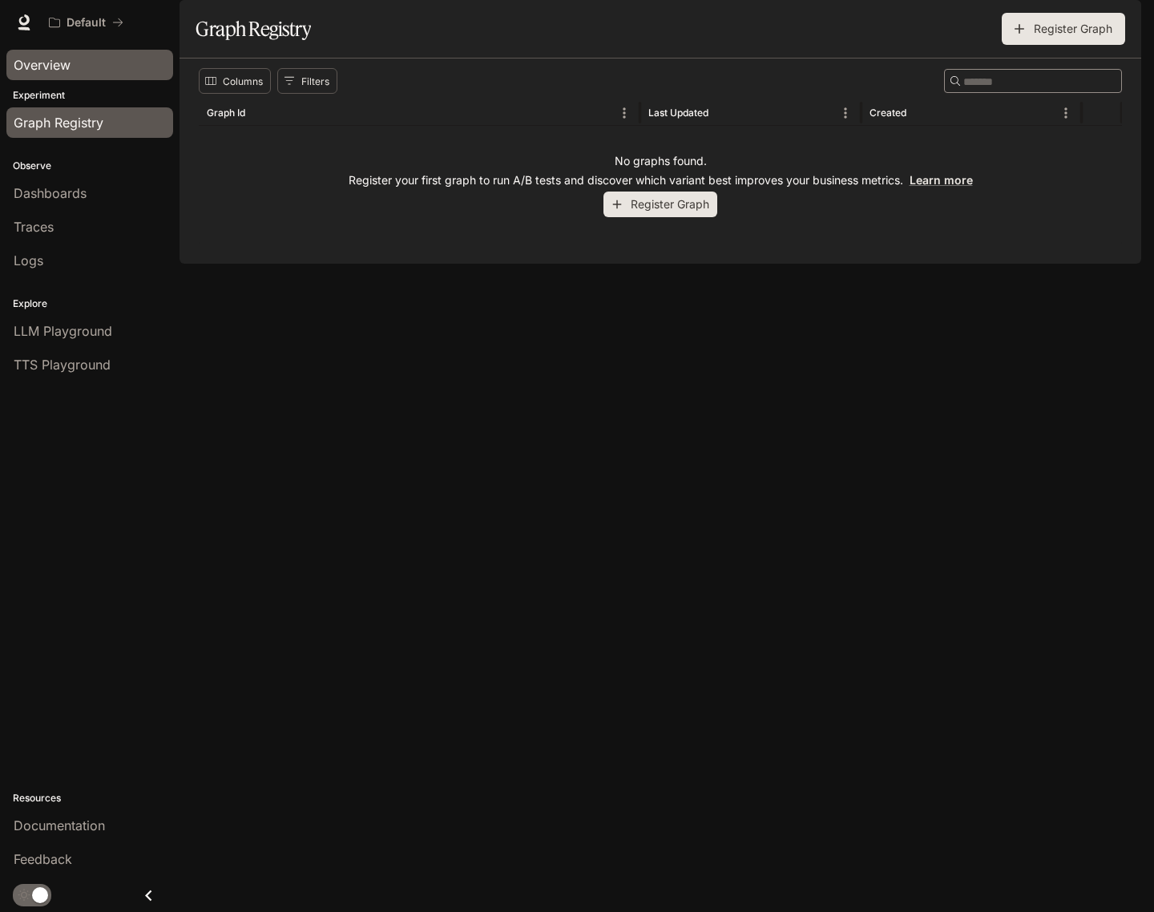
click at [46, 63] on span "Overview" at bounding box center [42, 64] width 57 height 19
